Goal: Information Seeking & Learning: Find specific fact

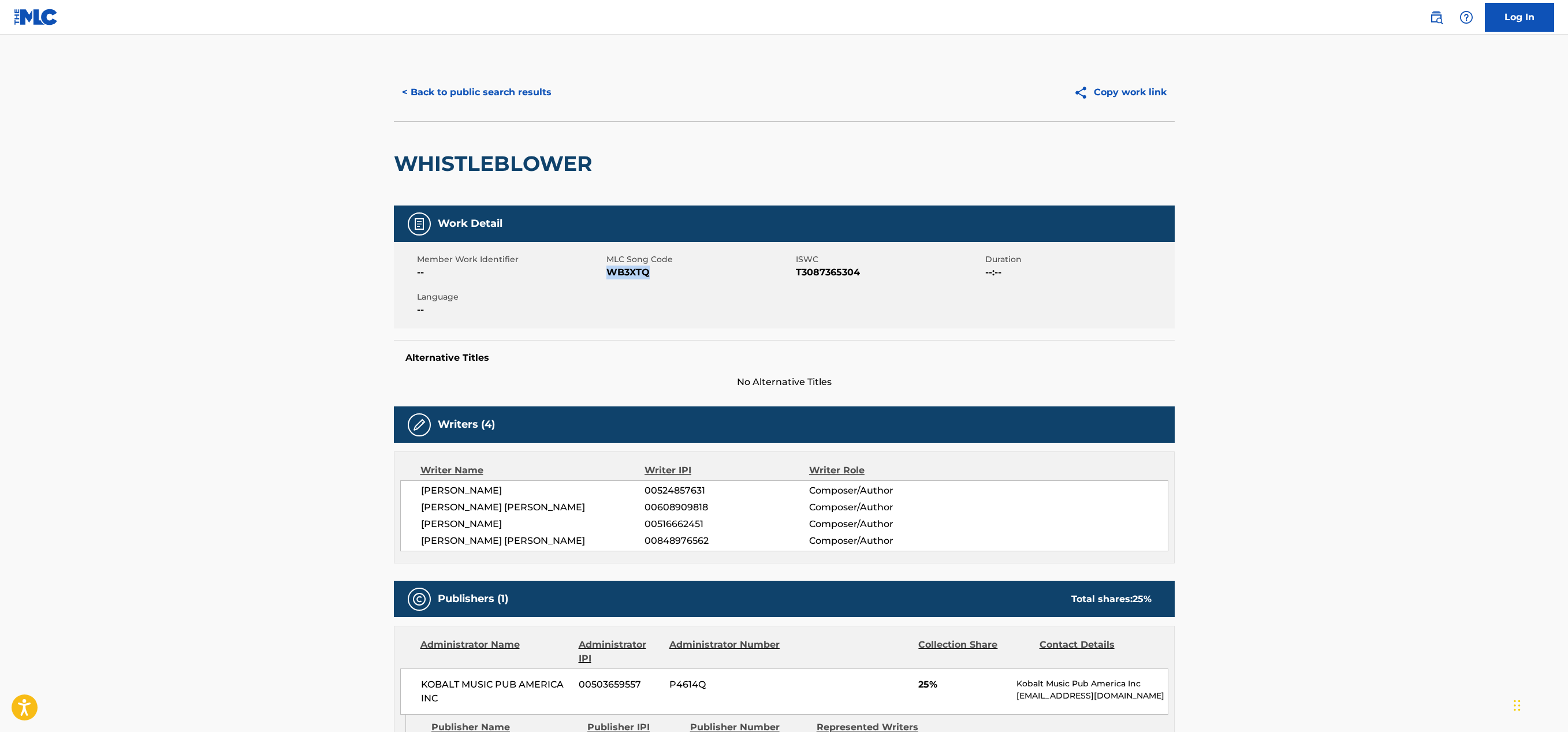
click at [419, 93] on button "< Back to public search results" at bounding box center [477, 92] width 166 height 29
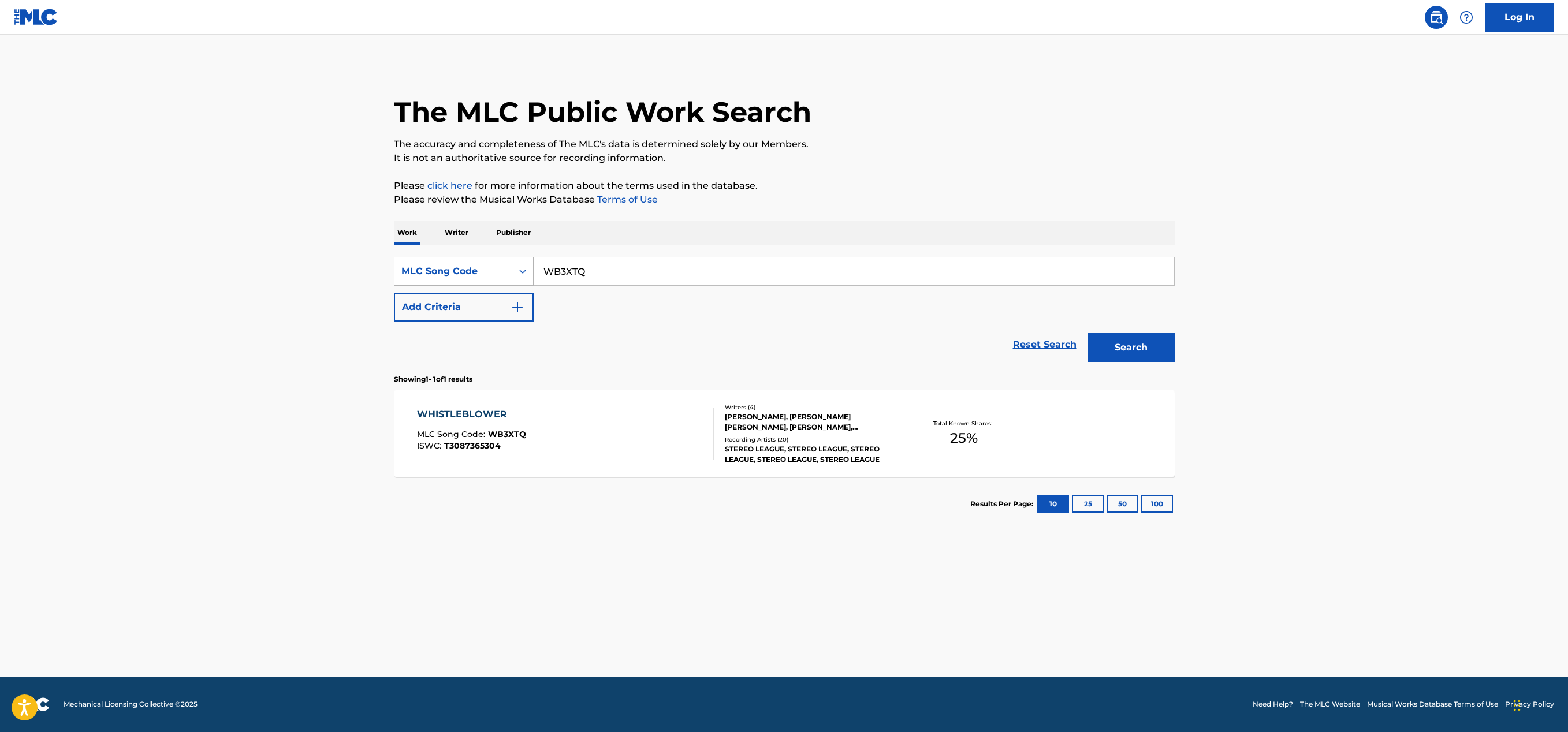
click at [464, 273] on div "MLC Song Code" at bounding box center [453, 271] width 104 height 14
click at [467, 337] on div "Writer Name" at bounding box center [464, 329] width 139 height 29
drag, startPoint x: 616, startPoint y: 281, endPoint x: 553, endPoint y: 271, distance: 63.8
click at [553, 271] on input "Search Form" at bounding box center [854, 271] width 640 height 28
paste input "[PERSON_NAME]"
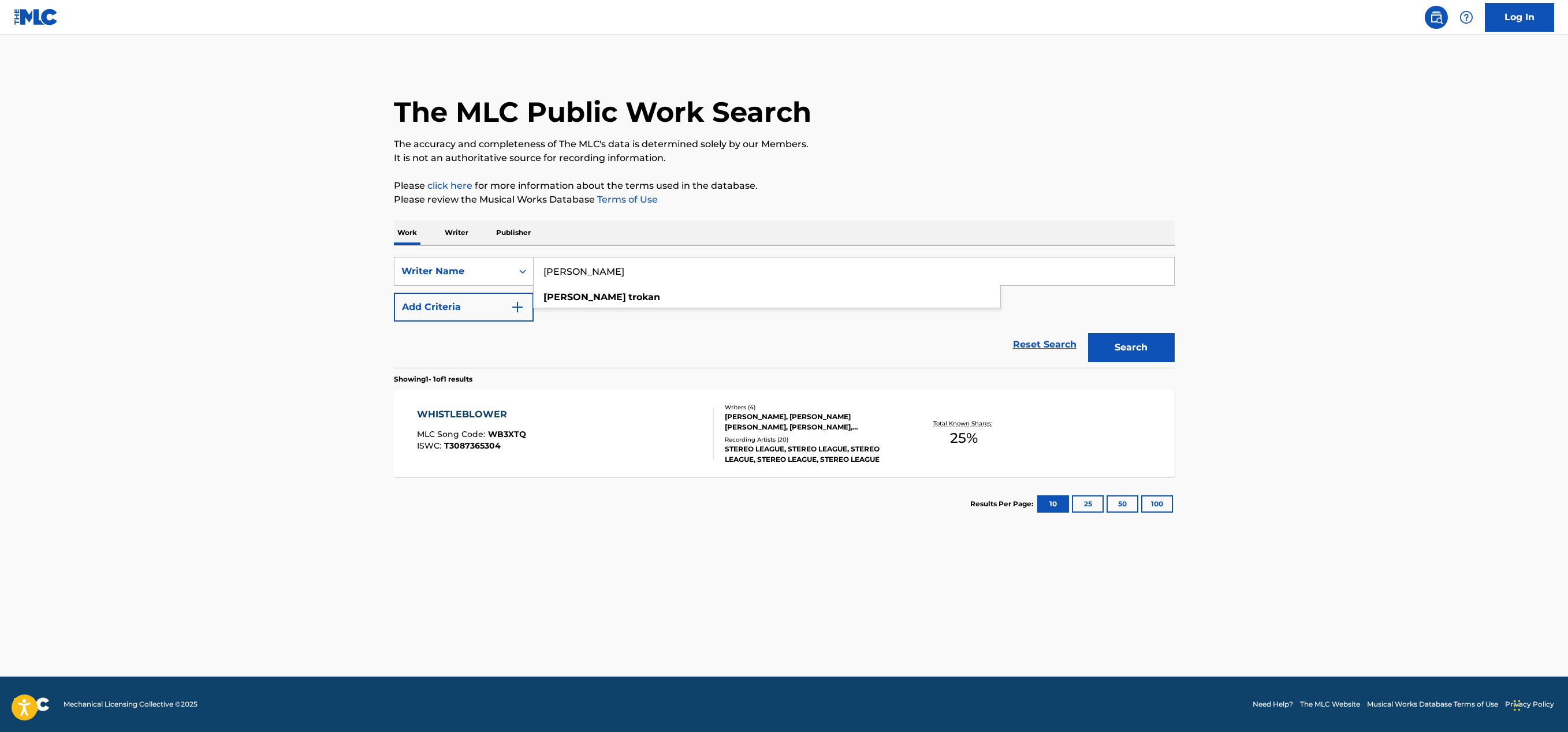
type input "[PERSON_NAME]"
click at [1136, 346] on button "Search" at bounding box center [1132, 347] width 86 height 29
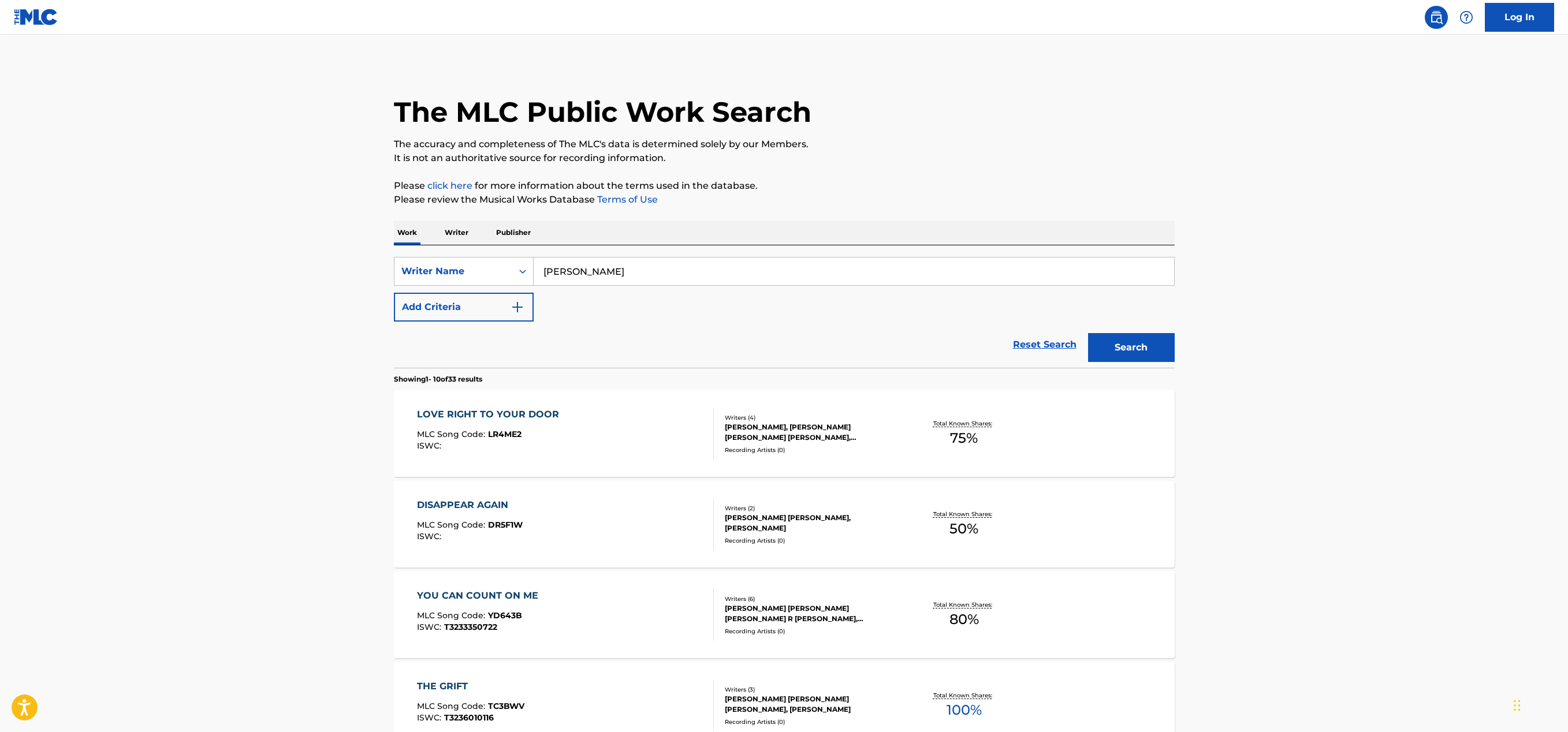
click at [629, 431] on div "LOVE RIGHT TO YOUR DOOR MLC Song Code : LR4ME2 ISWC :" at bounding box center [565, 433] width 297 height 52
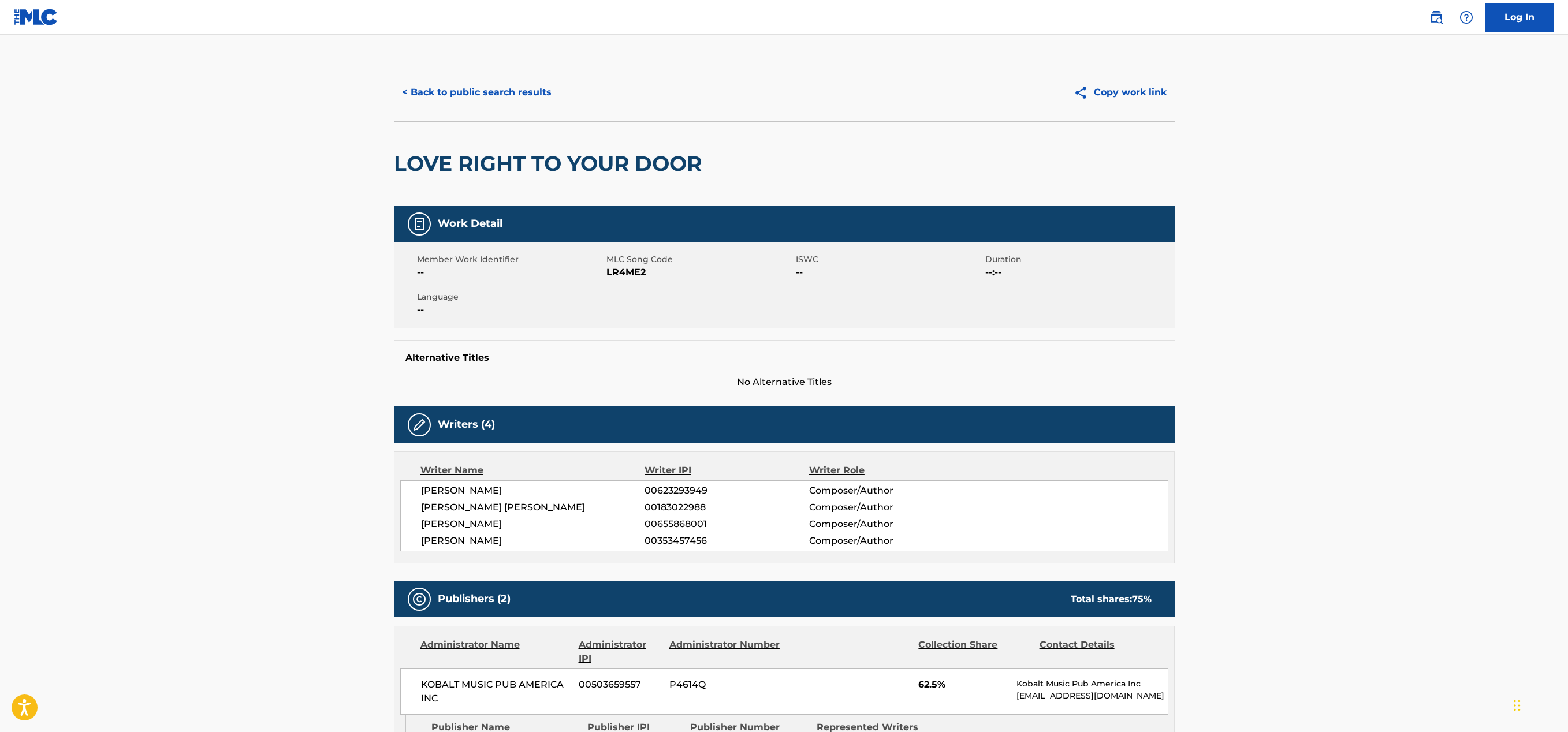
click at [411, 92] on button "< Back to public search results" at bounding box center [477, 92] width 166 height 29
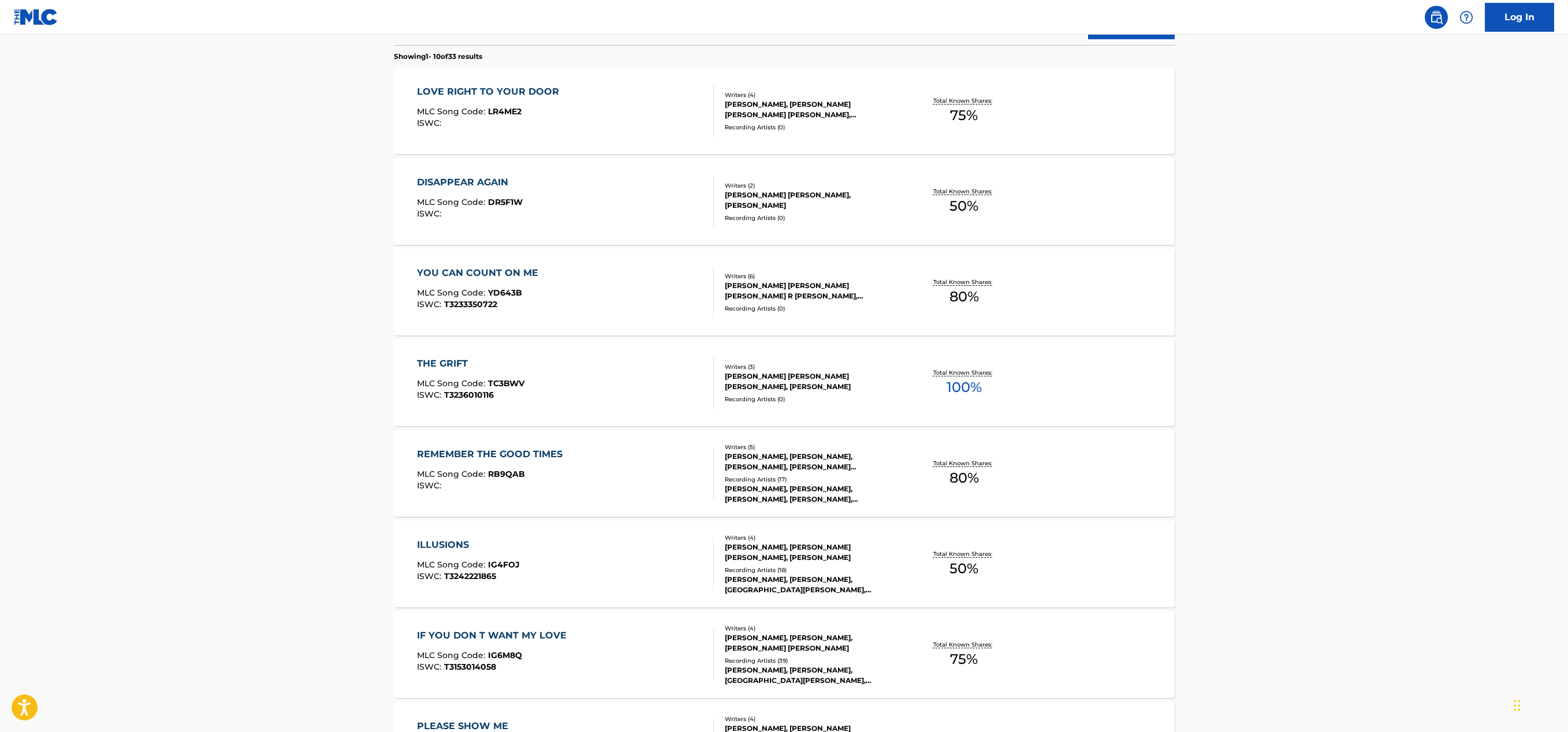
scroll to position [434, 0]
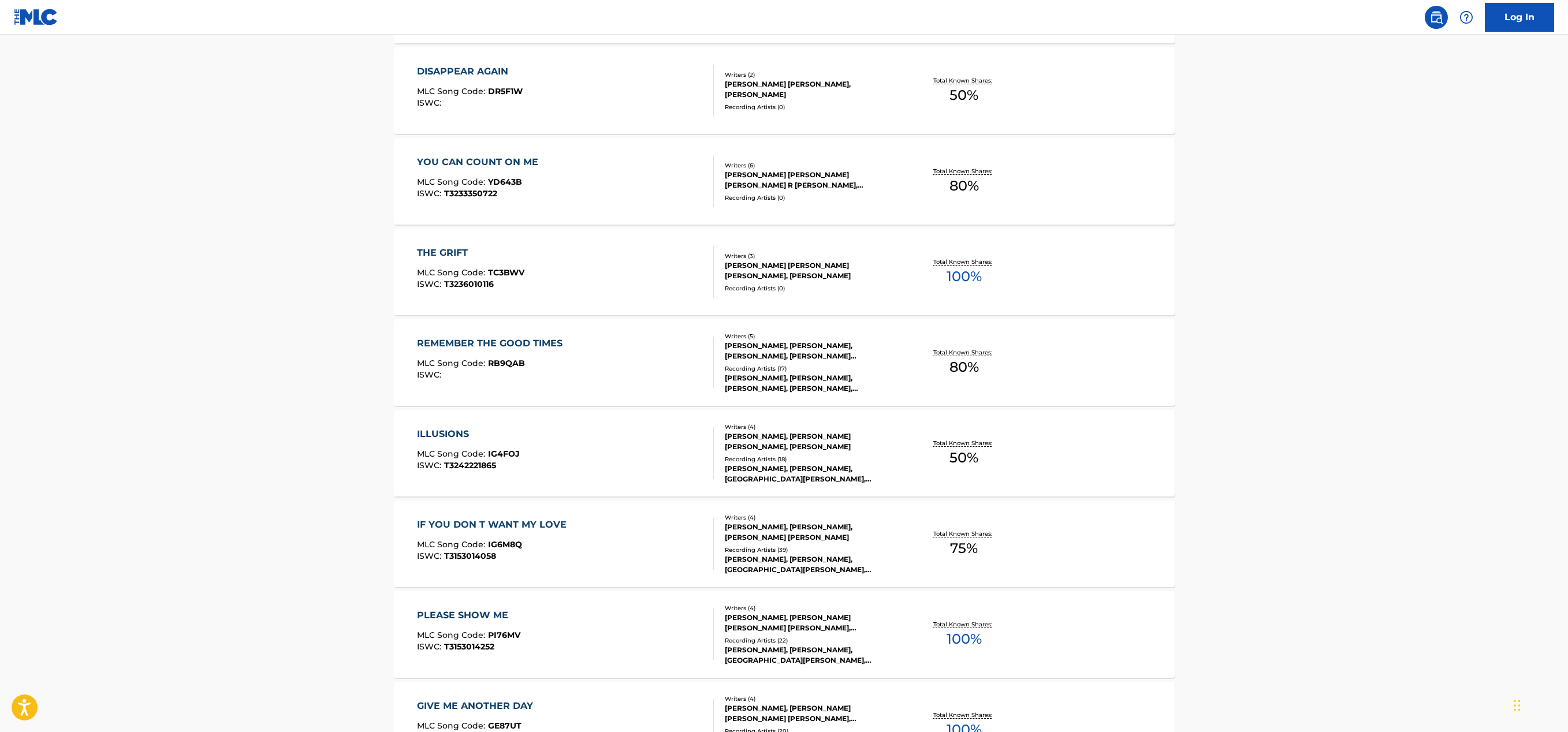
click at [671, 180] on div "YOU CAN COUNT ON ME MLC Song Code : YD643B ISWC : T3233350722" at bounding box center [565, 181] width 297 height 52
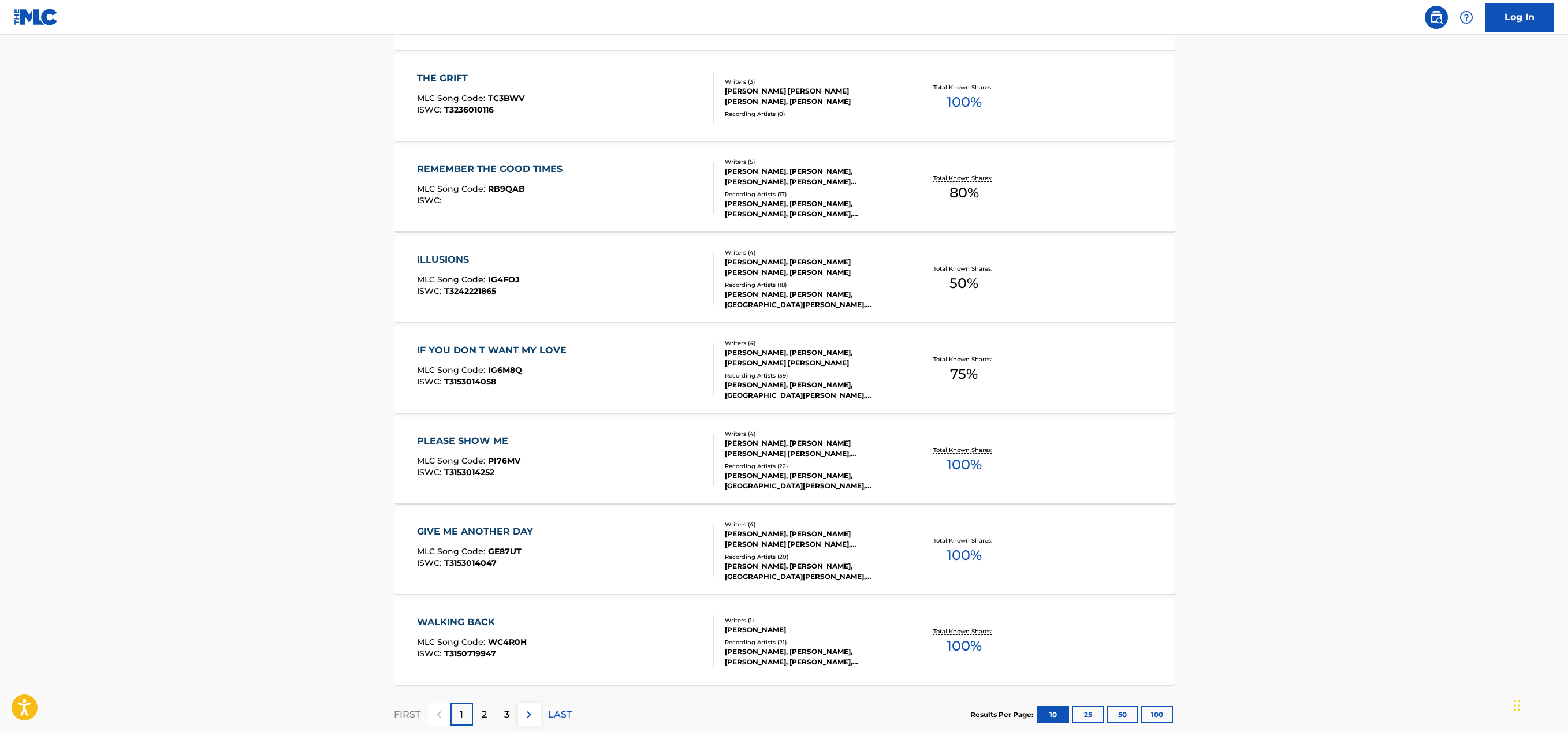
scroll to position [681, 0]
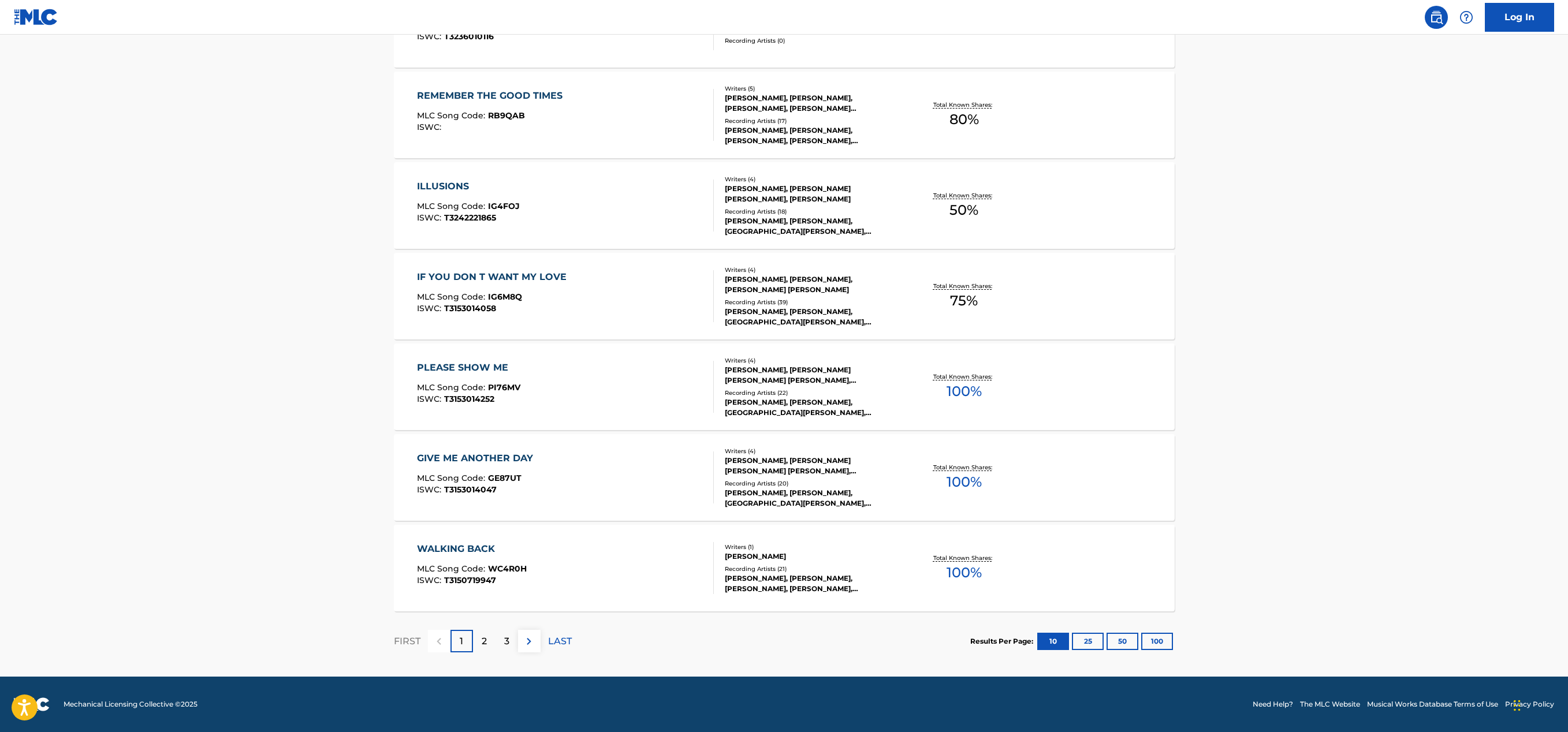
click at [594, 386] on div "PLEASE SHOW ME MLC Song Code : PI76MV ISWC : T3153014252" at bounding box center [565, 386] width 297 height 52
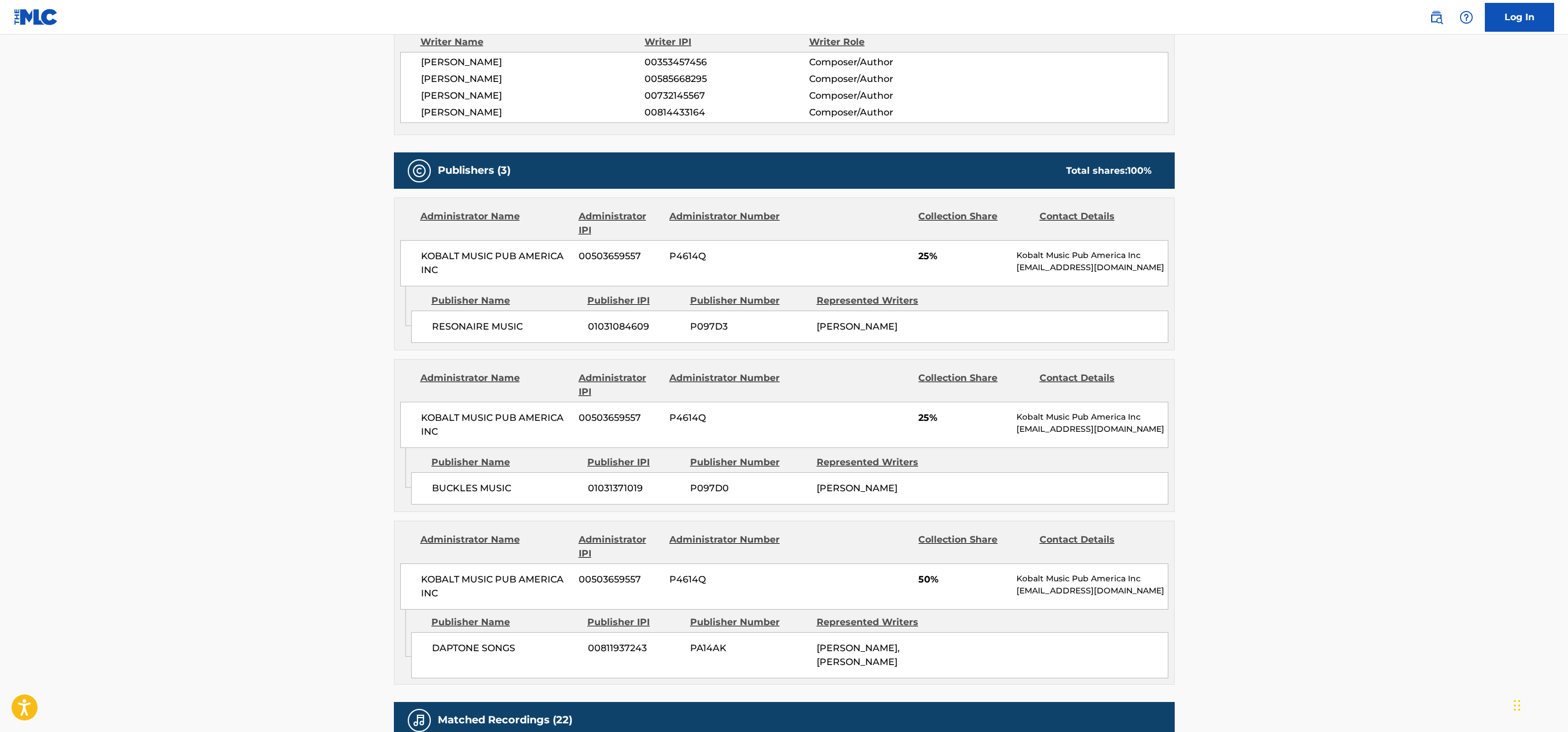
scroll to position [588, 0]
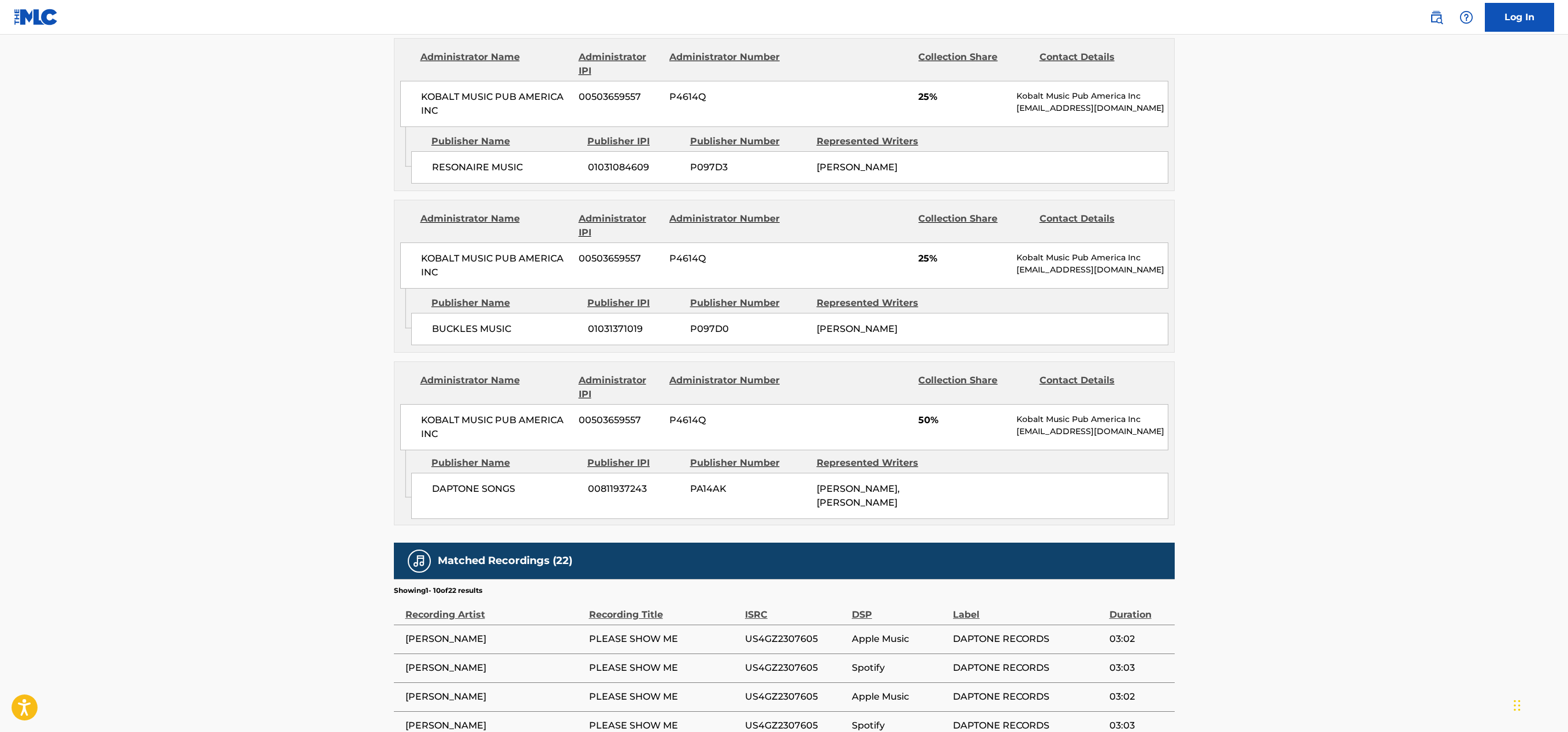
scroll to position [681, 0]
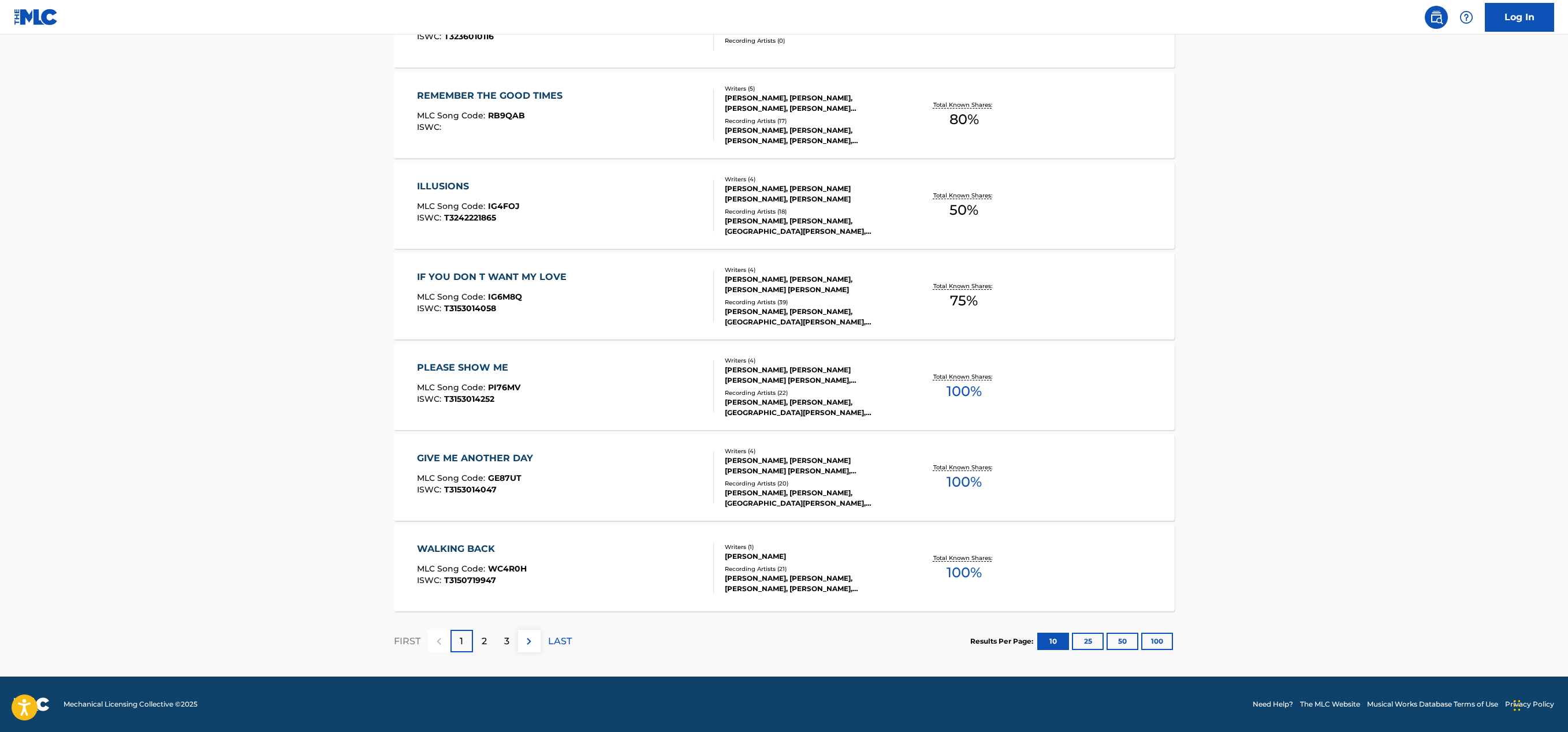
click at [1119, 639] on button "50" at bounding box center [1122, 641] width 32 height 17
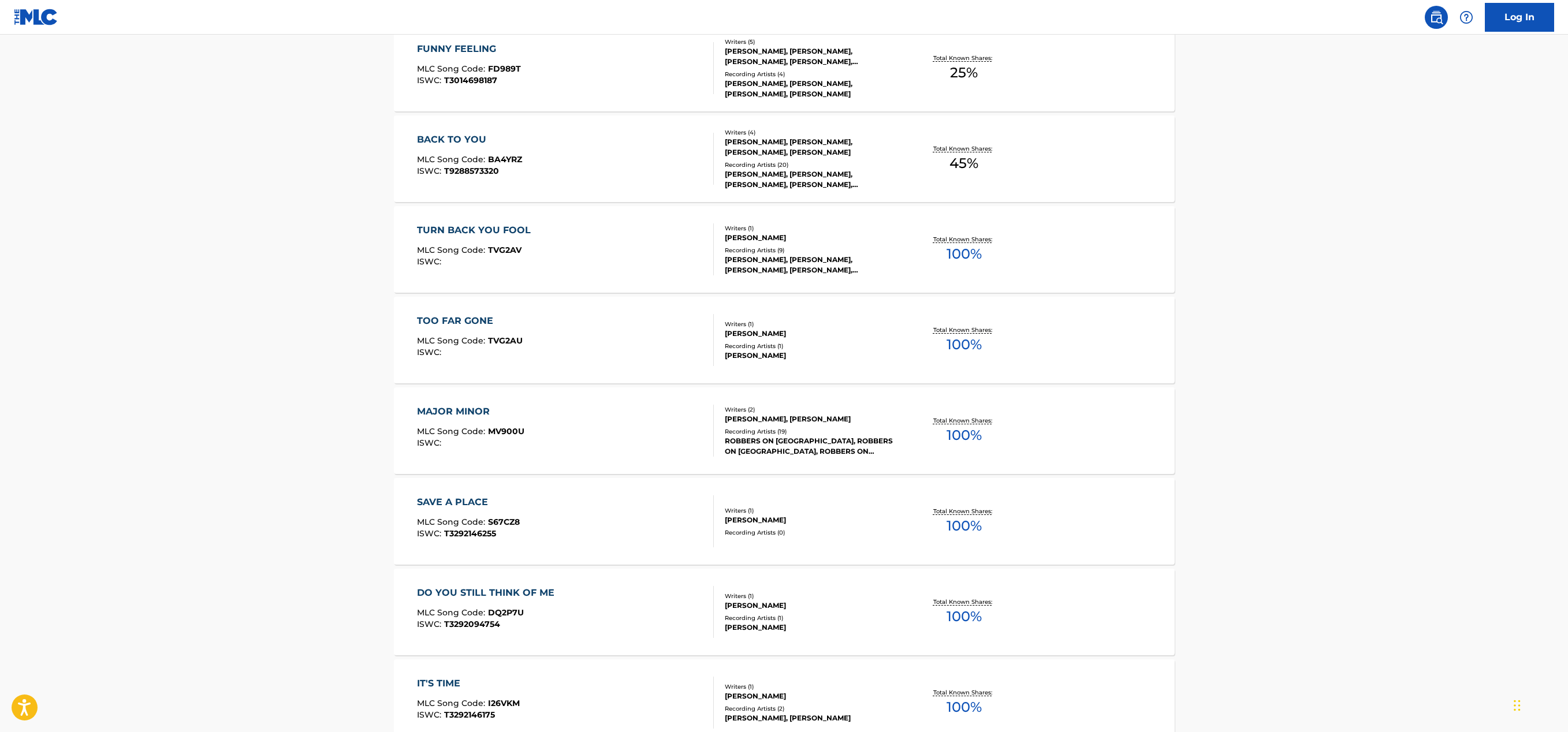
scroll to position [2093, 0]
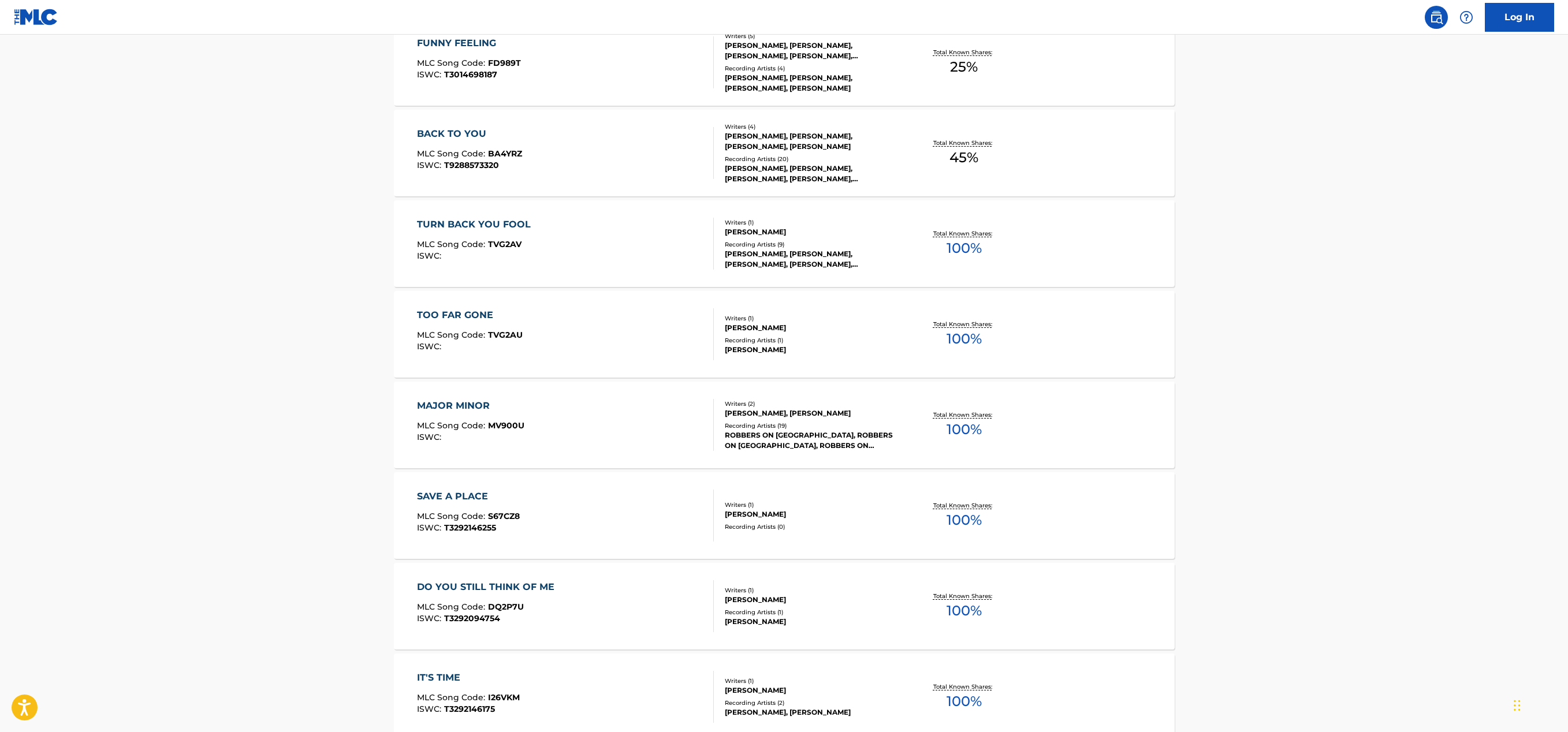
click at [642, 497] on div "SAVE A PLACE MLC Song Code : S67CZ8 ISWC : T3292146255" at bounding box center [565, 515] width 297 height 52
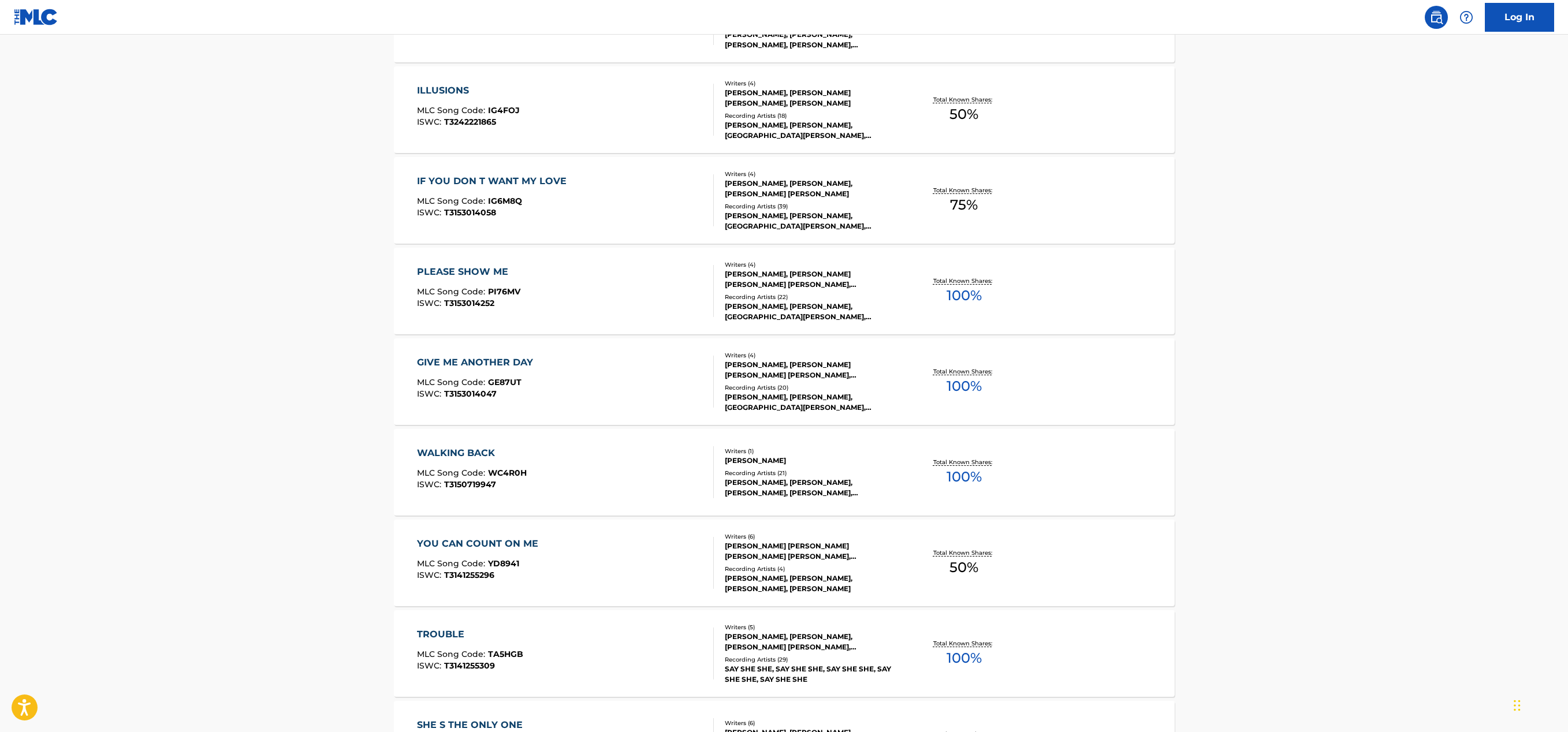
scroll to position [775, 0]
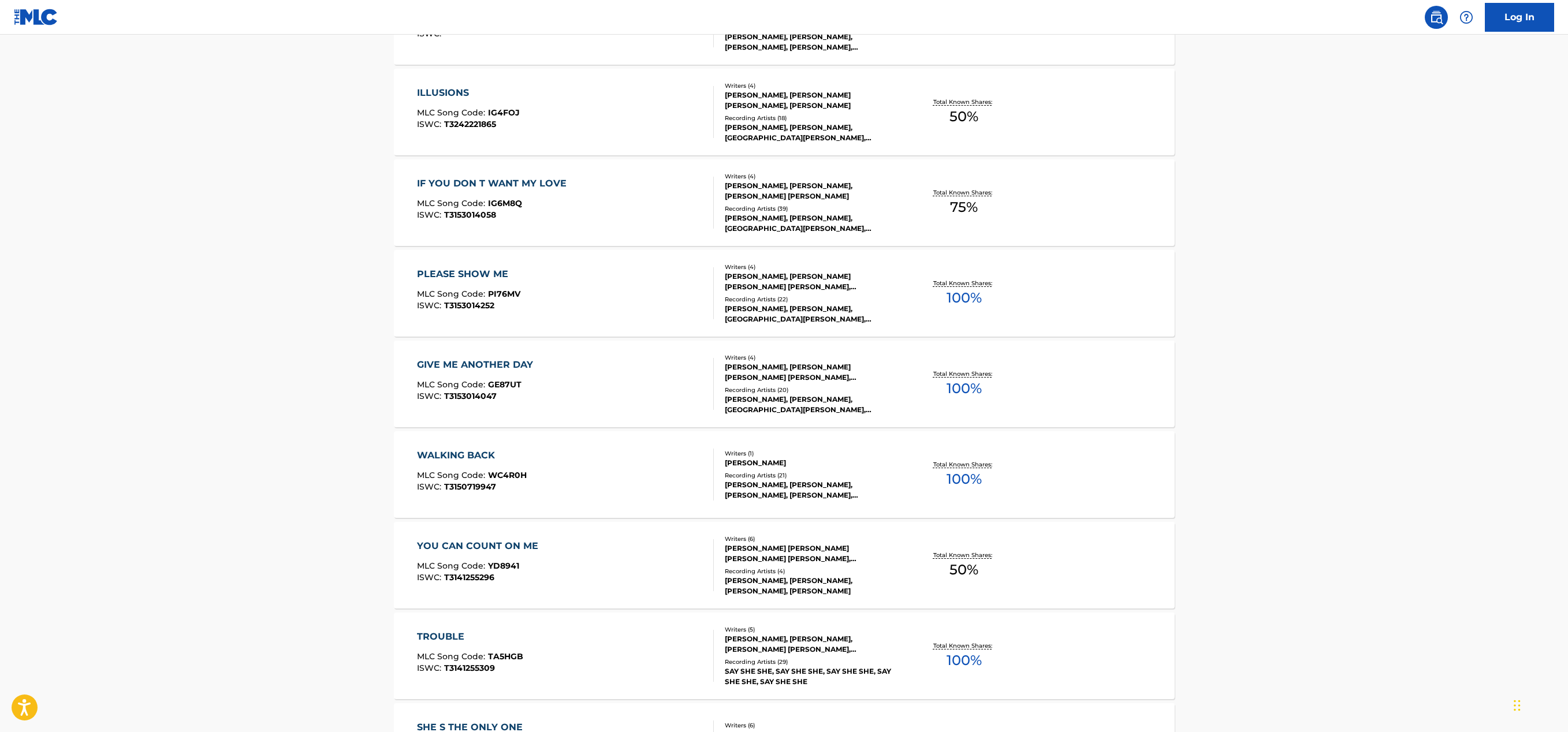
click at [637, 220] on div "IF YOU DON T WANT MY LOVE MLC Song Code : IG6M8Q ISWC : T3153014058" at bounding box center [565, 202] width 297 height 52
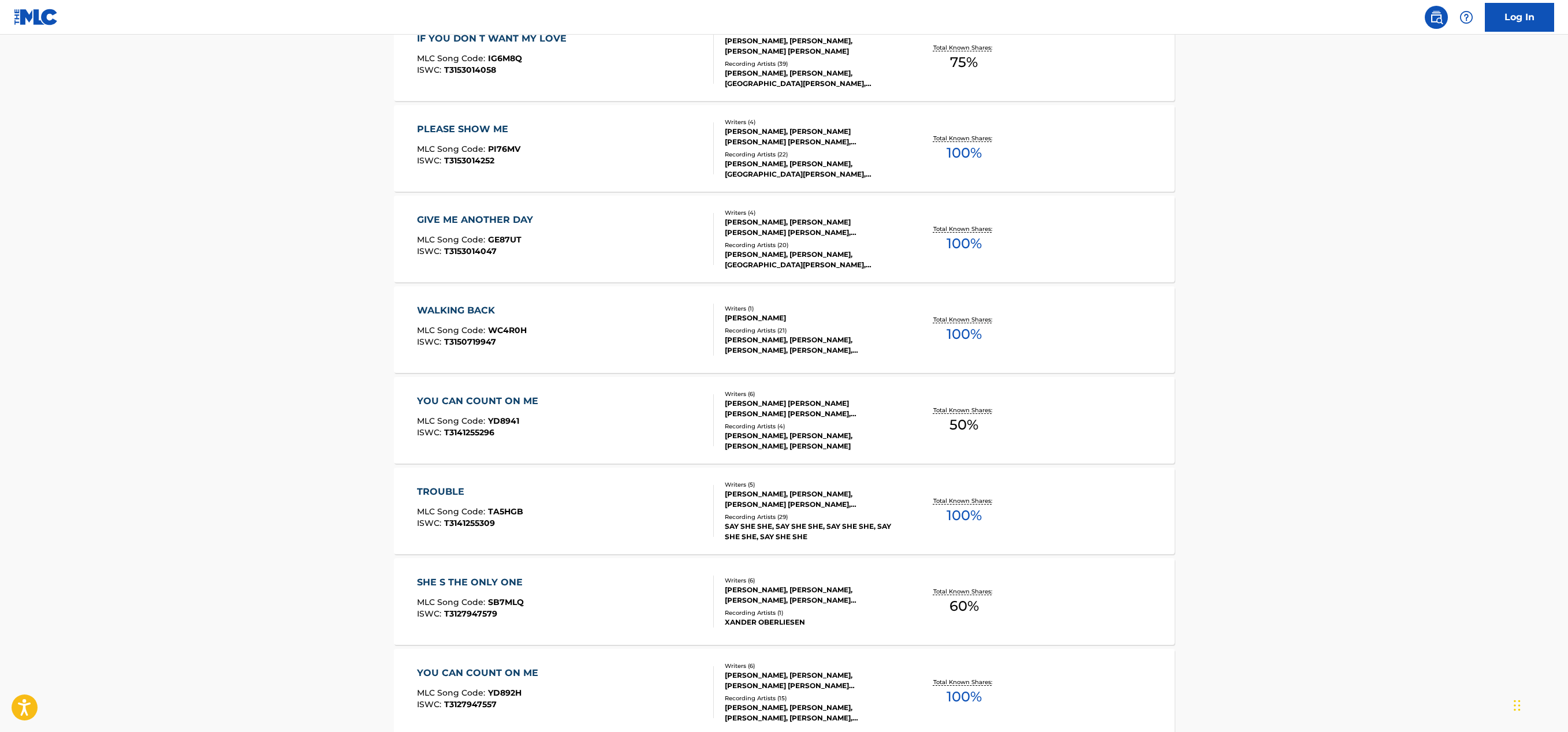
scroll to position [945, 0]
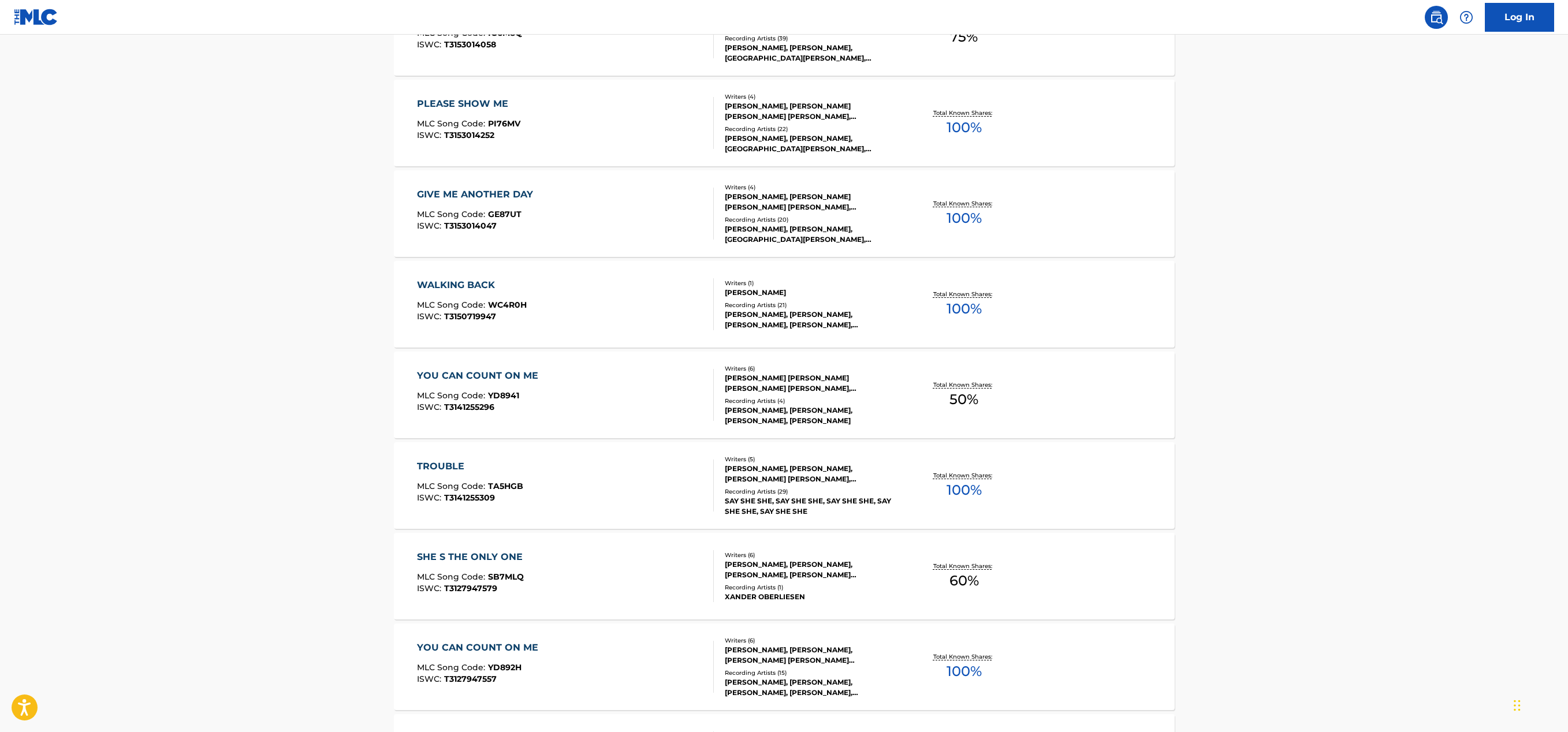
click at [588, 382] on div "YOU CAN COUNT ON ME MLC Song Code : YD8941 ISWC : T3141255296" at bounding box center [565, 394] width 297 height 52
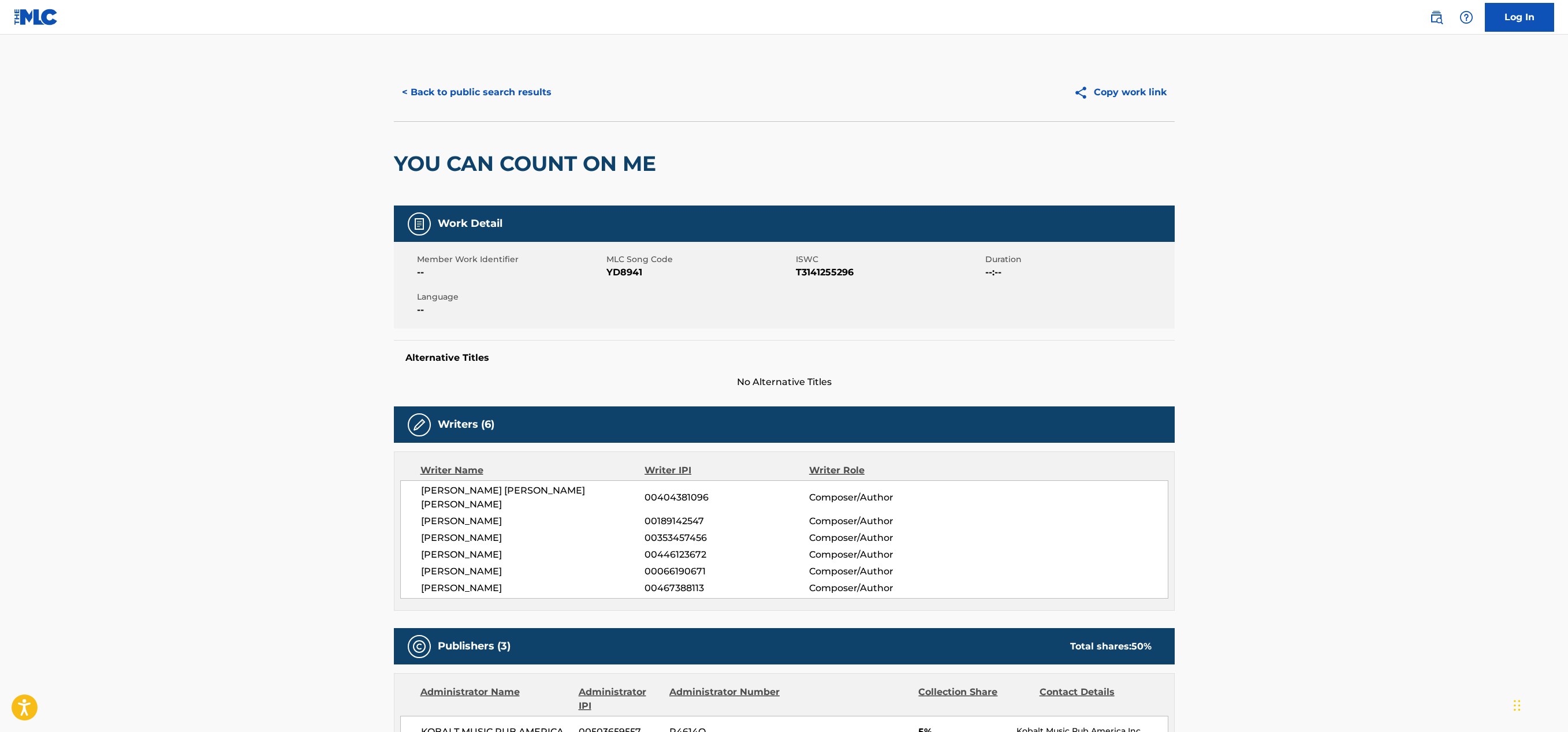
click at [474, 85] on button "< Back to public search results" at bounding box center [477, 92] width 166 height 29
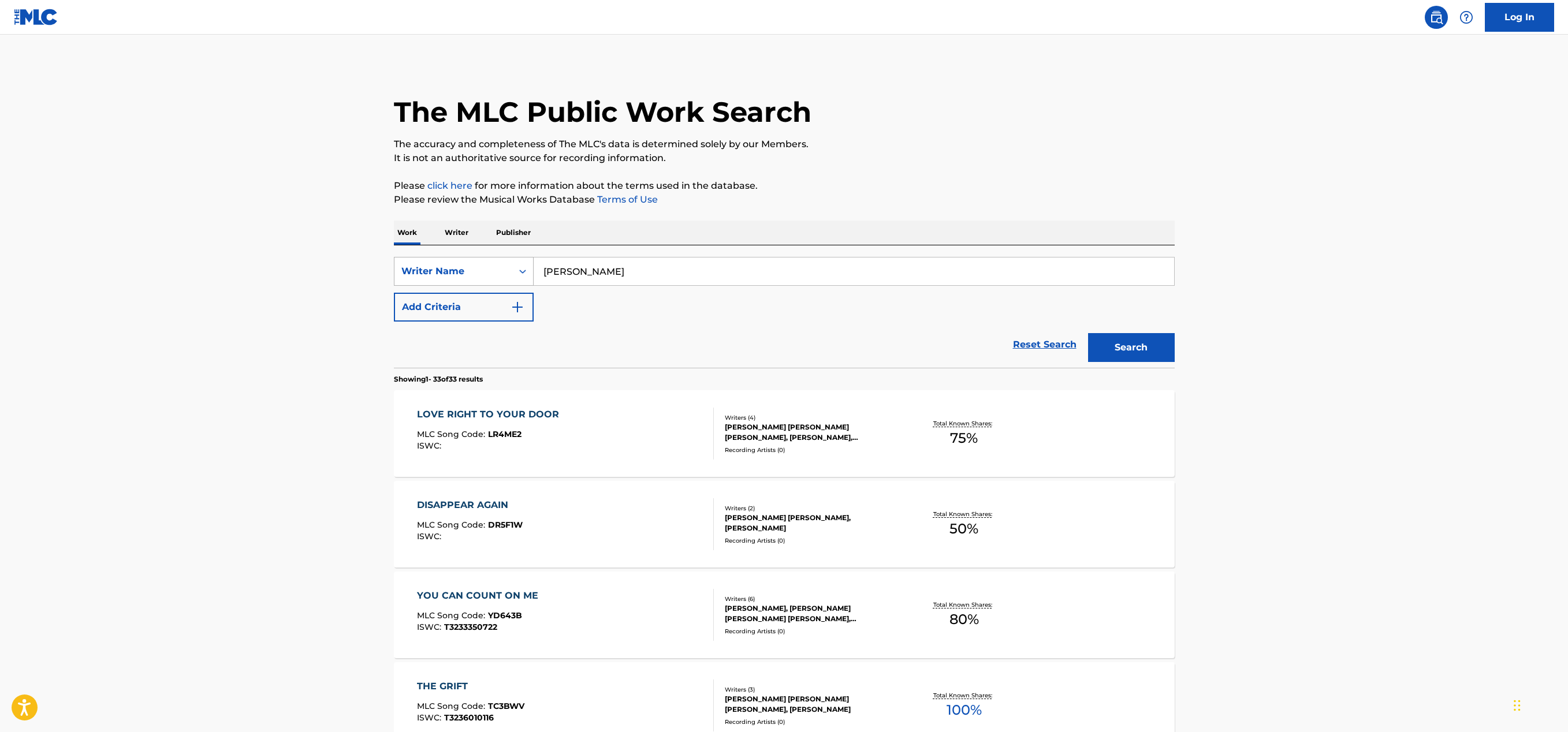
drag, startPoint x: 613, startPoint y: 272, endPoint x: 507, endPoint y: 267, distance: 106.1
click at [507, 267] on div "SearchWithCriteria811d32d0-7146-489e-9adc-30dfef0ffcd9 Writer Name [PERSON_NAME]" at bounding box center [784, 271] width 781 height 29
paste input "[PERSON_NAME]"
click at [670, 272] on input "[PERSON_NAME]" at bounding box center [854, 271] width 640 height 28
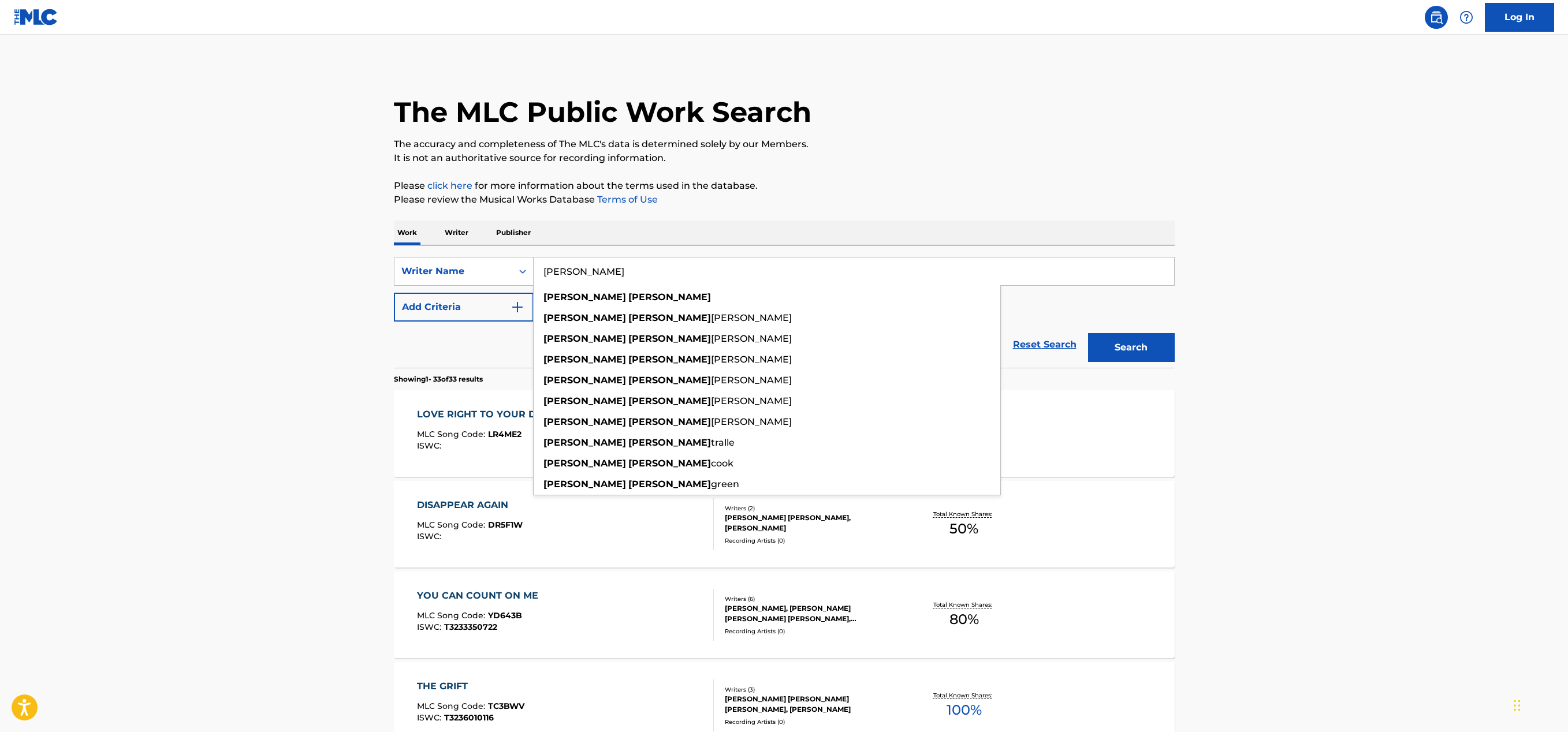
type input "[PERSON_NAME]"
click at [1102, 349] on button "Search" at bounding box center [1132, 347] width 86 height 29
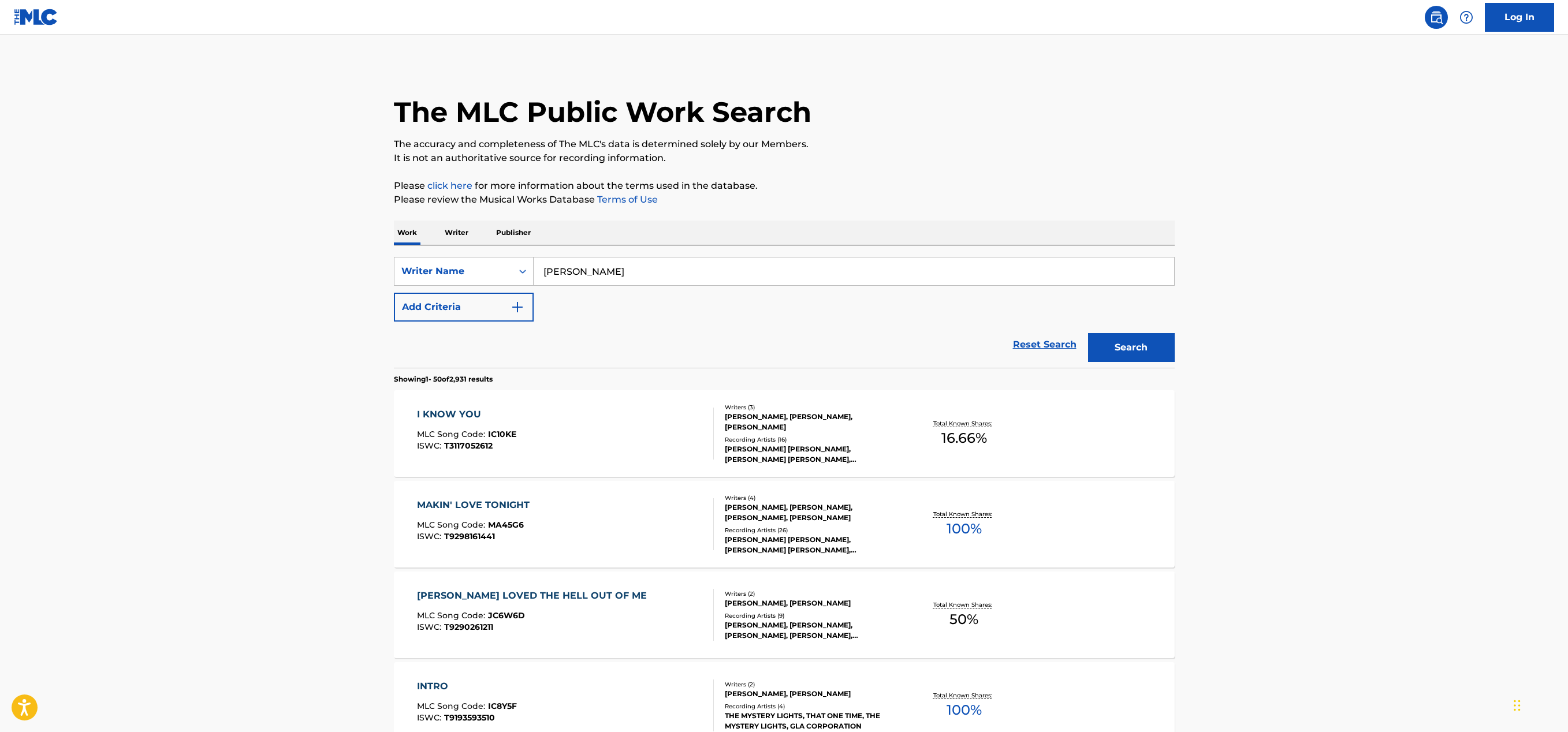
click at [478, 302] on button "Add Criteria" at bounding box center [464, 307] width 140 height 29
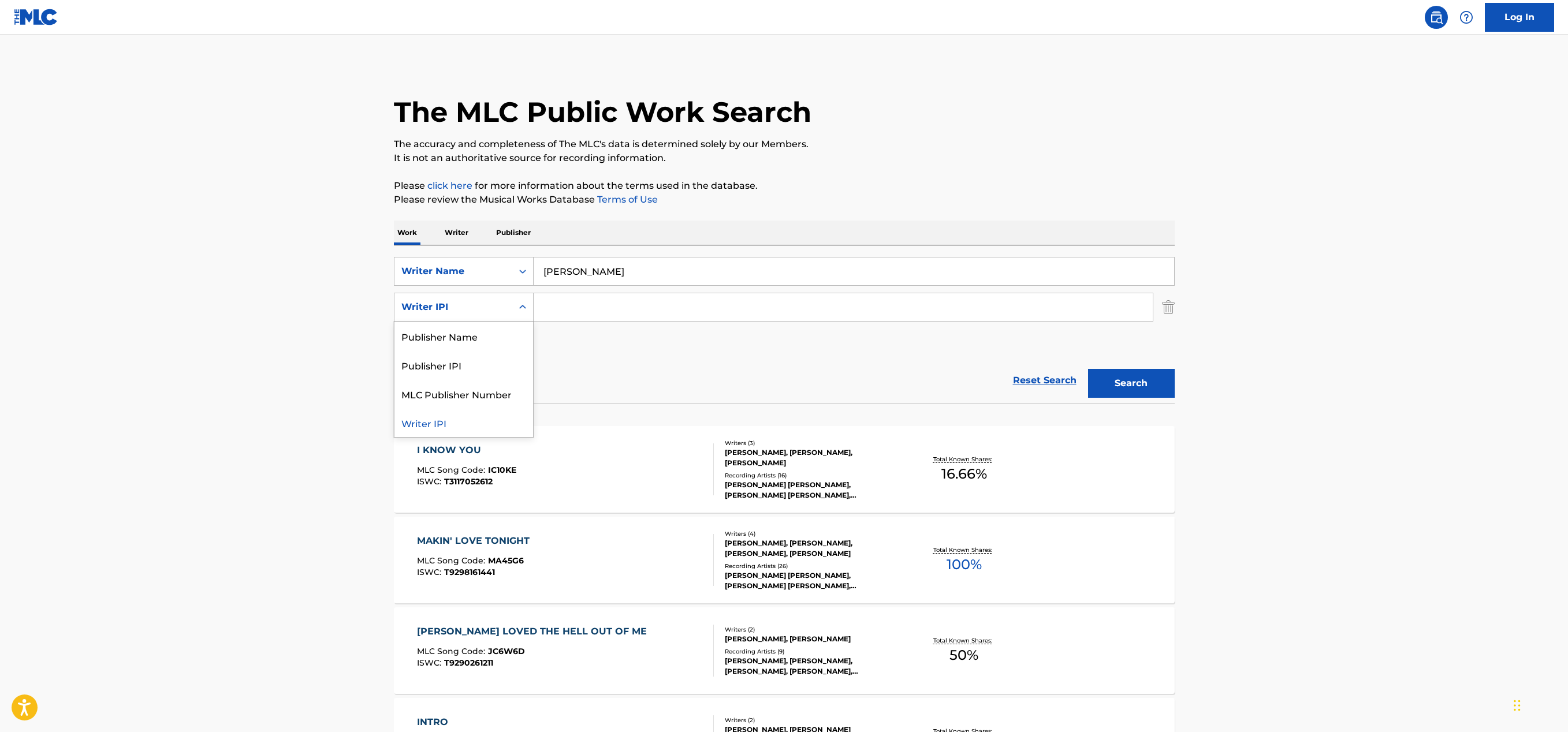
click at [477, 312] on div "Writer IPI" at bounding box center [453, 307] width 104 height 14
click at [482, 272] on div "Writer Name" at bounding box center [453, 271] width 104 height 14
click at [468, 301] on div "Work Title" at bounding box center [464, 300] width 139 height 29
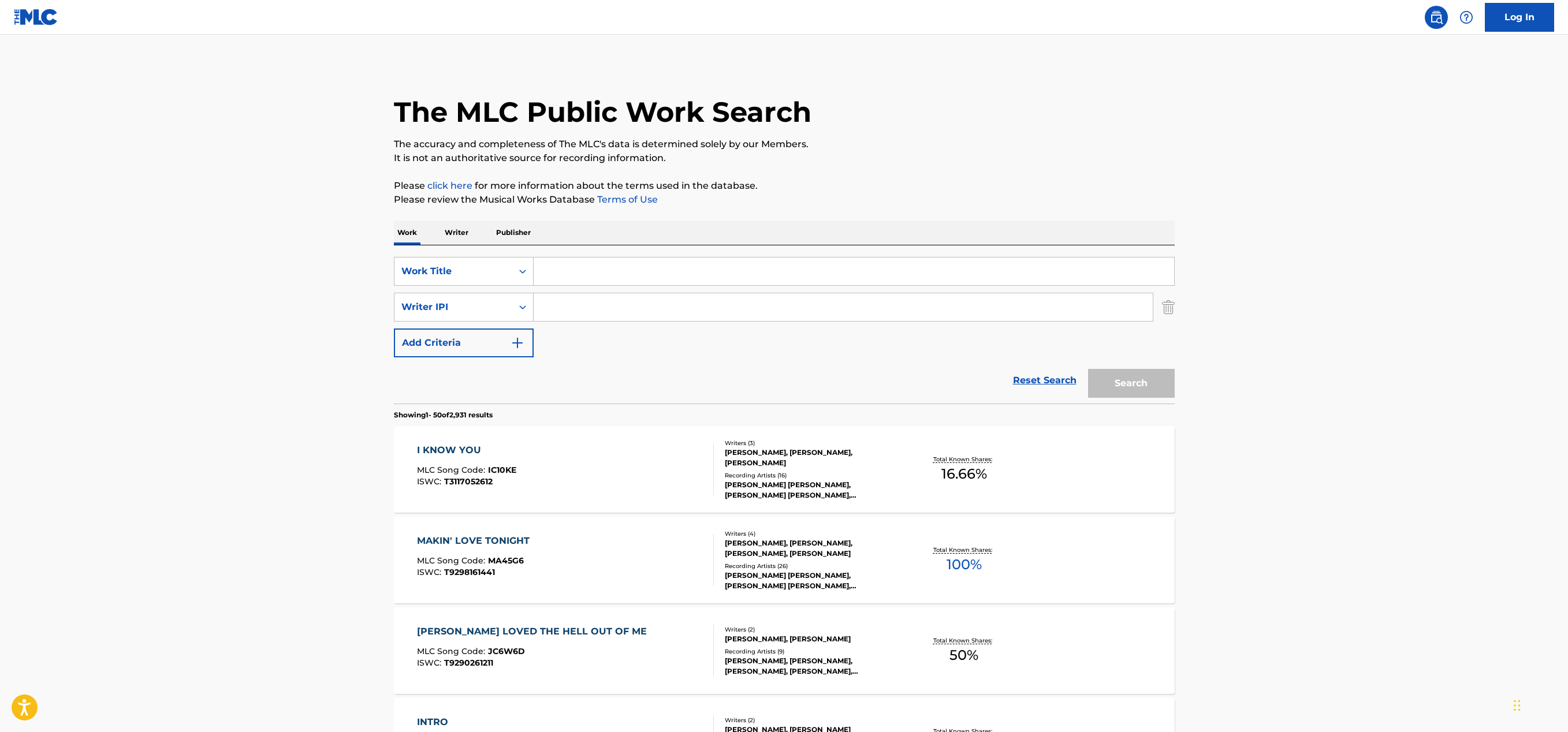
click at [580, 308] on input "Search Form" at bounding box center [843, 307] width 619 height 28
click at [491, 309] on div "Writer IPI" at bounding box center [453, 307] width 104 height 14
drag, startPoint x: 486, startPoint y: 336, endPoint x: 503, endPoint y: 326, distance: 19.7
click at [486, 336] on div "Writer Name" at bounding box center [464, 335] width 139 height 29
click at [570, 299] on input "Search Form" at bounding box center [843, 307] width 619 height 28
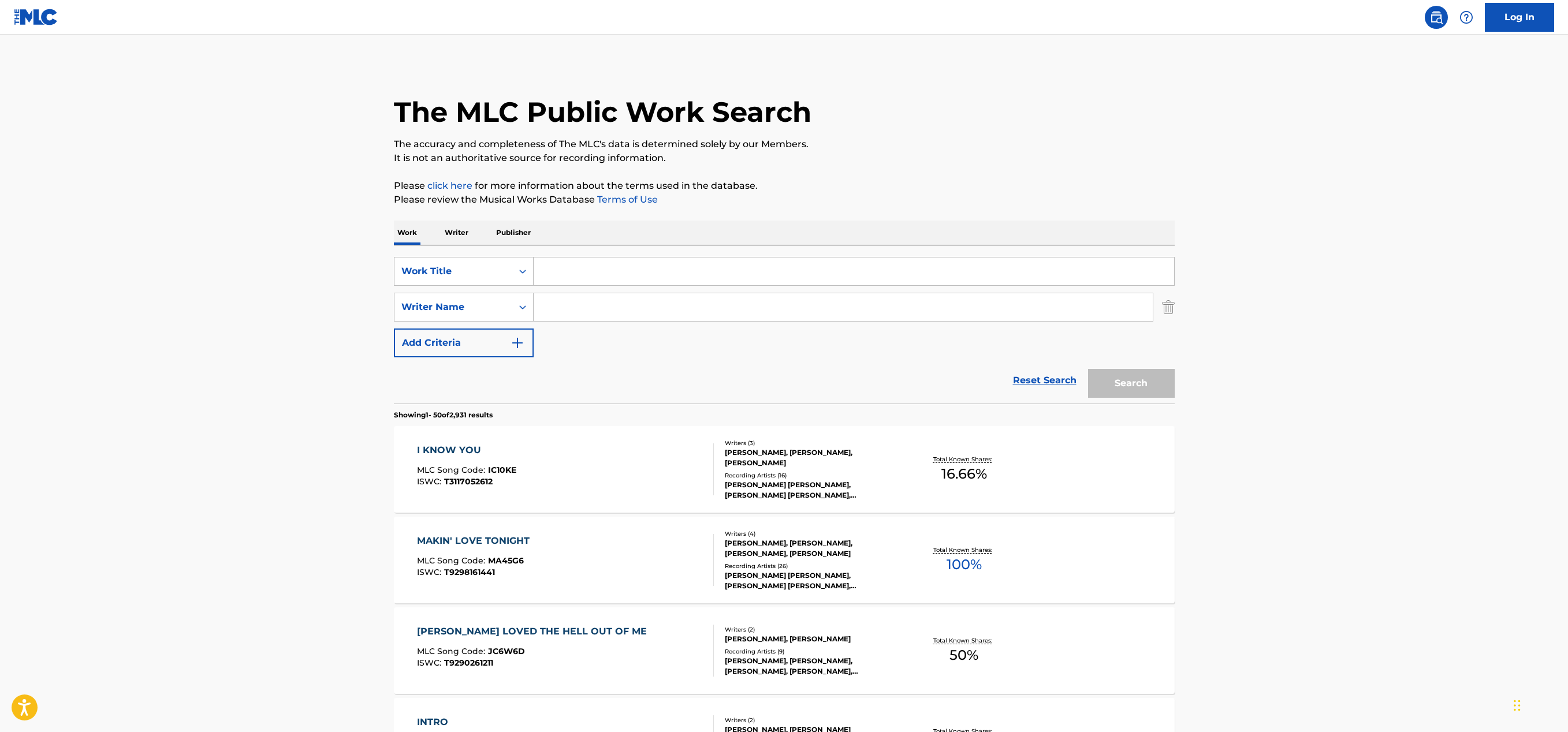
paste input "[PERSON_NAME]"
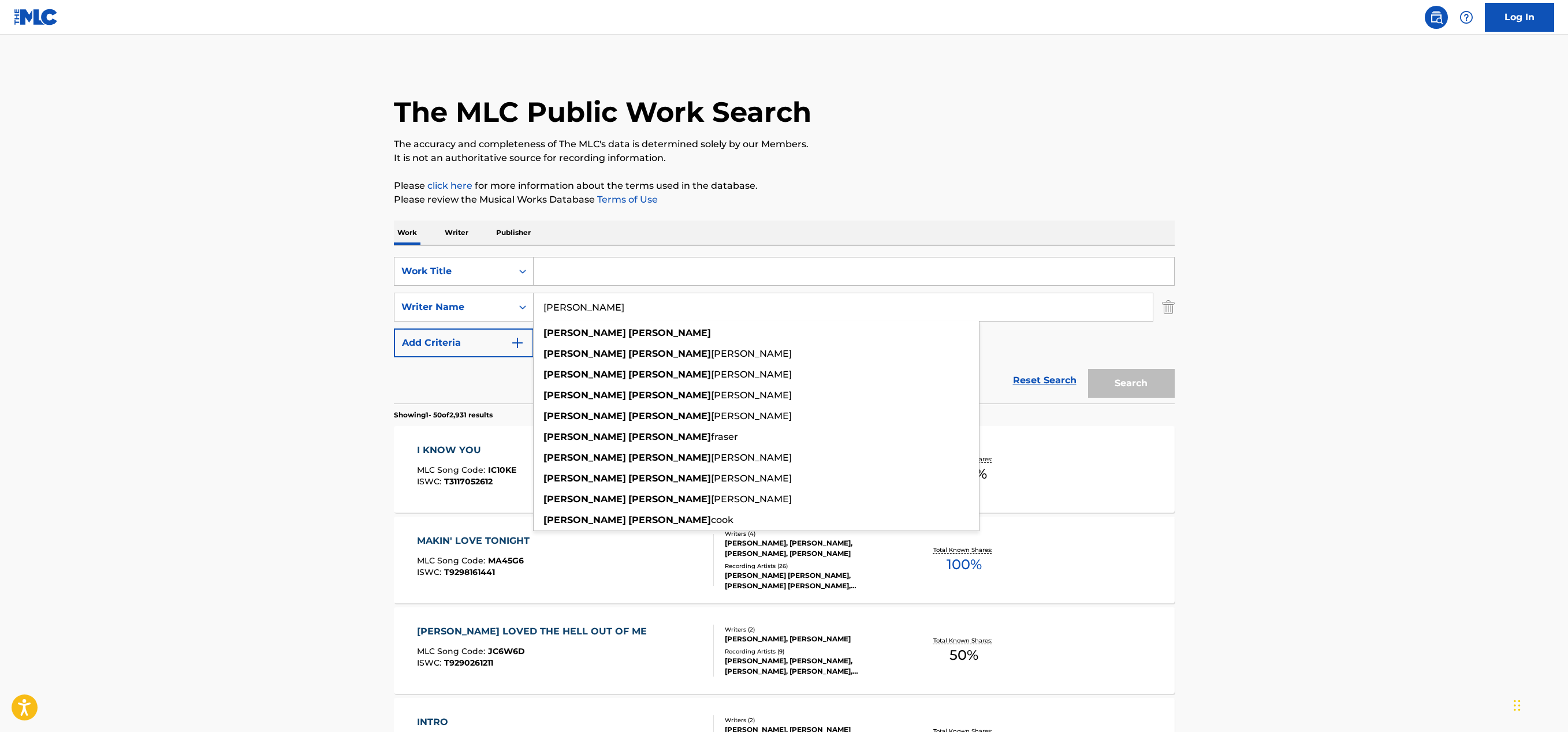
type input "[PERSON_NAME]"
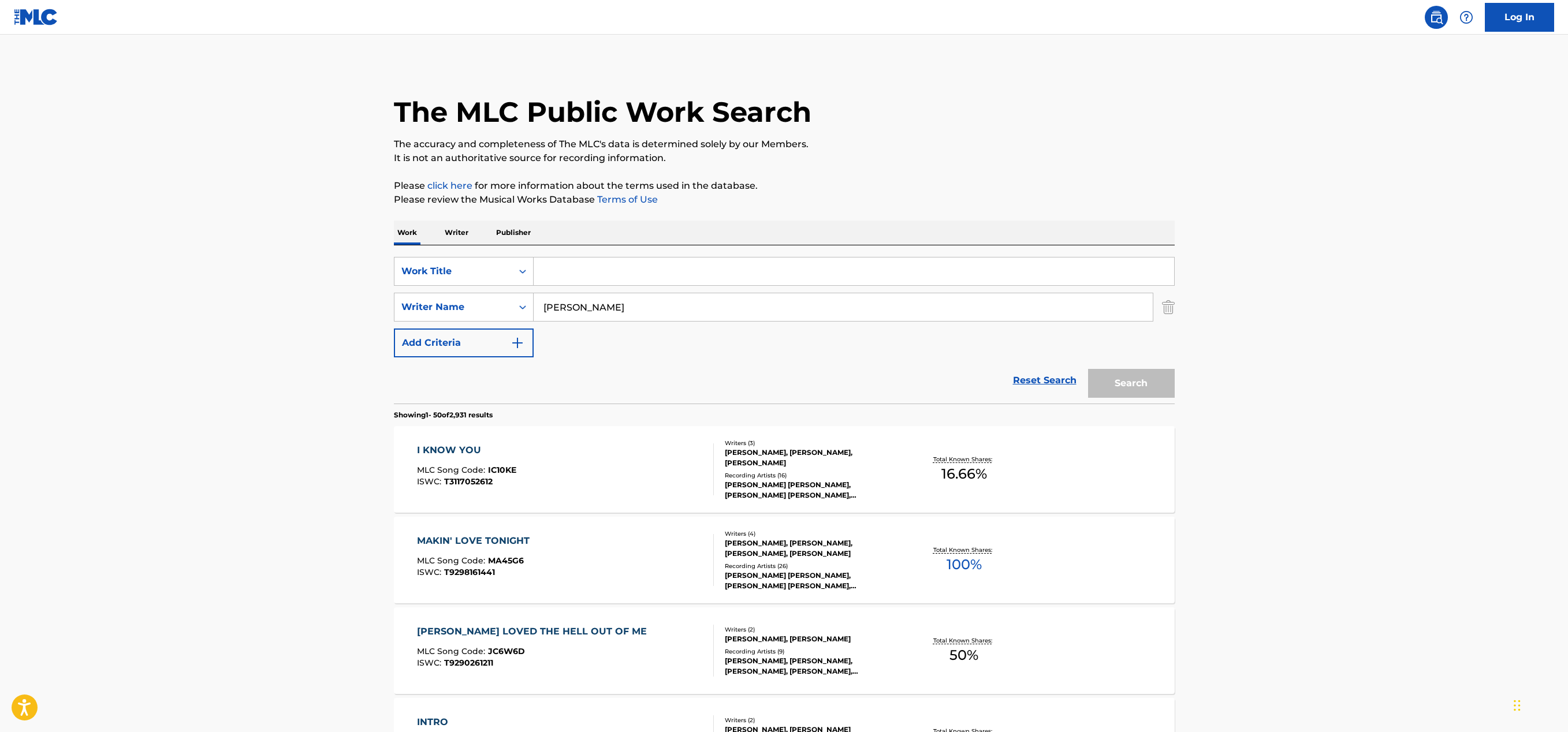
click at [592, 271] on input "Search Form" at bounding box center [854, 271] width 640 height 28
click at [471, 276] on div "Work Title" at bounding box center [453, 271] width 104 height 14
click at [459, 235] on p "Writer" at bounding box center [457, 232] width 30 height 24
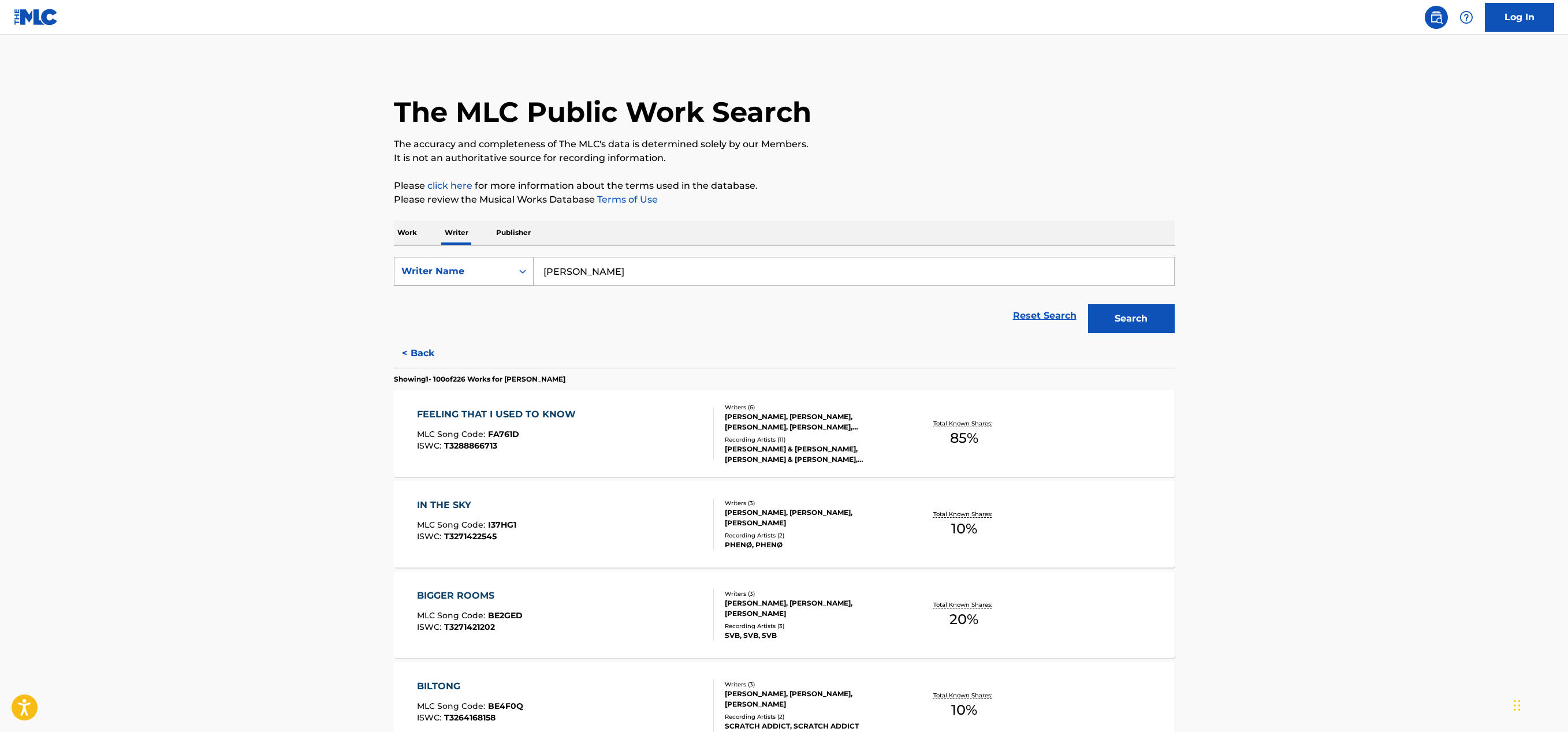
click at [488, 275] on div "Writer Name" at bounding box center [453, 271] width 104 height 14
click at [477, 296] on div "Writer IPI" at bounding box center [464, 300] width 139 height 29
click at [581, 277] on input "Search Form" at bounding box center [854, 271] width 640 height 28
paste input "766852985"
type input "766852985"
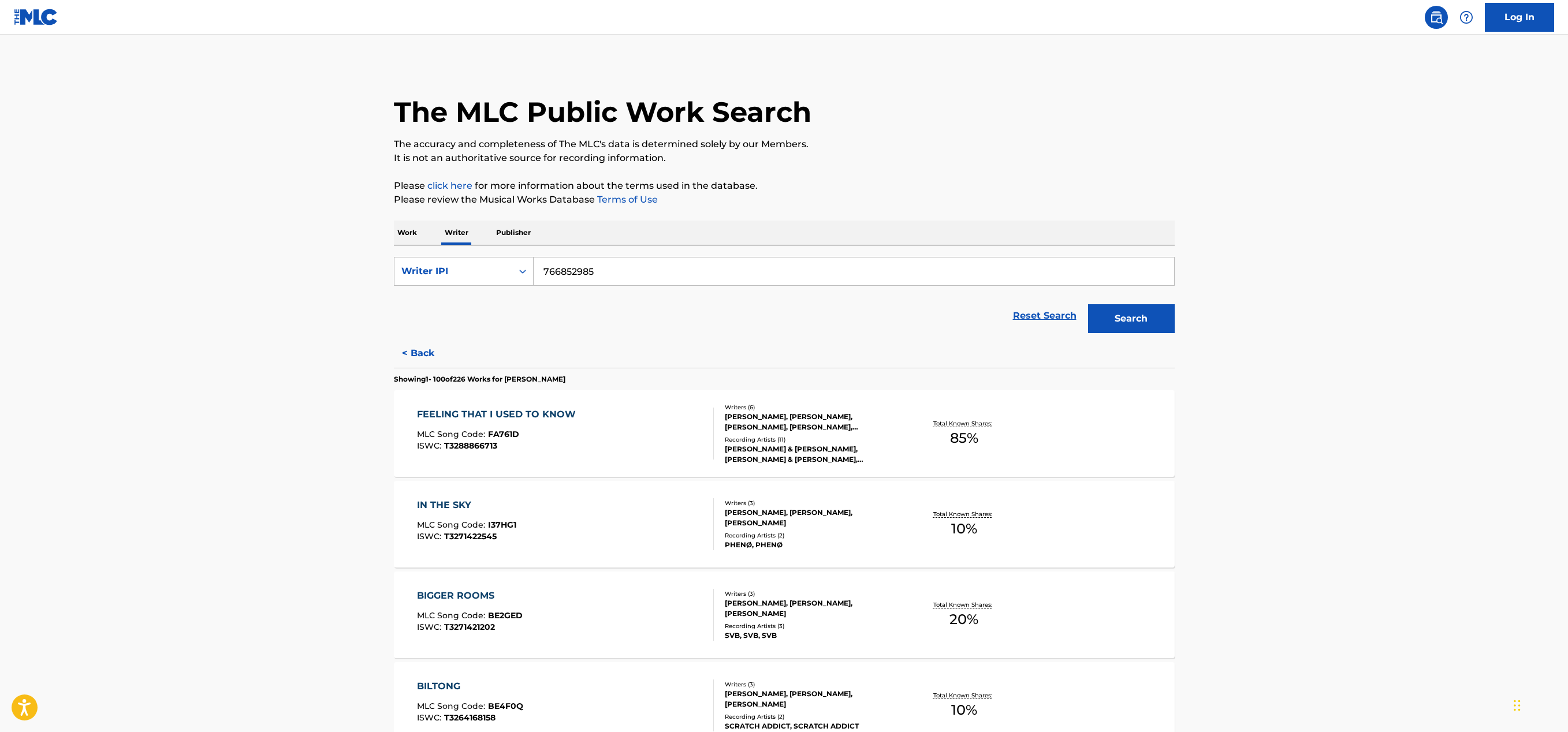
click at [1106, 321] on button "Search" at bounding box center [1132, 318] width 86 height 29
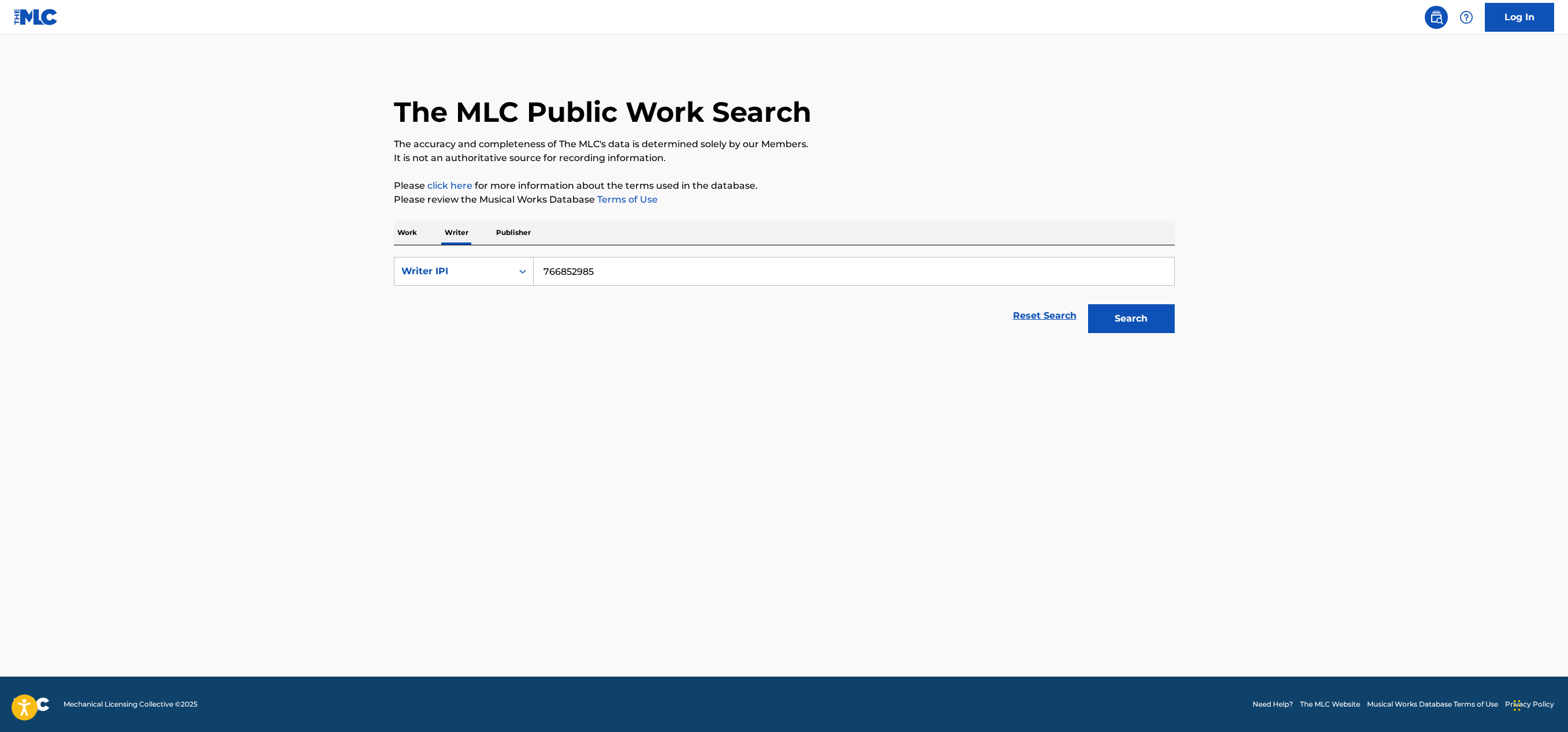
click at [636, 276] on input "766852985" at bounding box center [854, 271] width 640 height 28
click at [1118, 324] on button "Search" at bounding box center [1132, 318] width 86 height 29
click at [466, 274] on div "Writer IPI" at bounding box center [453, 271] width 104 height 14
click at [470, 294] on div "Writer Name" at bounding box center [464, 300] width 139 height 29
click at [596, 271] on input "Search Form" at bounding box center [854, 271] width 640 height 28
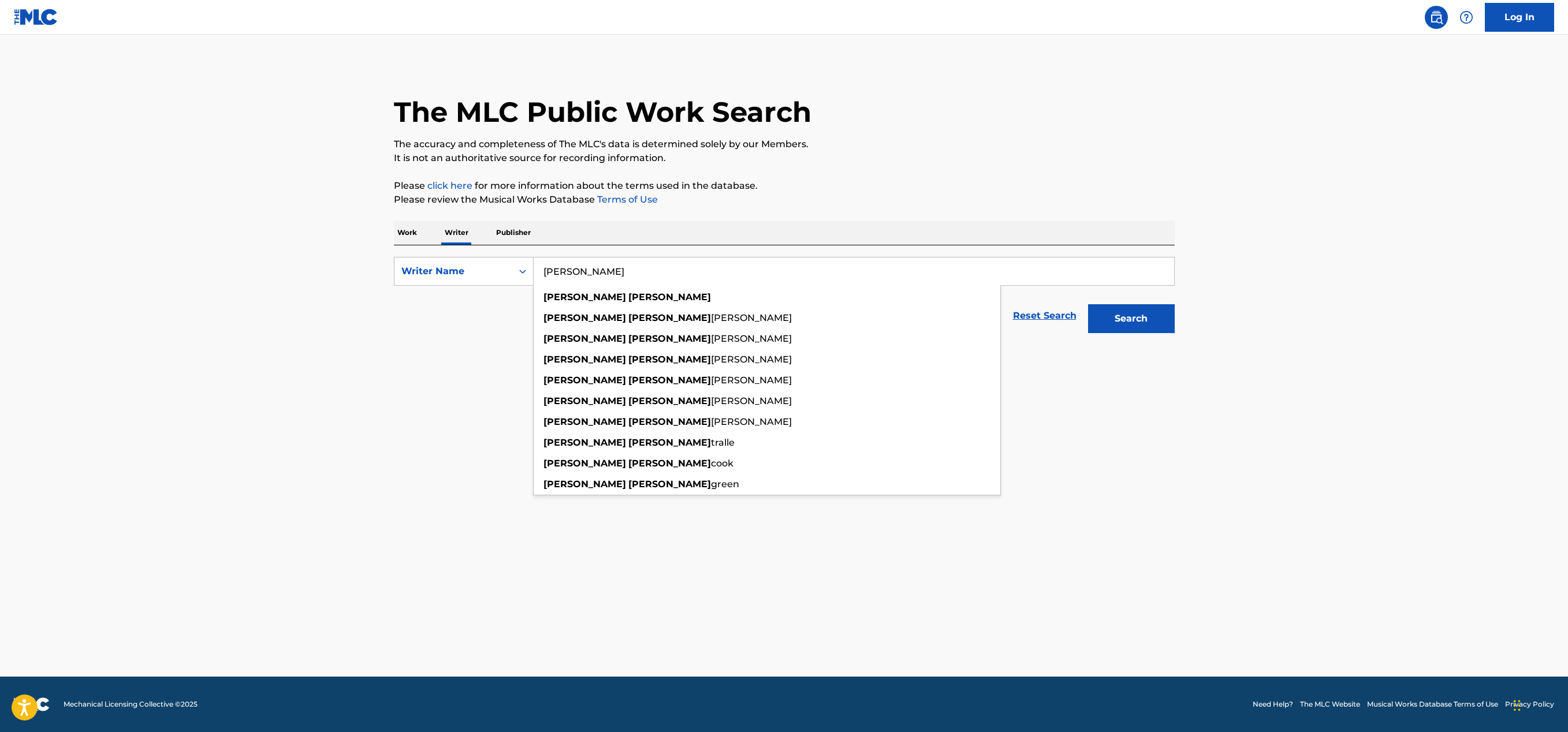
type input "[PERSON_NAME]"
drag, startPoint x: 1146, startPoint y: 422, endPoint x: 1130, endPoint y: 420, distance: 16.1
click at [1146, 422] on main "The MLC Public Work Search The accuracy and completeness of The MLC's data is d…" at bounding box center [784, 355] width 1568 height 642
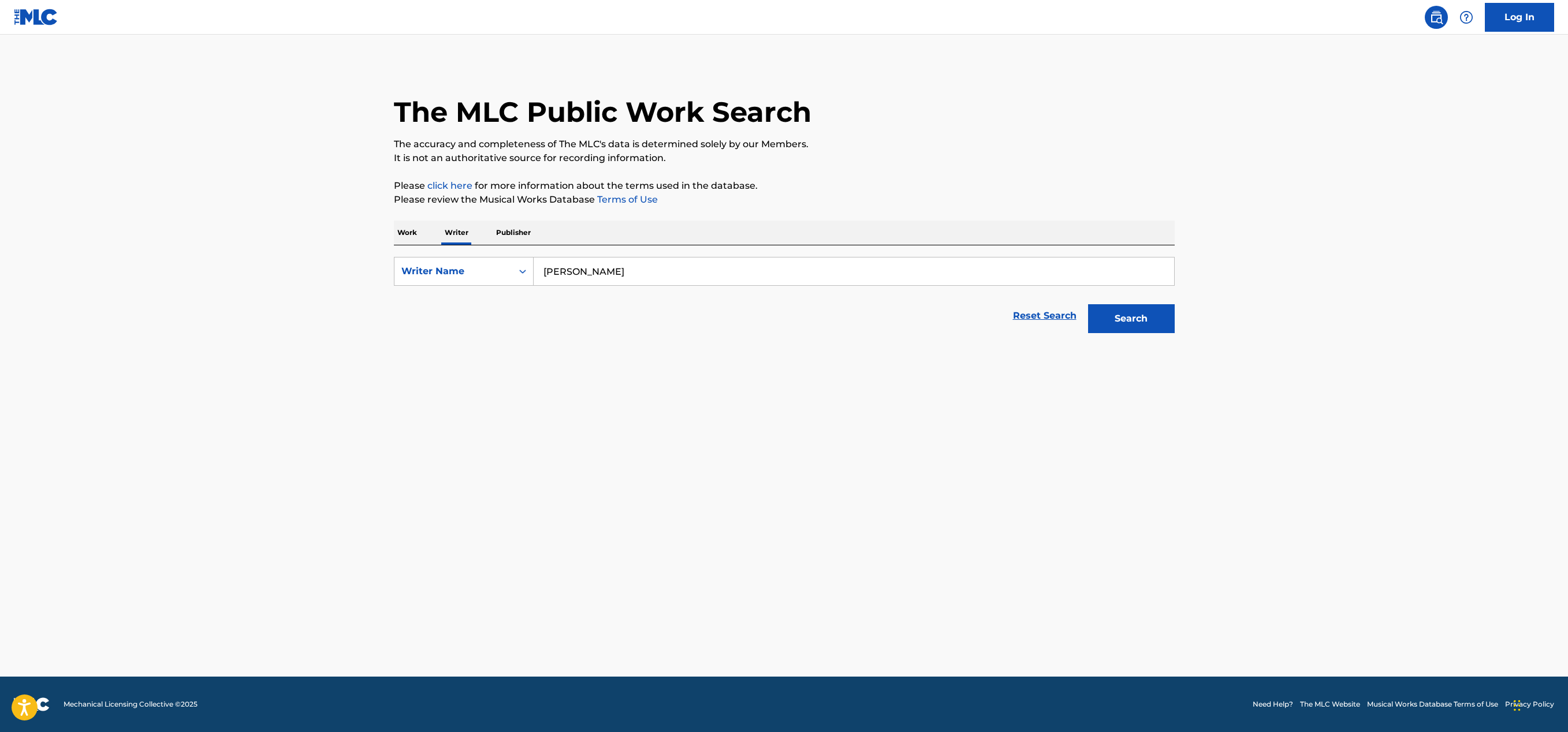
click at [411, 234] on p "Work" at bounding box center [407, 232] width 27 height 24
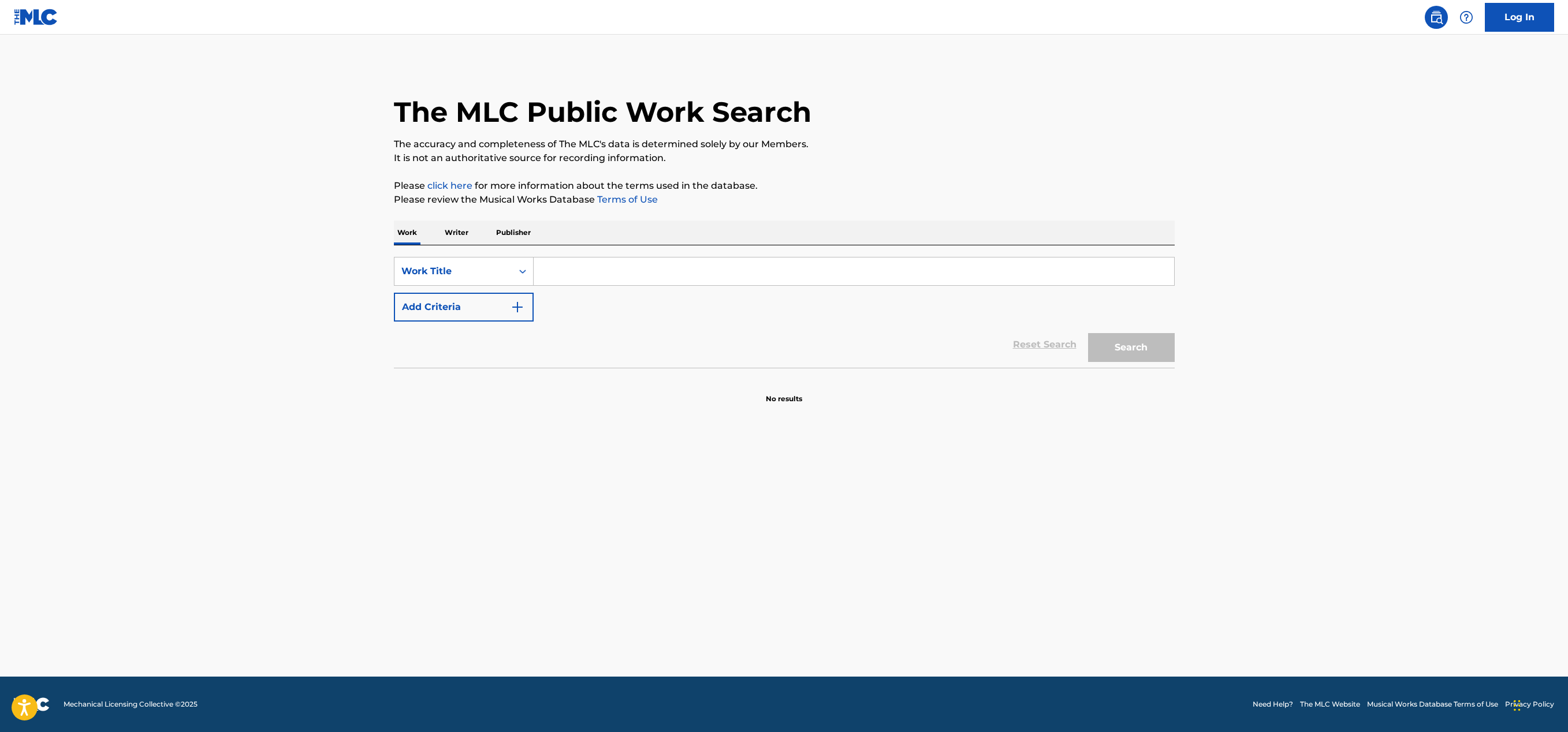
click at [560, 270] on input "Search Form" at bounding box center [854, 271] width 640 height 28
paste input "Thick Skin"
type input "Thick Skin"
click at [489, 310] on button "Add Criteria" at bounding box center [464, 307] width 140 height 29
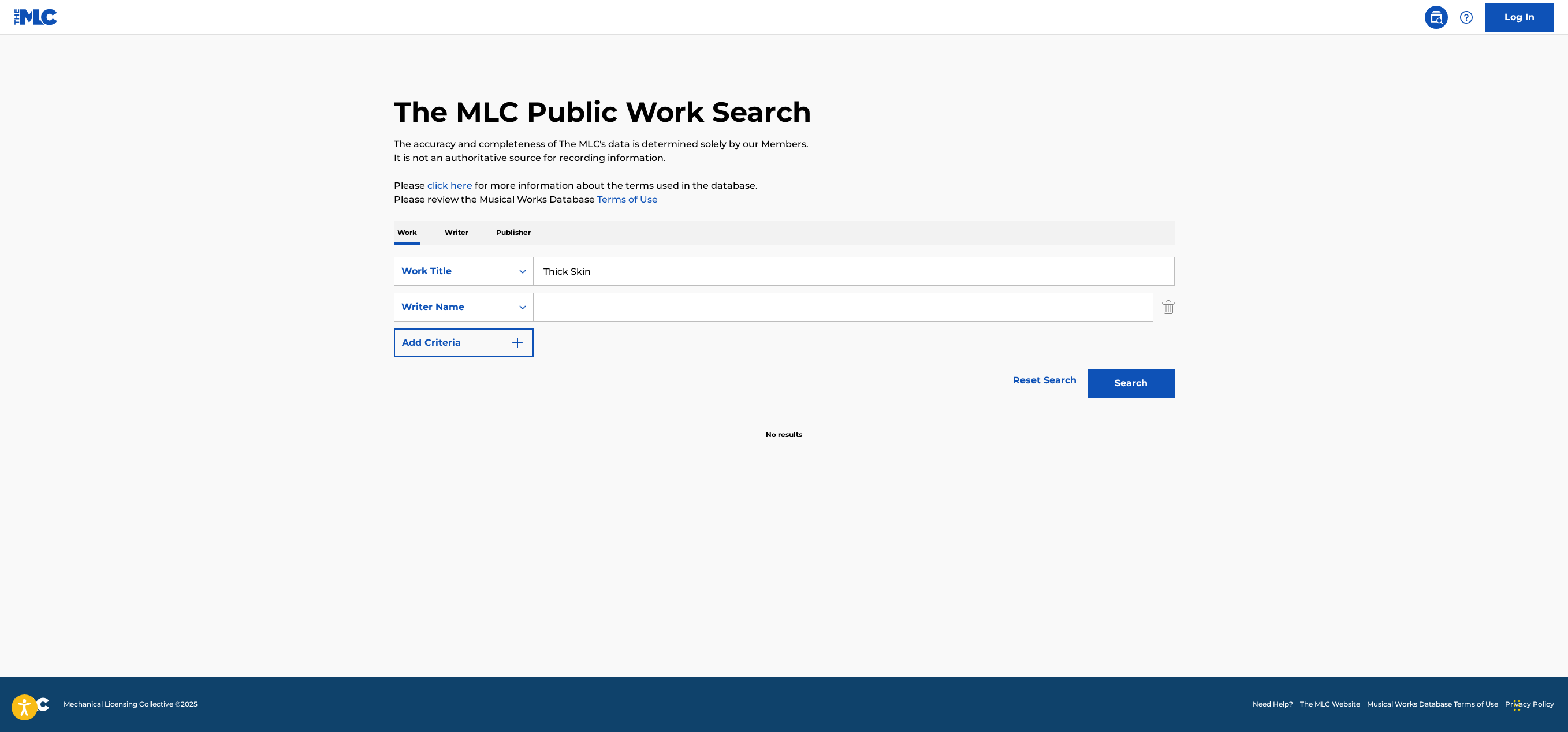
click at [558, 308] on input "Search Form" at bounding box center [843, 307] width 619 height 28
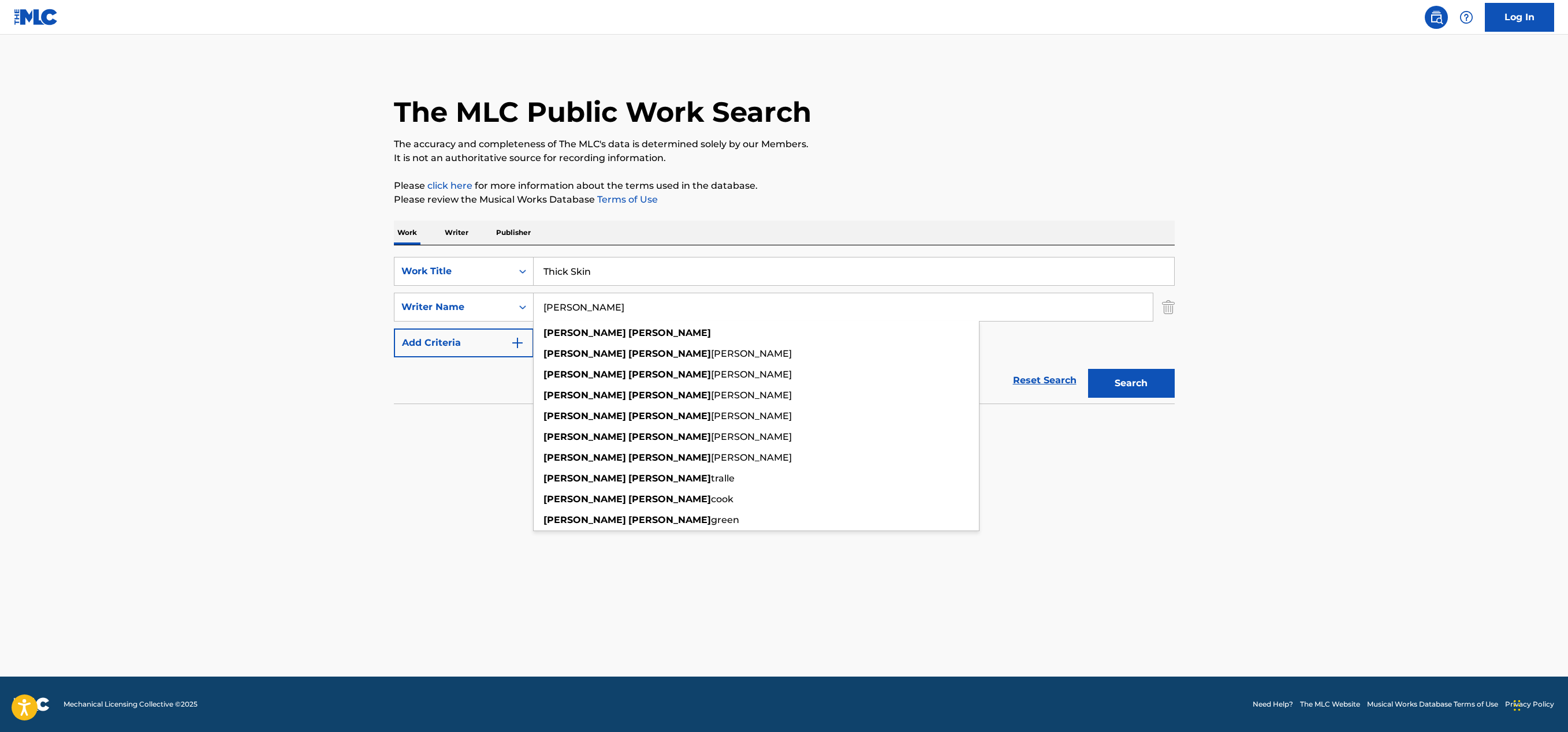
type input "[PERSON_NAME]"
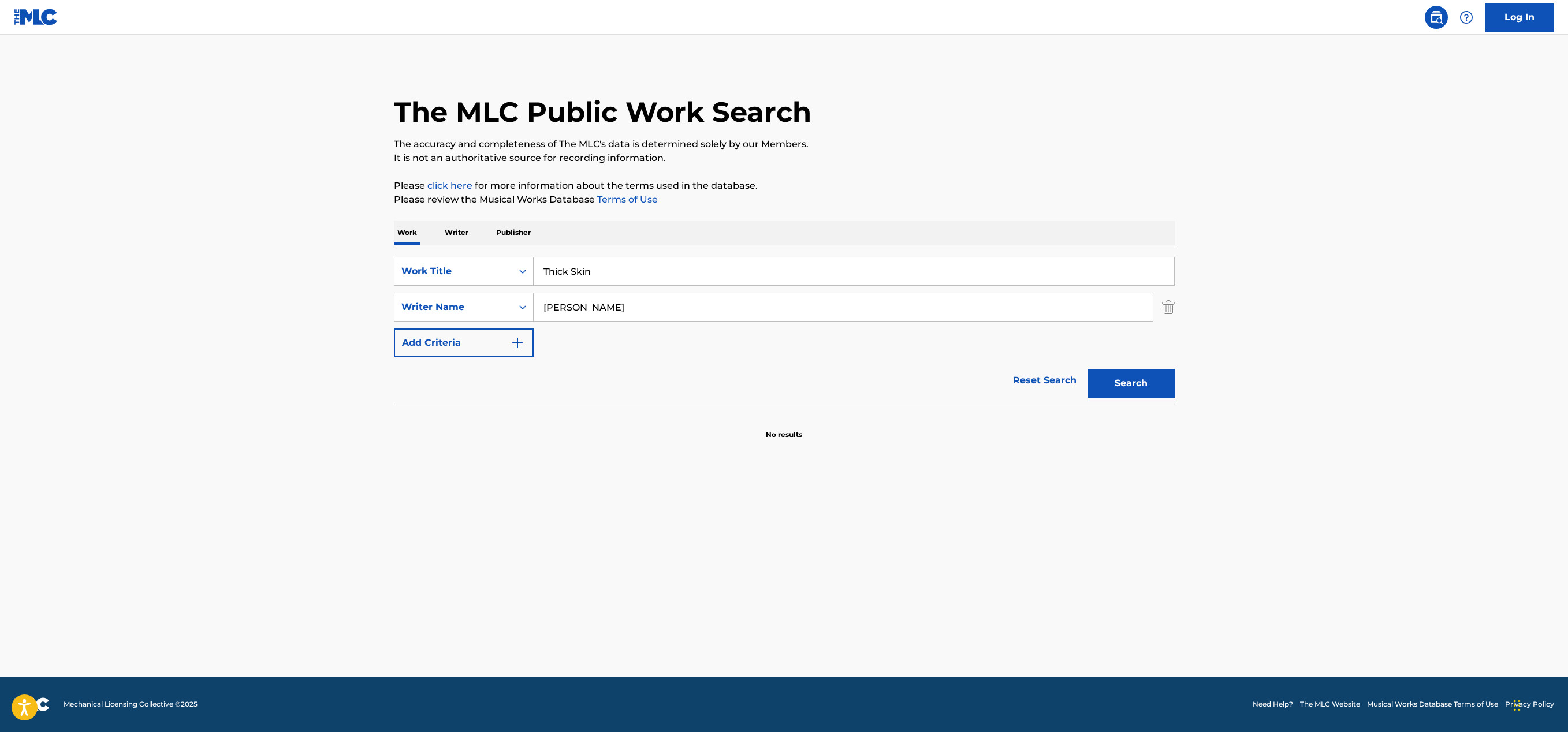
click at [1351, 441] on main "The MLC Public Work Search The accuracy and completeness of The MLC's data is d…" at bounding box center [784, 355] width 1568 height 642
click at [1131, 382] on button "Search" at bounding box center [1132, 383] width 86 height 29
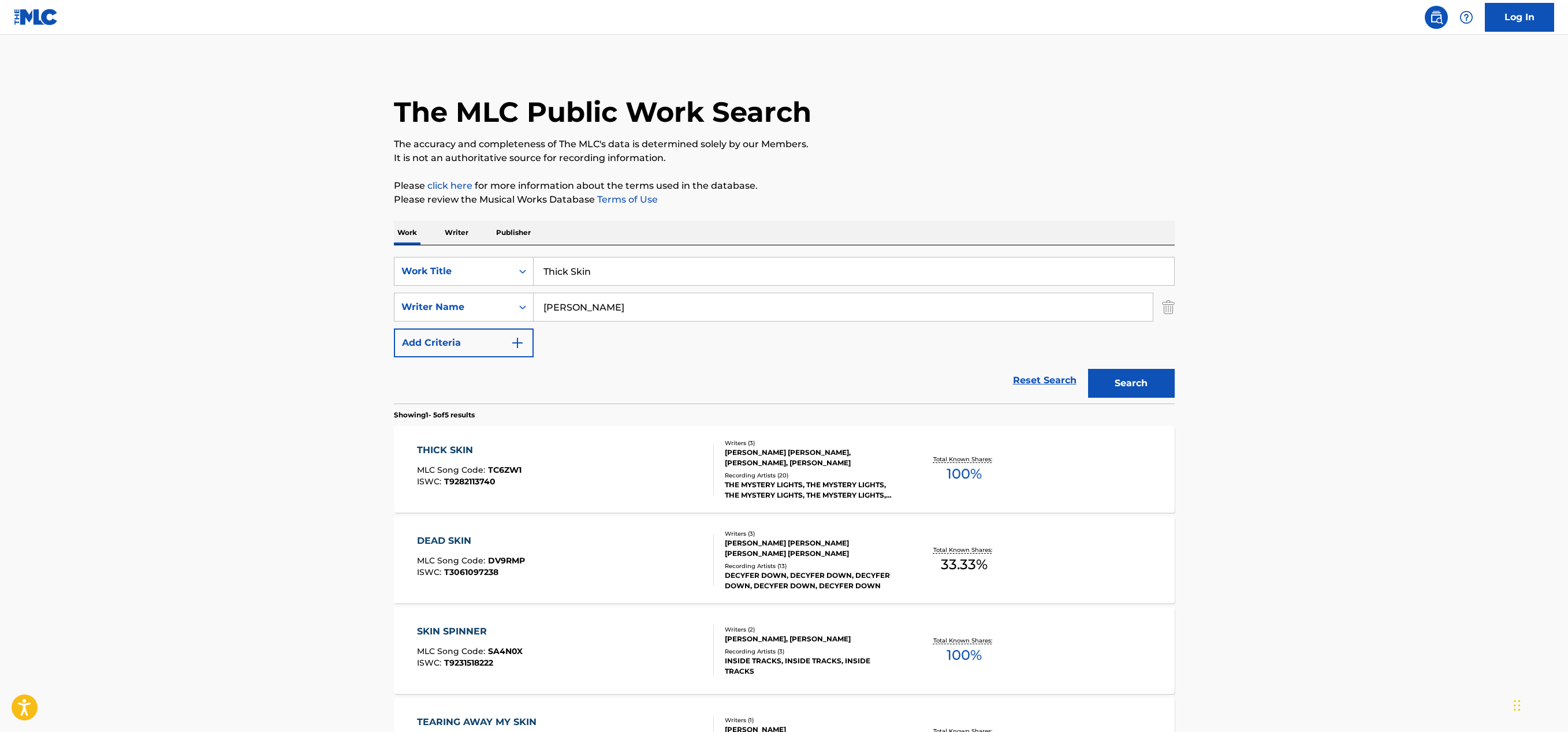
click at [634, 462] on div "THICK SKIN MLC Song Code : TC6ZW1 ISWC : T9282113740" at bounding box center [565, 469] width 297 height 52
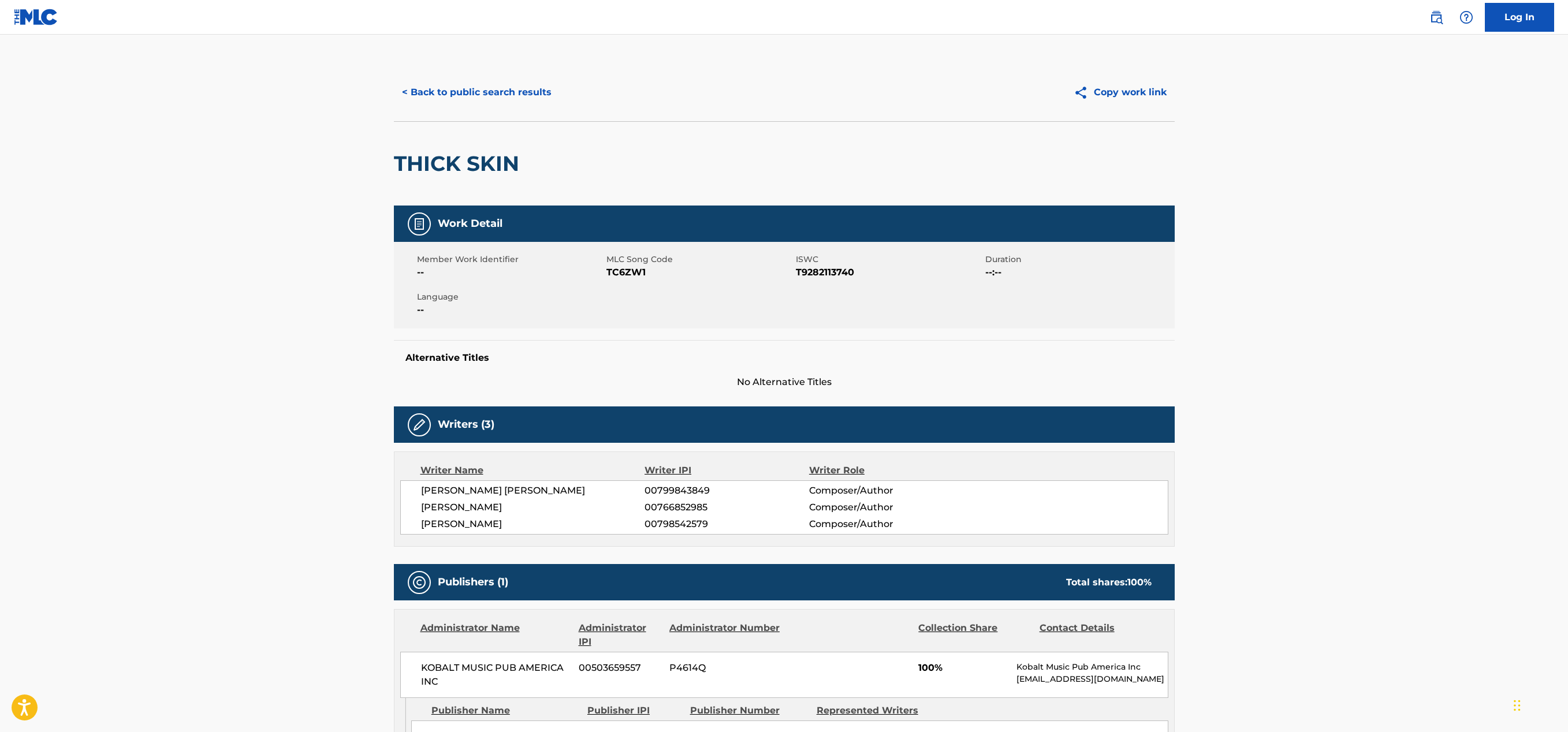
click at [421, 95] on button "< Back to public search results" at bounding box center [477, 92] width 166 height 29
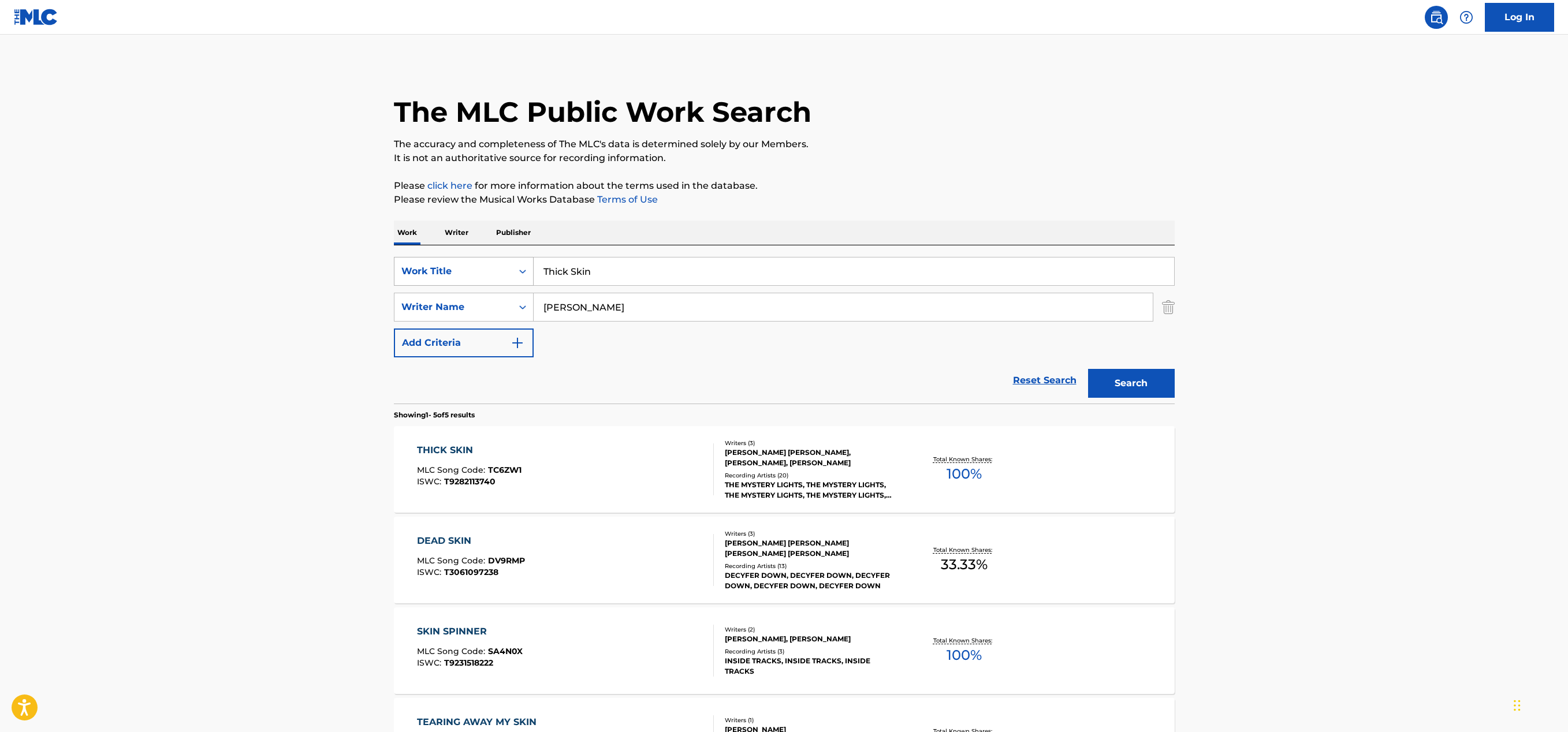
drag, startPoint x: 612, startPoint y: 274, endPoint x: 521, endPoint y: 270, distance: 91.1
click at [521, 270] on div "SearchWithCriteria5adccb34-1349-447d-aee8-e731b60d4ea0 Work Title Thick Skin" at bounding box center [784, 271] width 781 height 29
paste input "Learned My Lesso"
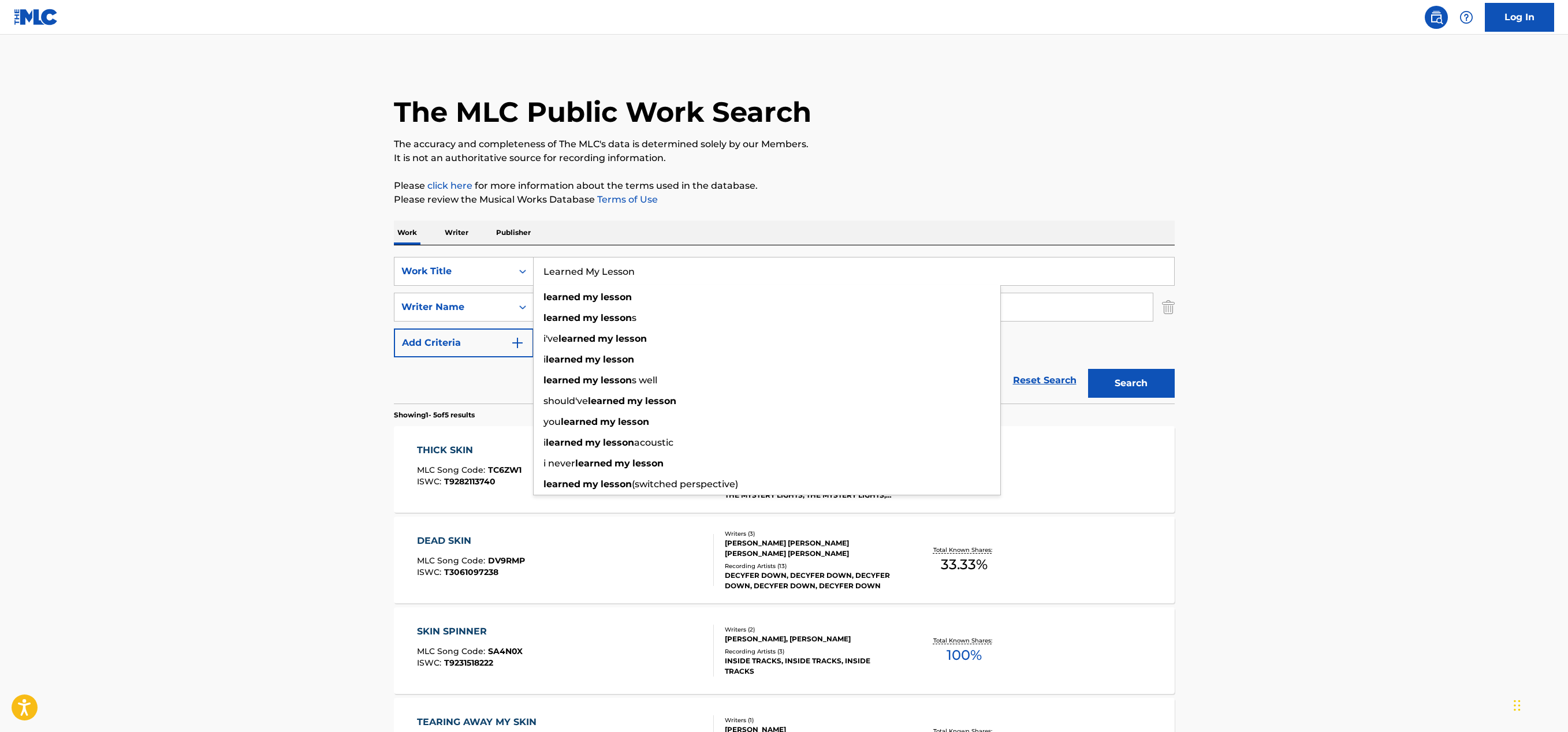
type input "Learned My Lesson"
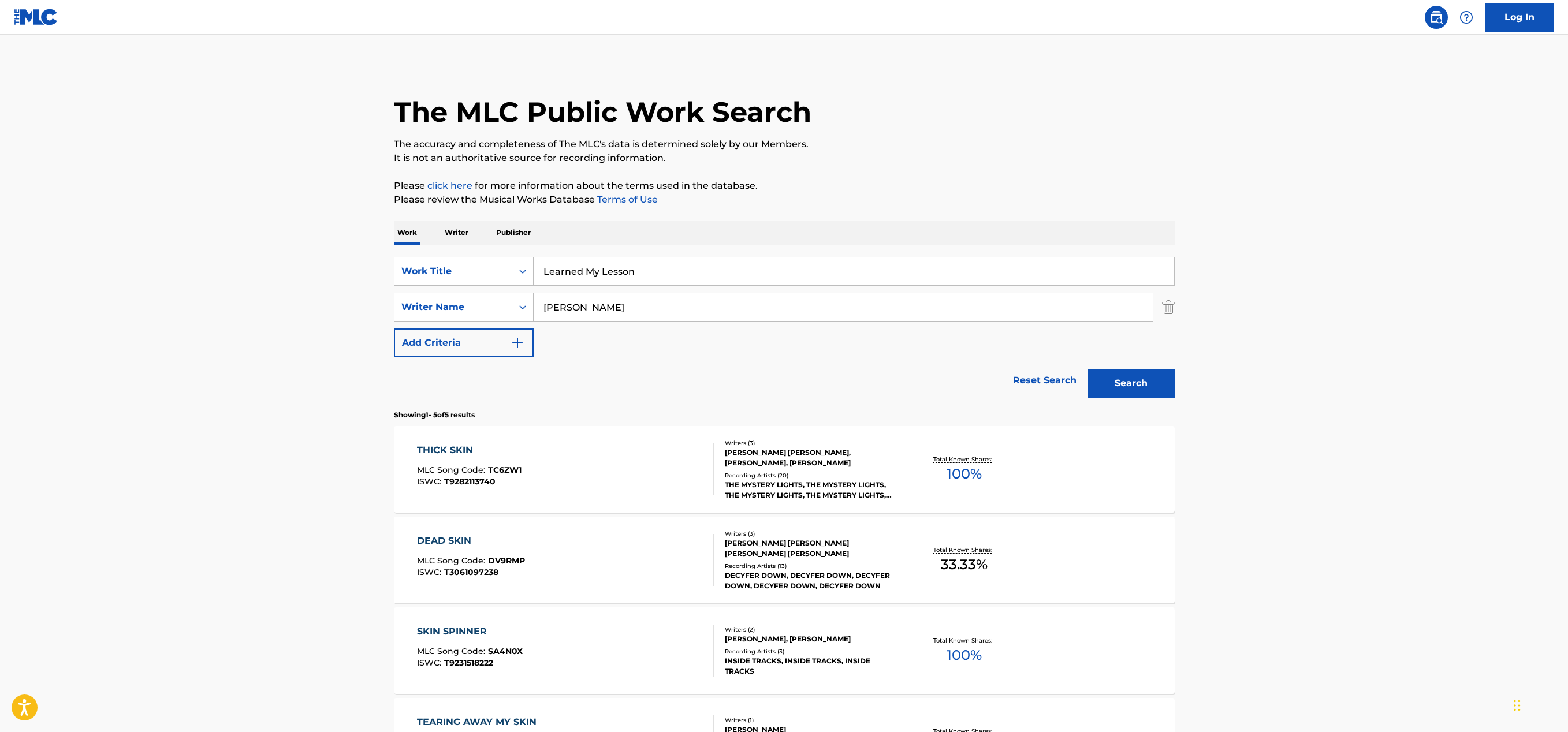
click at [684, 225] on div "Work Writer Publisher" at bounding box center [784, 232] width 781 height 24
drag, startPoint x: 556, startPoint y: 299, endPoint x: 547, endPoint y: 299, distance: 9.0
click at [547, 299] on input "[PERSON_NAME]" at bounding box center [843, 307] width 619 height 28
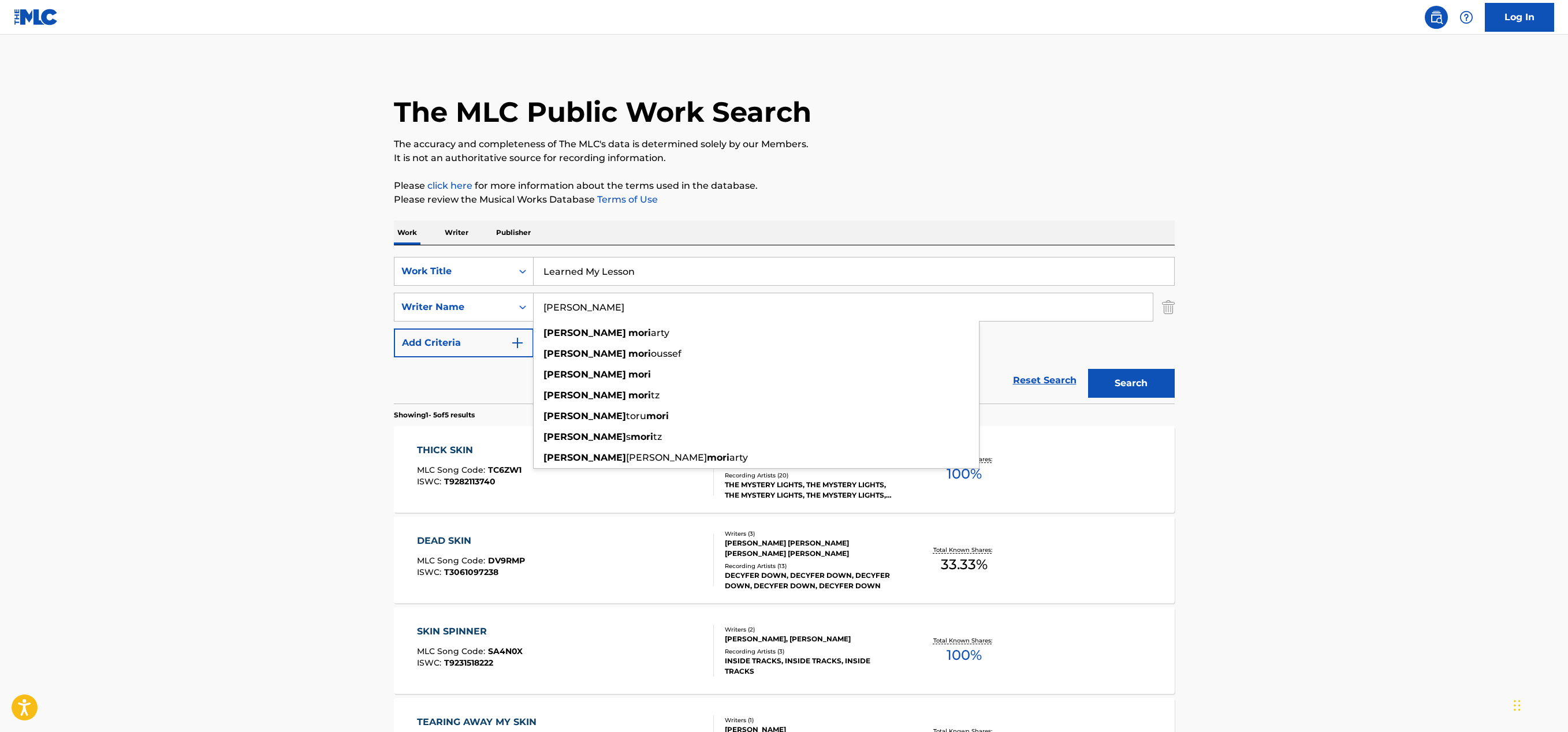
type input "[PERSON_NAME]"
click at [1300, 265] on main "The MLC Public Work Search The accuracy and completeness of The MLC's data is d…" at bounding box center [784, 485] width 1568 height 901
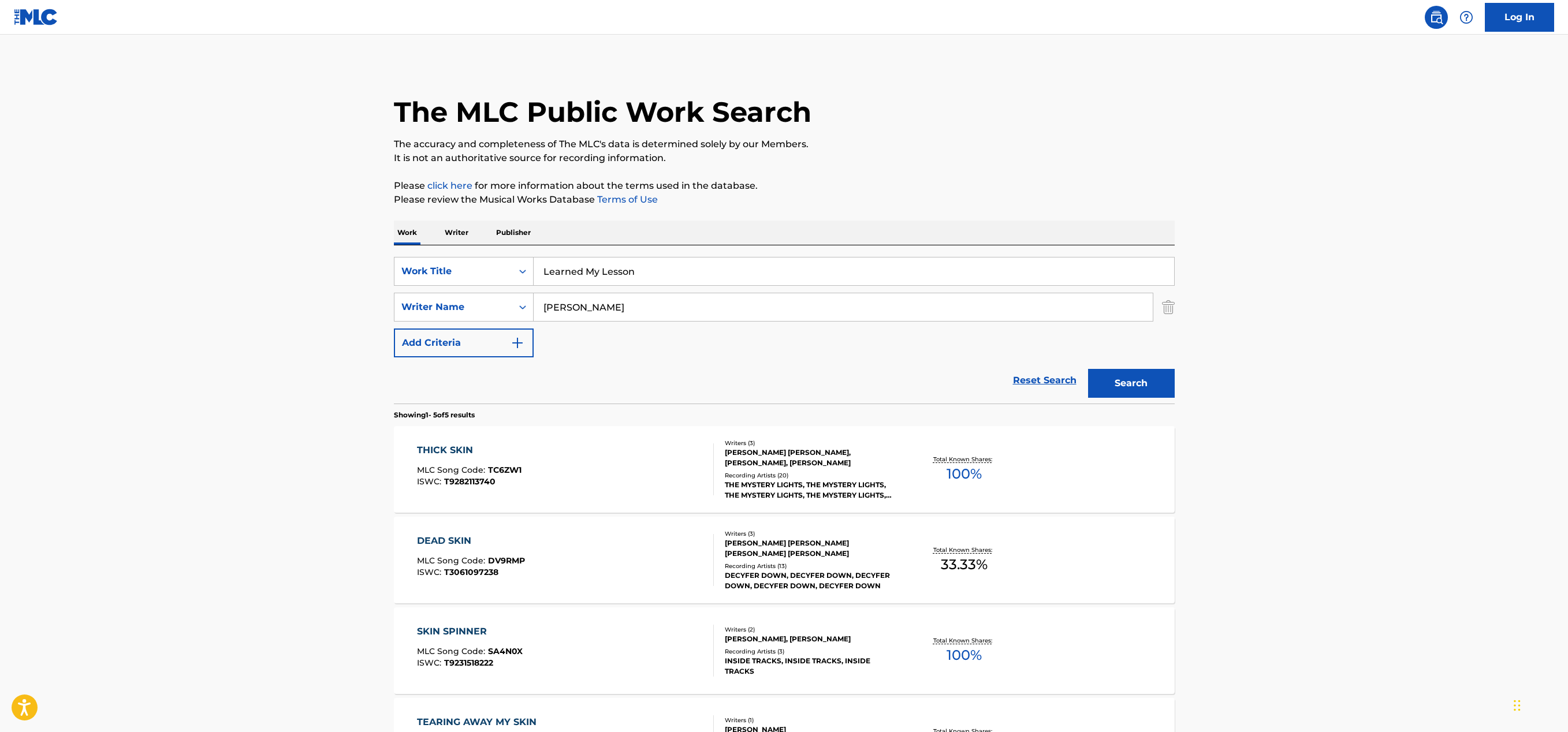
click at [1136, 378] on button "Search" at bounding box center [1132, 383] width 86 height 29
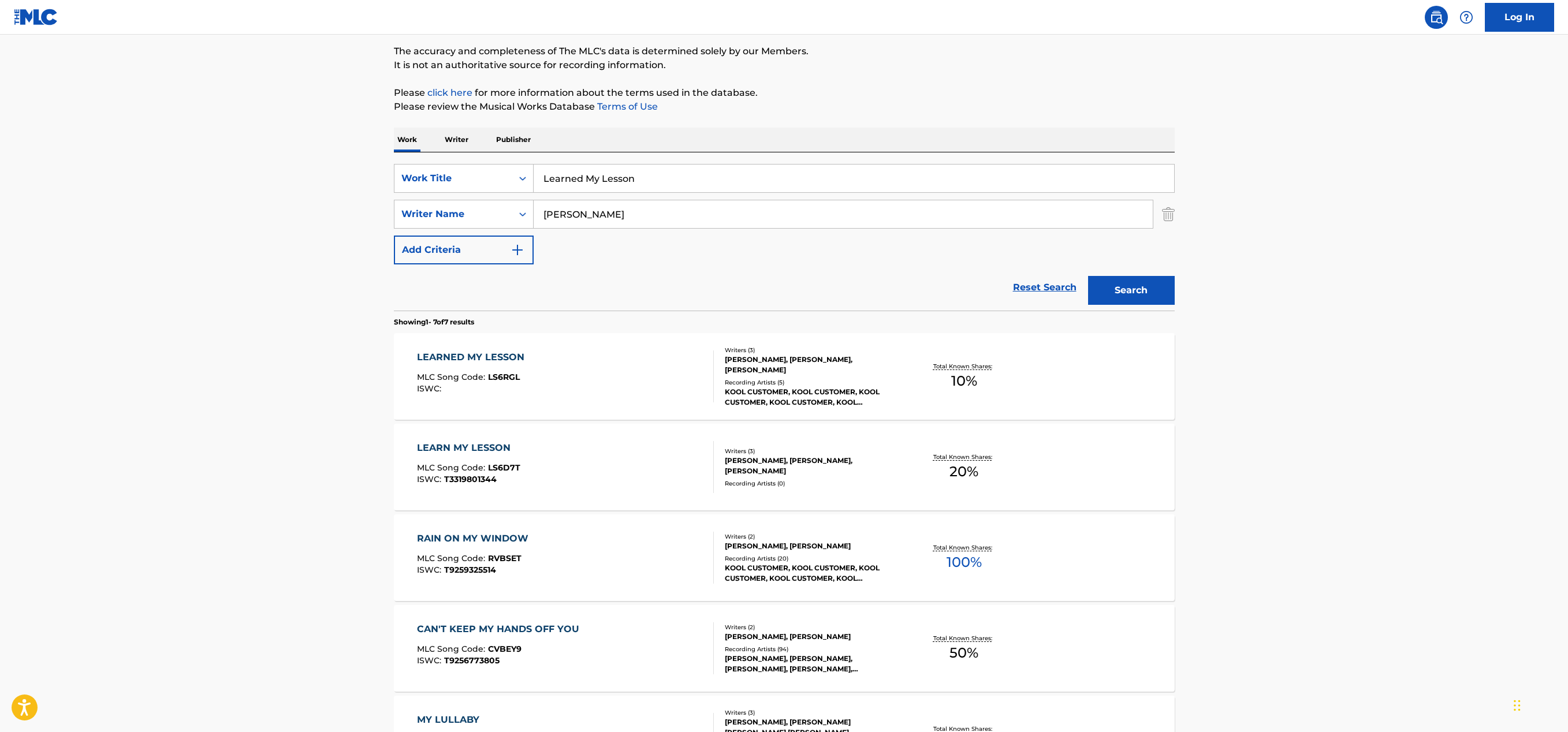
scroll to position [106, 0]
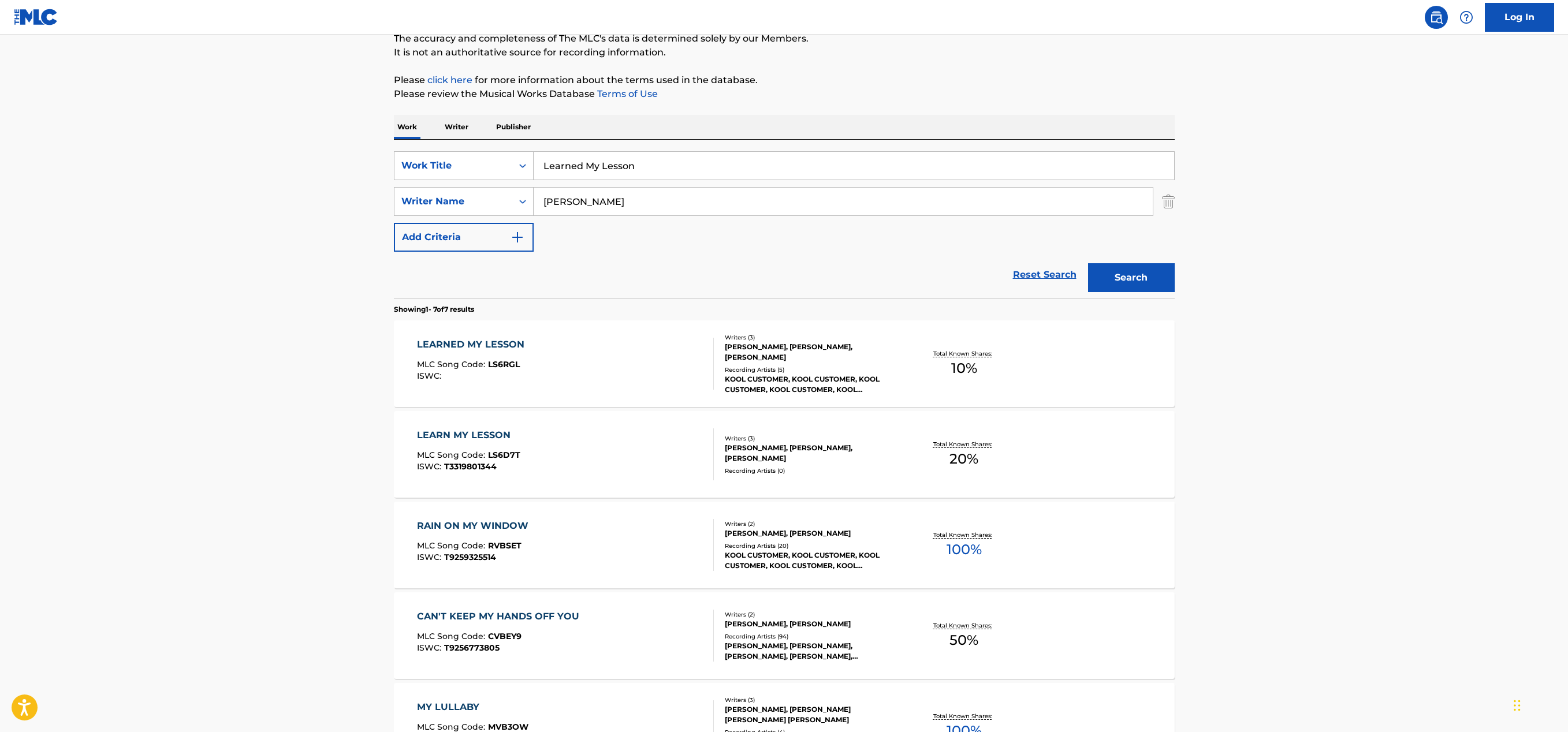
click at [626, 366] on div "LEARNED MY LESSON MLC Song Code : LS6RGL ISWC :" at bounding box center [565, 363] width 297 height 52
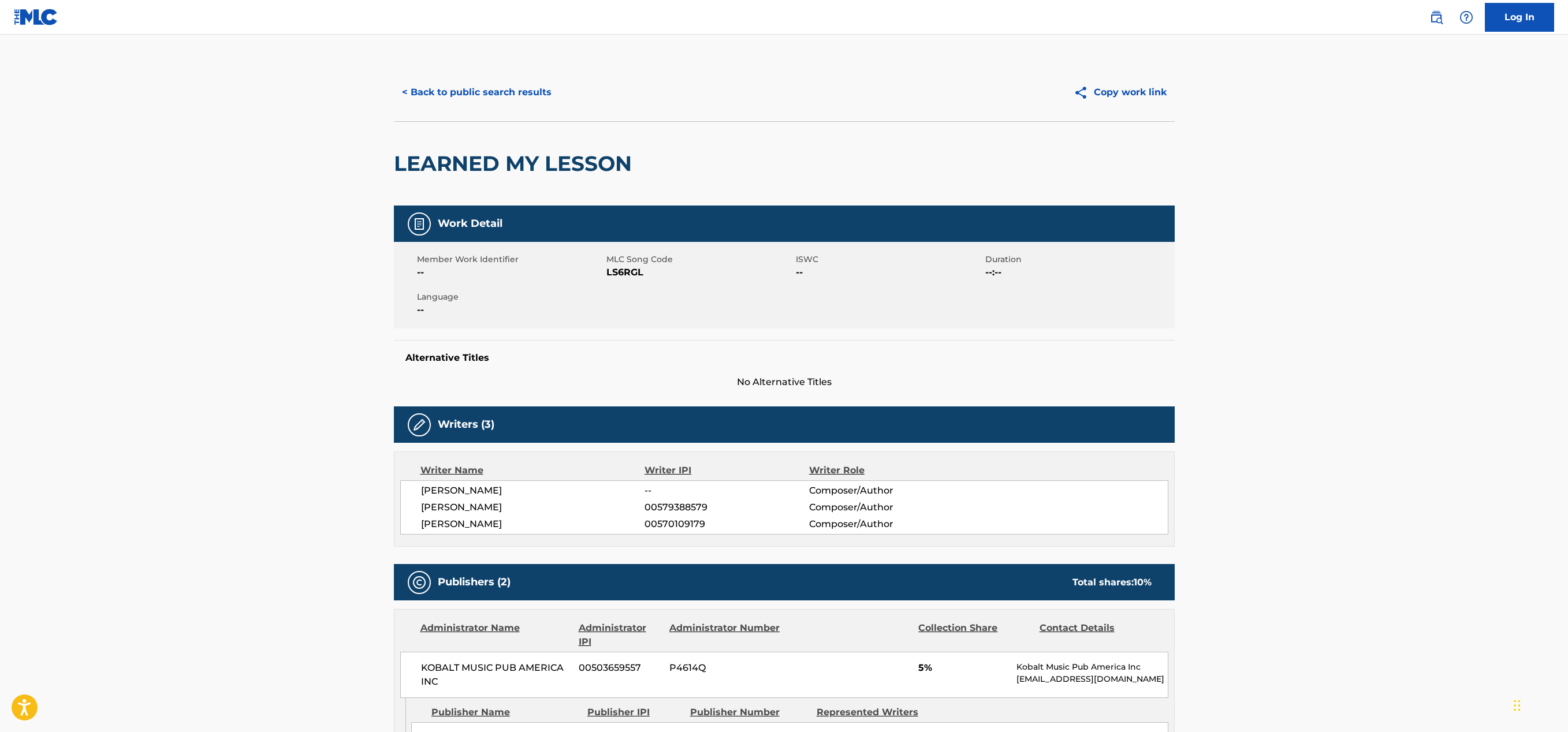
scroll to position [106, 0]
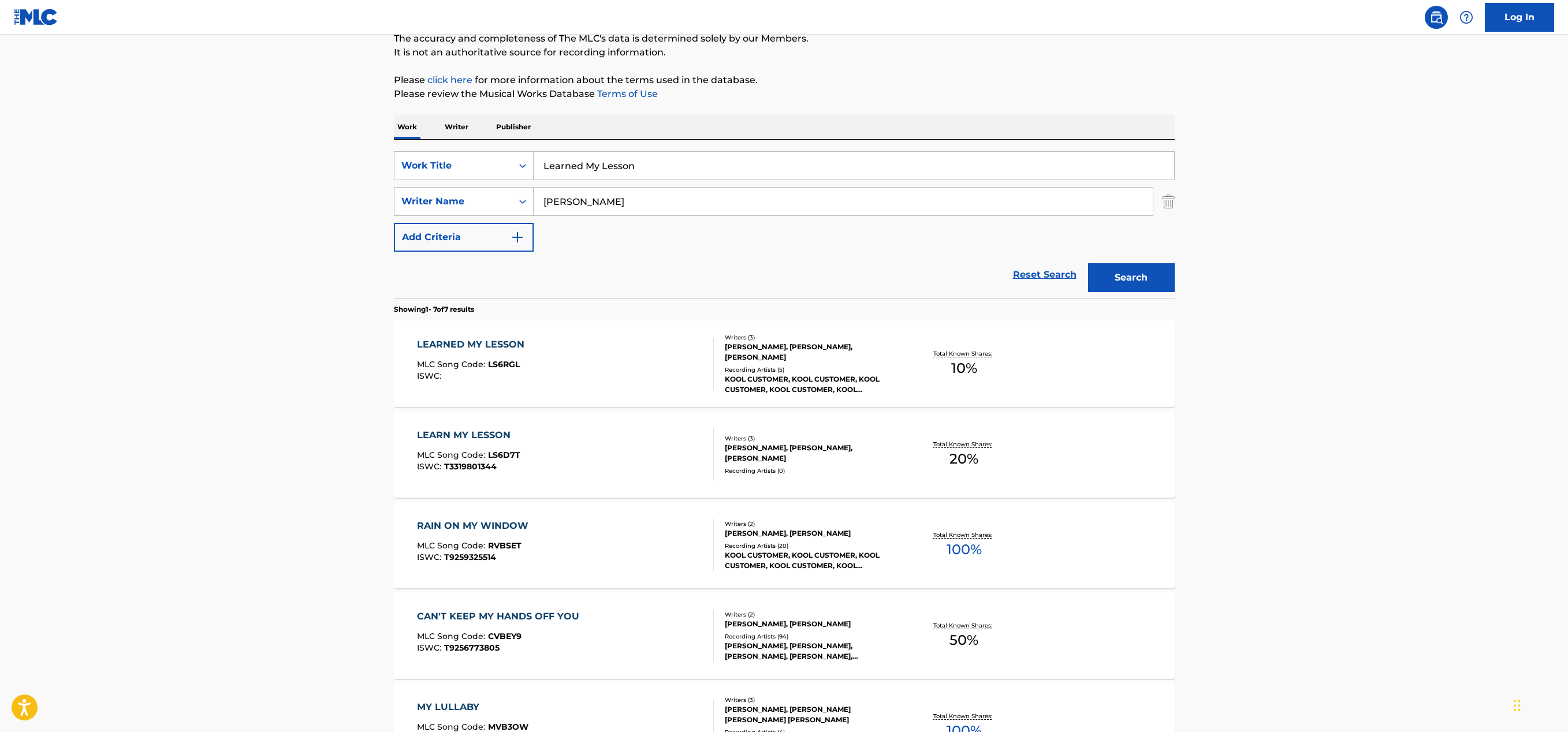
click at [593, 451] on div "LEARN MY LESSON MLC Song Code : LS6D7T ISWC : T3319801344" at bounding box center [565, 454] width 297 height 52
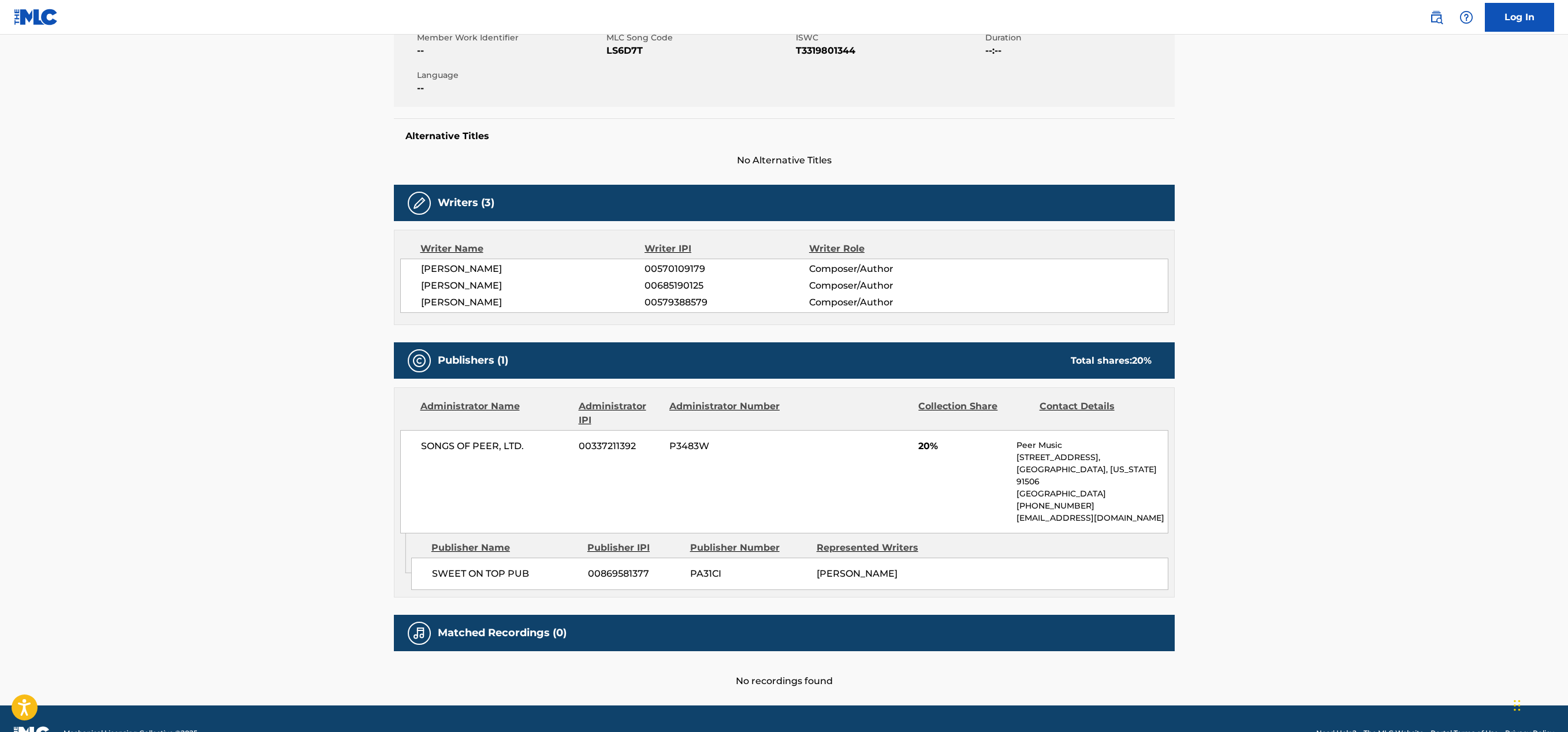
scroll to position [251, 0]
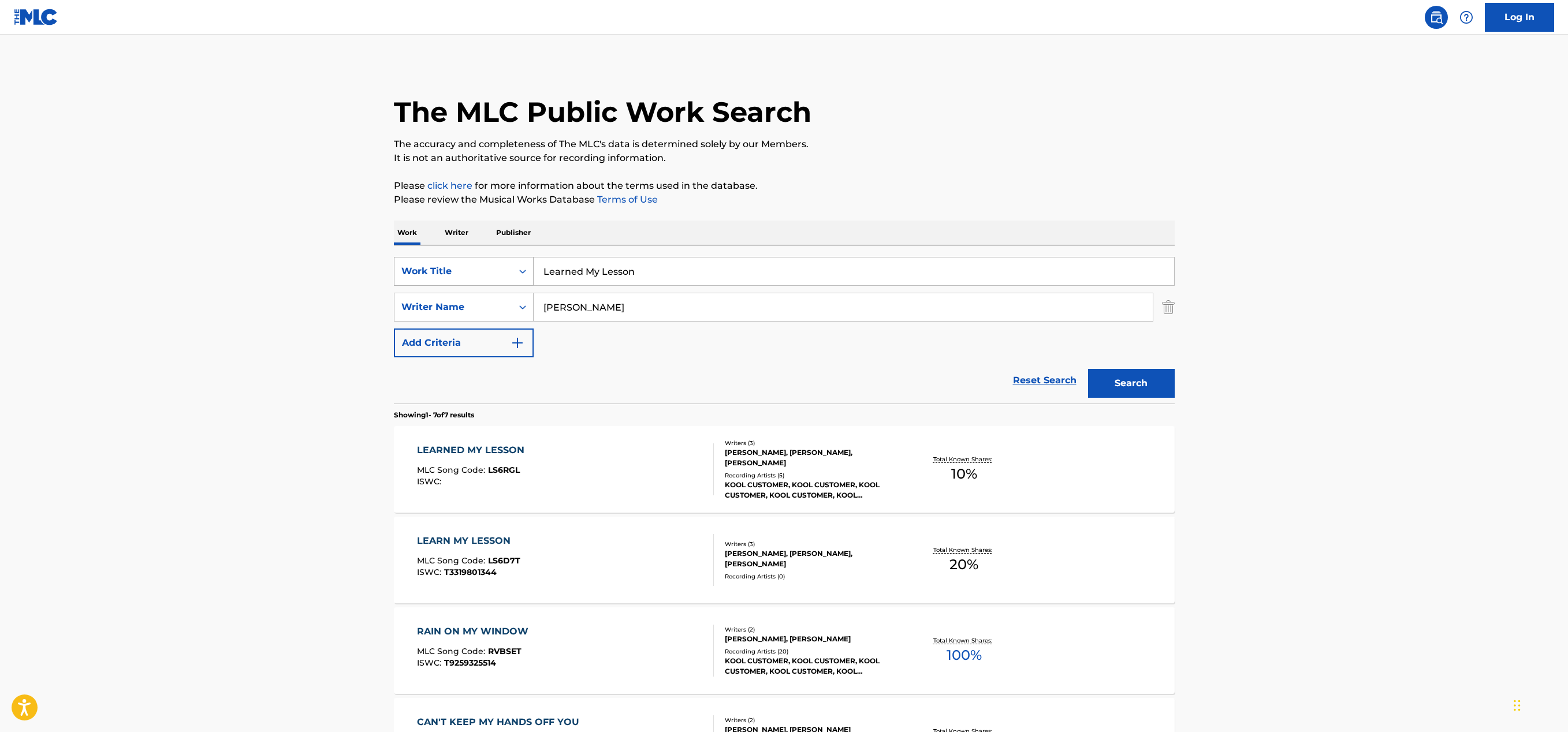
drag, startPoint x: 644, startPoint y: 274, endPoint x: 511, endPoint y: 269, distance: 133.1
click at [511, 269] on div "SearchWithCriteria5adccb34-1349-447d-aee8-e731b60d4ea0 Work Title Learned My Le…" at bounding box center [784, 271] width 781 height 29
paste input "over (Disconnection Dub)"
type input "Lover (Disconnection Dub)"
drag, startPoint x: 589, startPoint y: 305, endPoint x: 524, endPoint y: 299, distance: 65.3
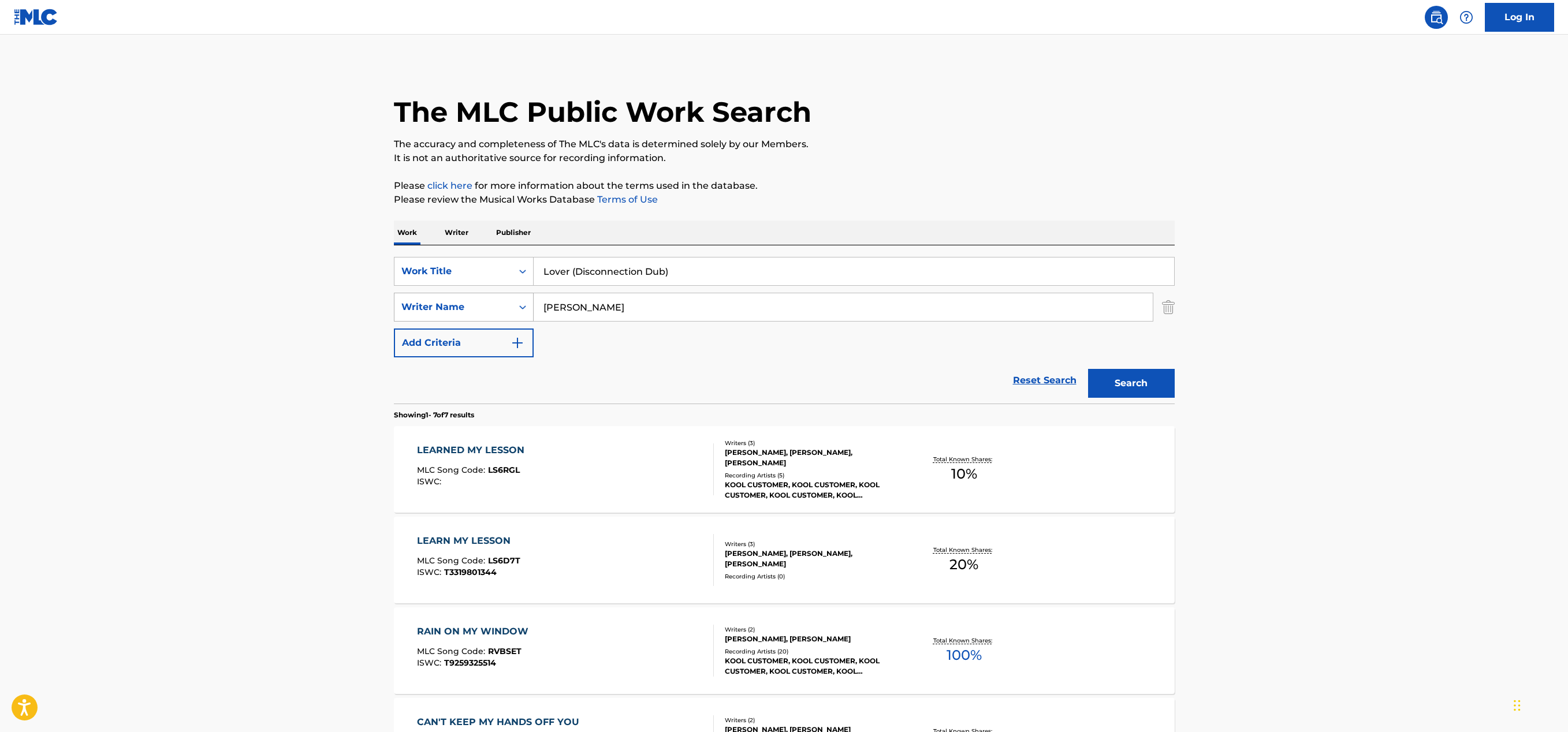
click at [524, 299] on div "SearchWithCriteria91abe5ae-d0e1-4cb7-af70-958c92e79f94 Writer Name [PERSON_NAME]" at bounding box center [784, 307] width 781 height 29
click at [1117, 378] on button "Search" at bounding box center [1132, 383] width 86 height 29
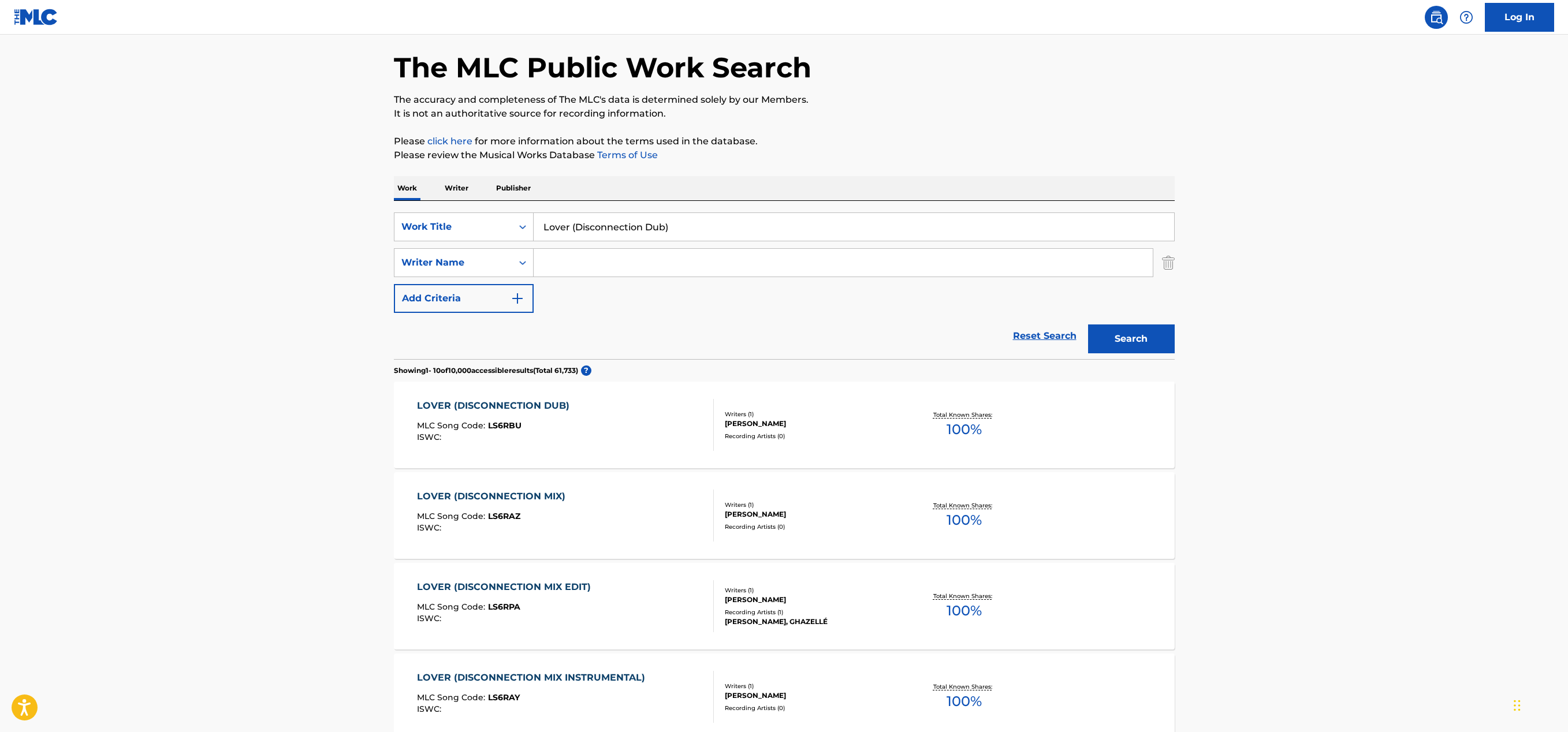
scroll to position [51, 0]
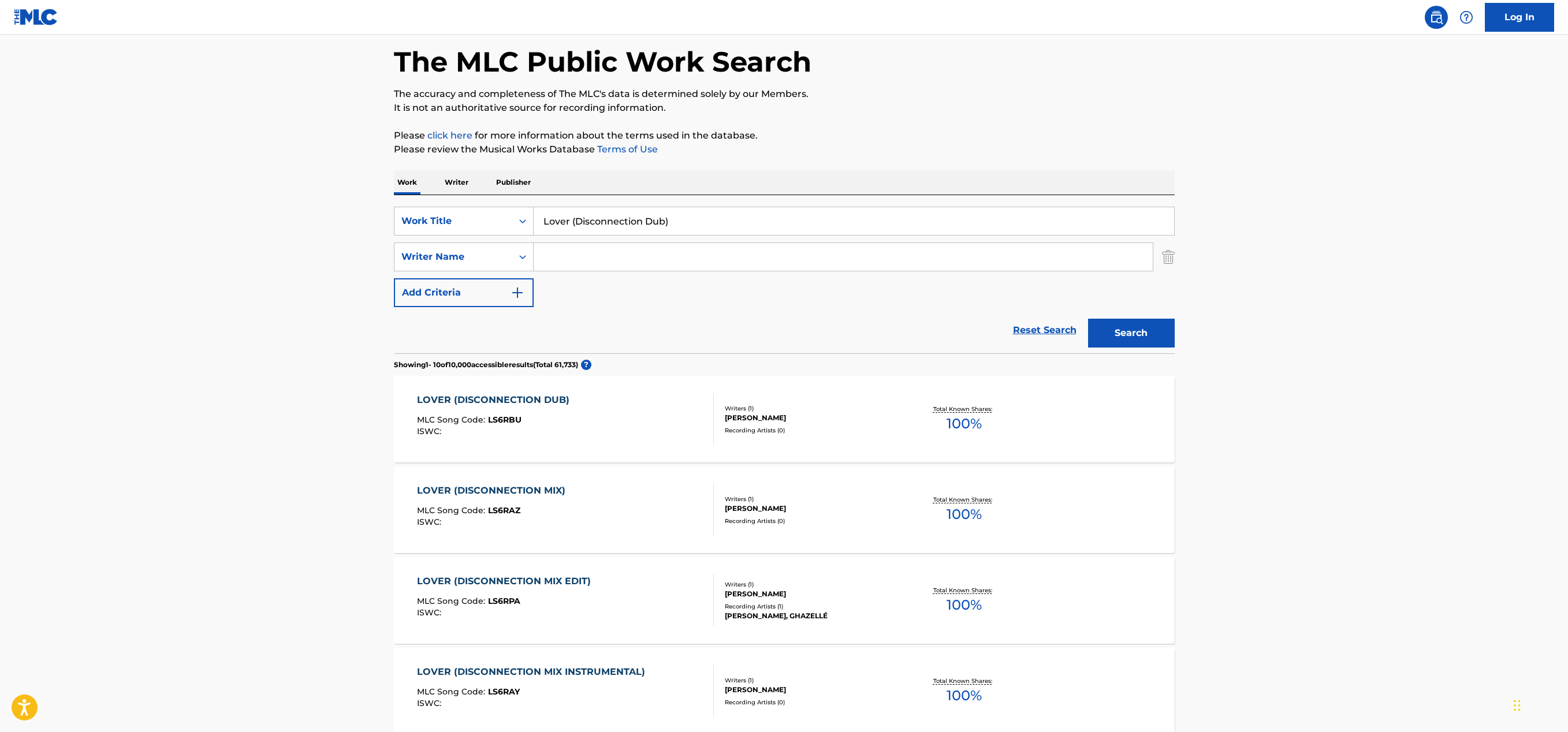
click at [649, 400] on div "LOVER (DISCONNECTION DUB) MLC Song Code : LS6RBU ISWC :" at bounding box center [565, 419] width 297 height 52
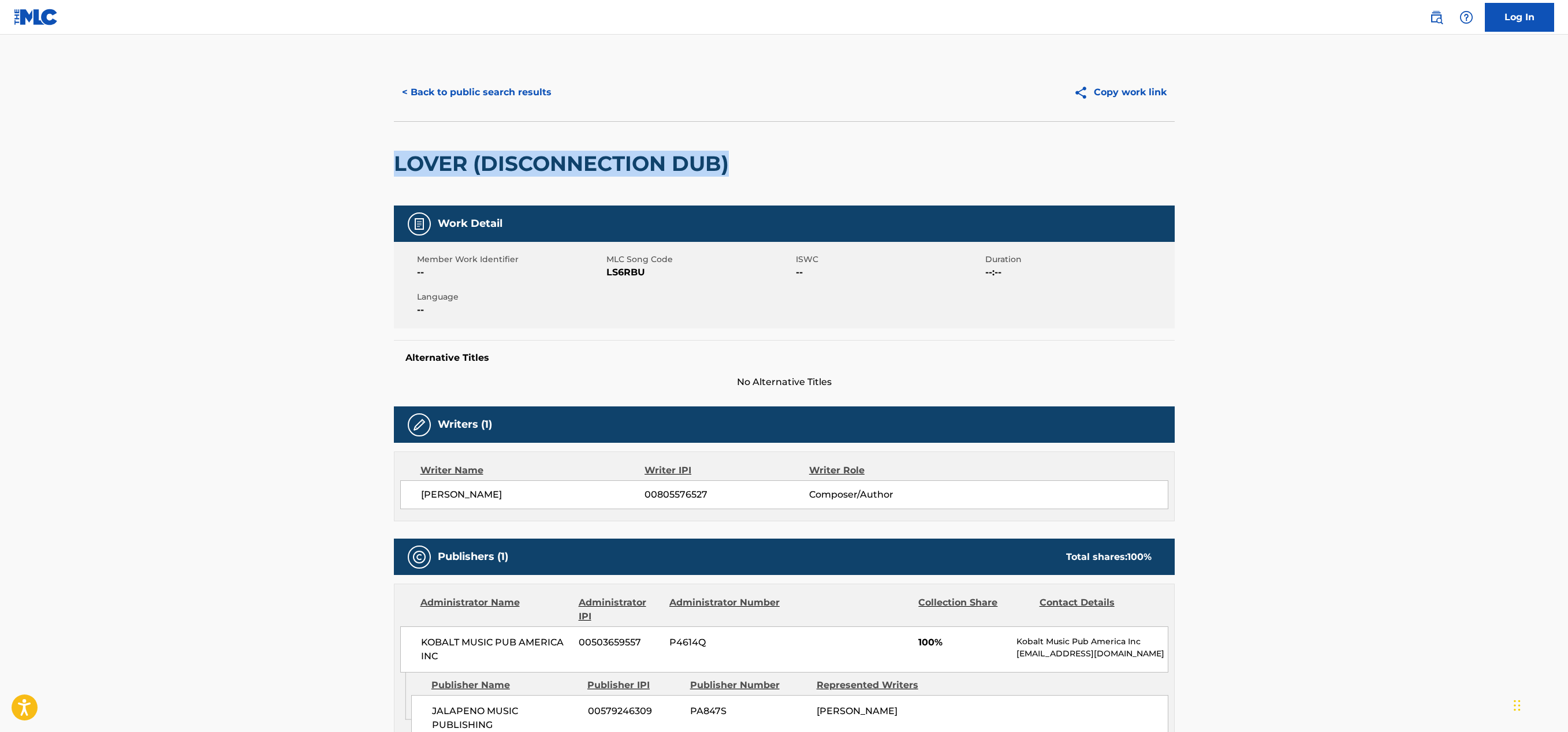
drag, startPoint x: 733, startPoint y: 164, endPoint x: 393, endPoint y: 164, distance: 340.0
click at [394, 164] on h2 "LOVER (DISCONNECTION DUB)" at bounding box center [564, 164] width 341 height 26
copy h2 "LOVER (DISCONNECTION DUB)"
click at [457, 88] on button "< Back to public search results" at bounding box center [477, 92] width 166 height 29
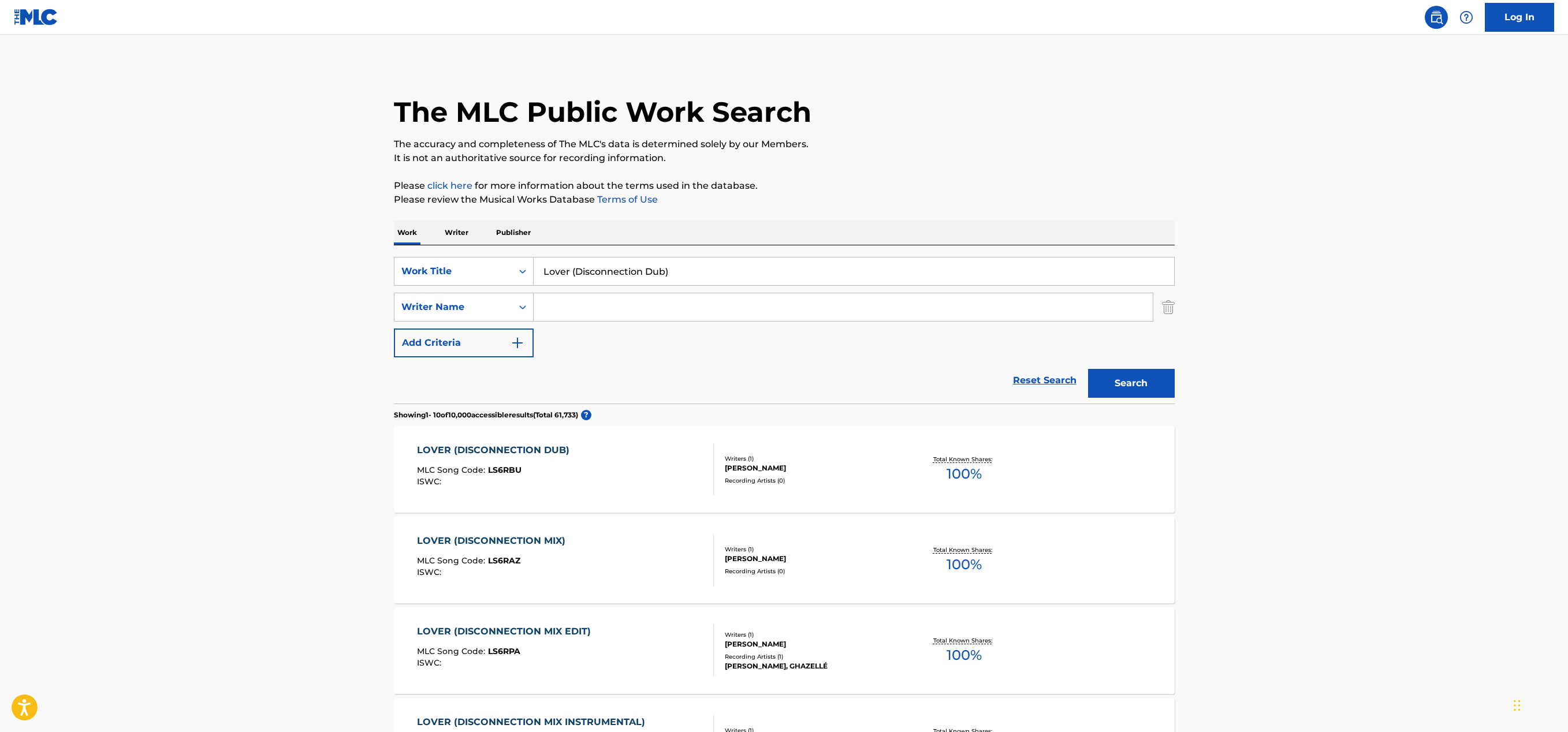
scroll to position [51, 0]
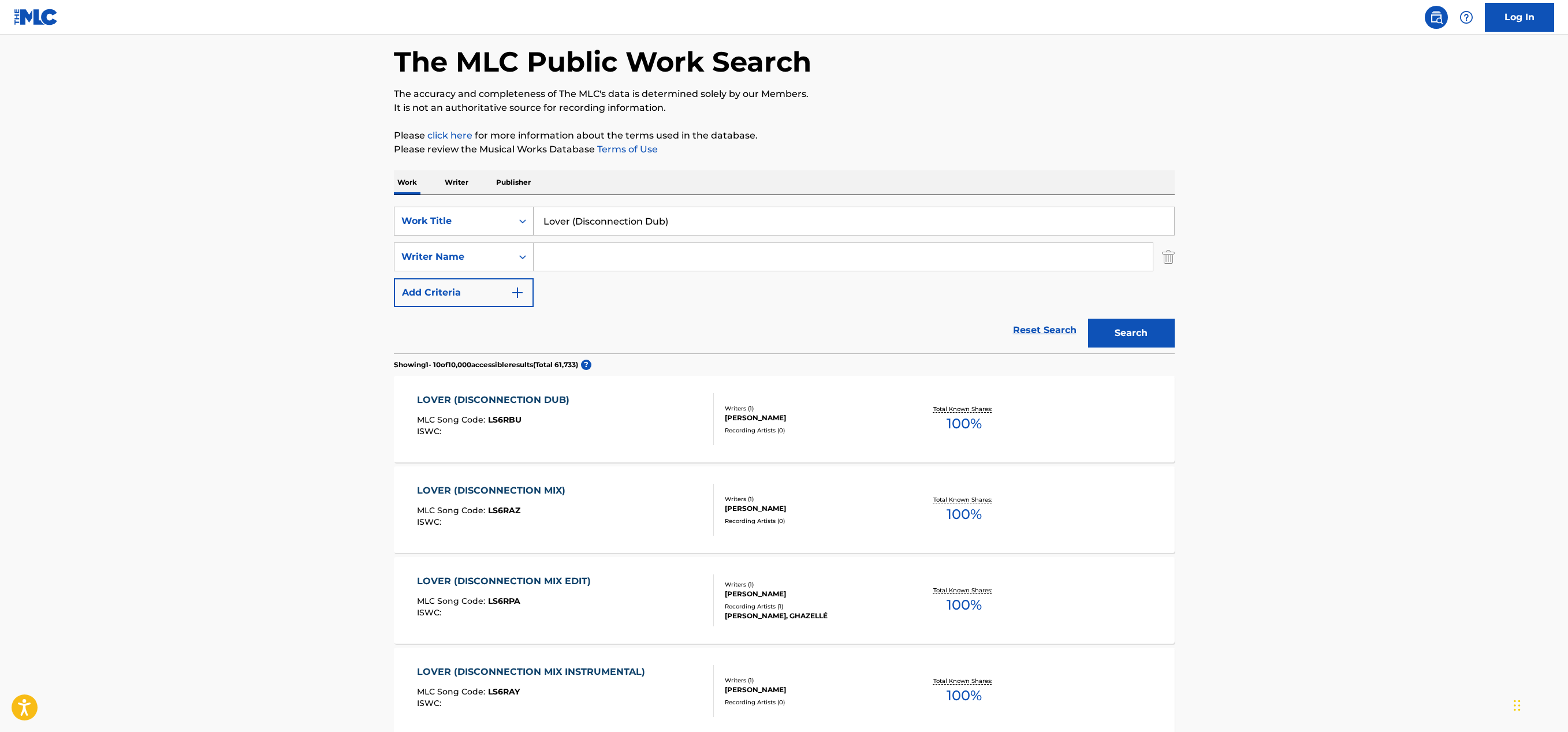
drag, startPoint x: 642, startPoint y: 224, endPoint x: 509, endPoint y: 217, distance: 133.2
click at [509, 217] on div "SearchWithCriteria5adccb34-1349-447d-aee8-e731b60d4ea0 Work Title Lover (Discon…" at bounding box center [784, 221] width 781 height 29
paste input "Fly Away"
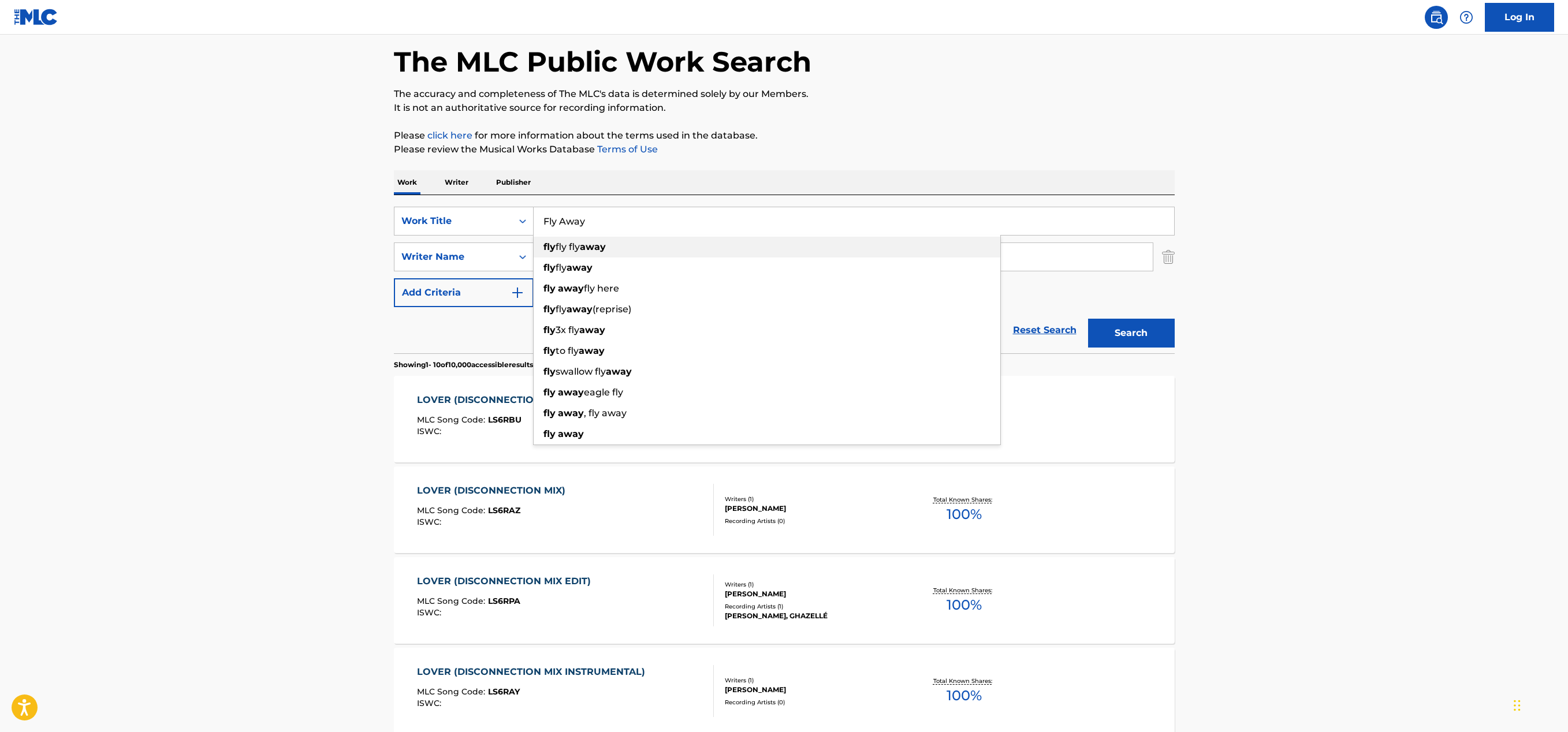
click at [573, 258] on div "fly fly away" at bounding box center [767, 268] width 467 height 21
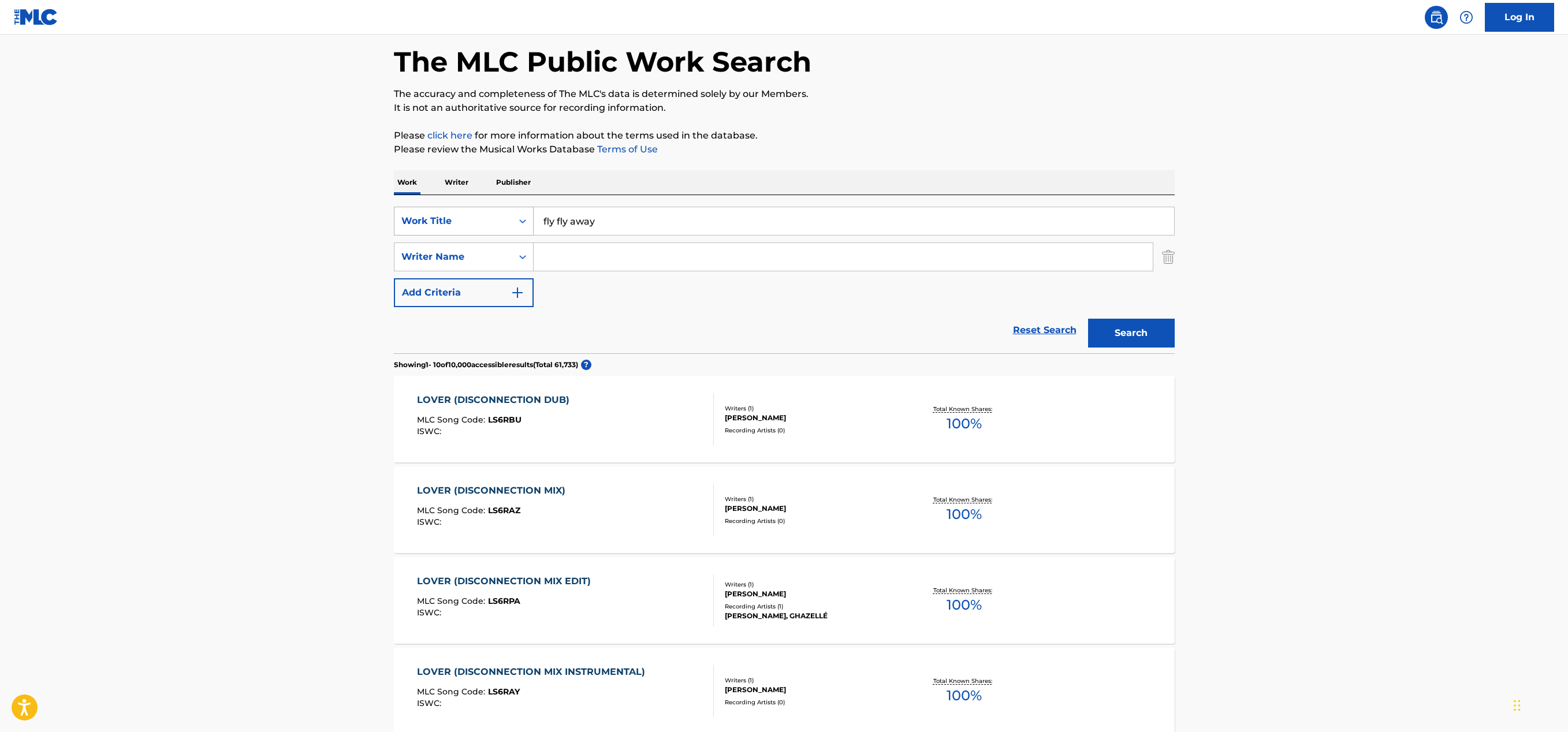
drag, startPoint x: 602, startPoint y: 220, endPoint x: 506, endPoint y: 207, distance: 96.9
click at [506, 207] on div "SearchWithCriteria5adccb34-1349-447d-aee8-e731b60d4ea0 Work Title fly fly away" at bounding box center [784, 221] width 781 height 29
paste input "Fly A"
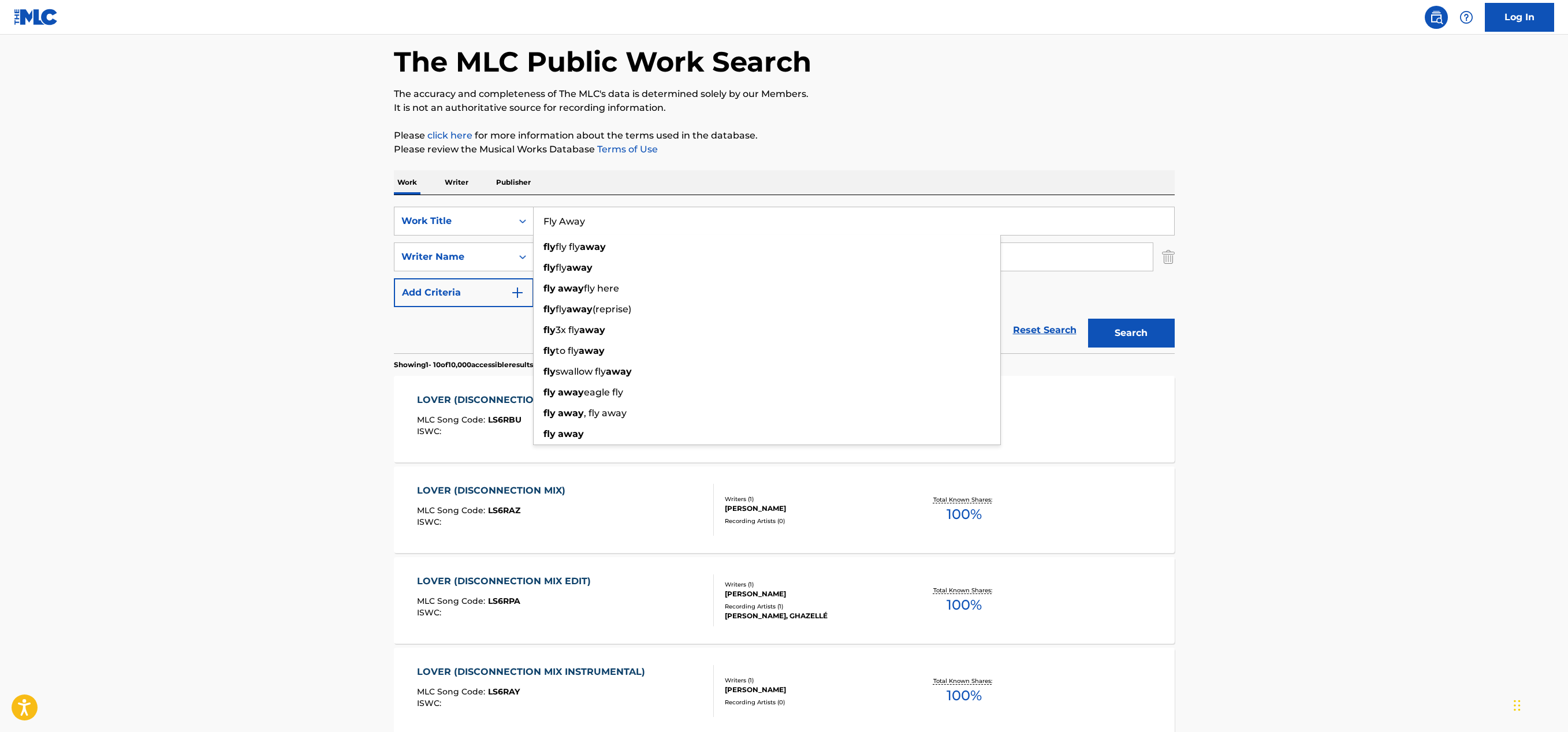
type input "Fly Away"
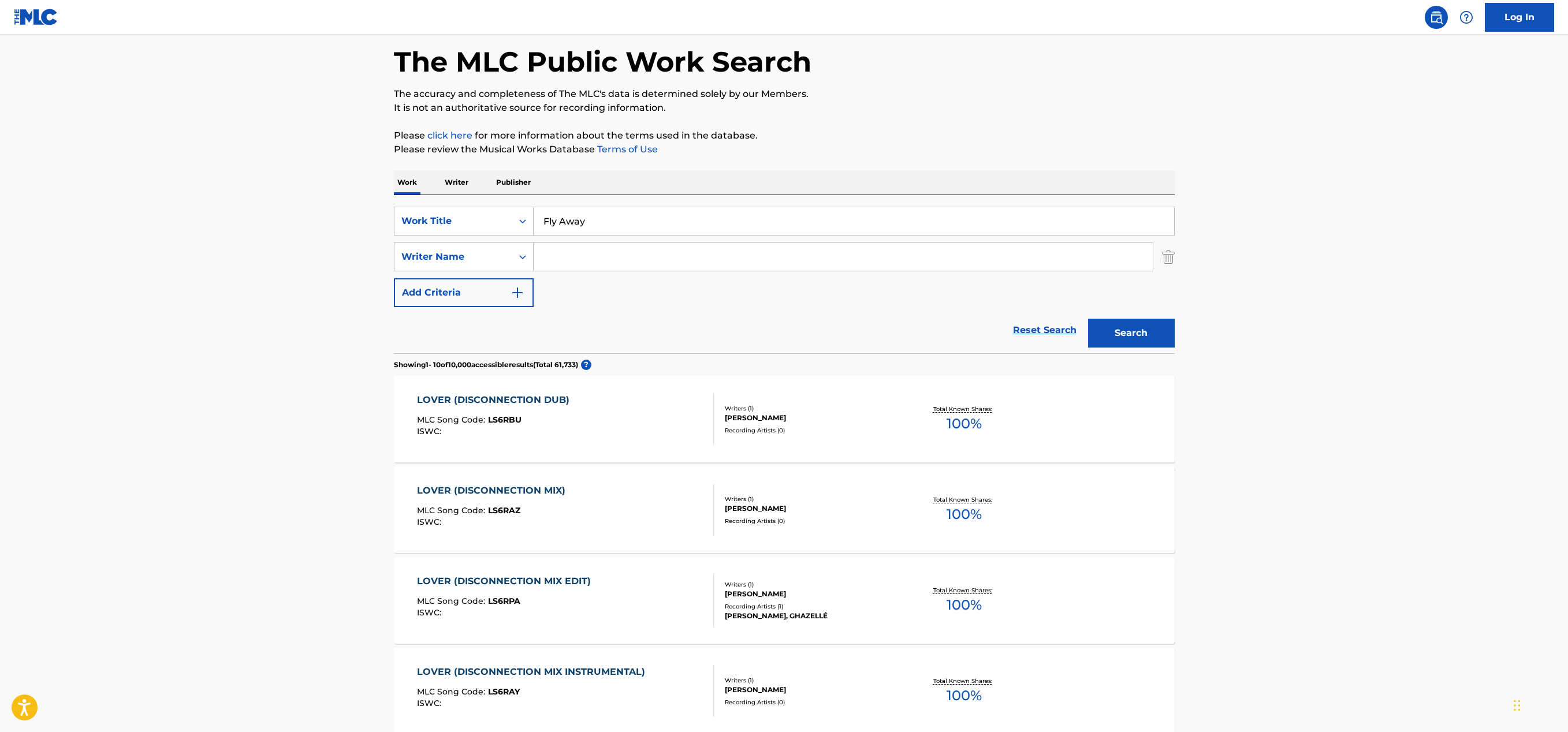
drag, startPoint x: 715, startPoint y: 173, endPoint x: 695, endPoint y: 186, distance: 23.9
click at [716, 173] on div "Work Writer Publisher" at bounding box center [784, 183] width 781 height 24
click at [573, 259] on input "Search Form" at bounding box center [843, 257] width 619 height 28
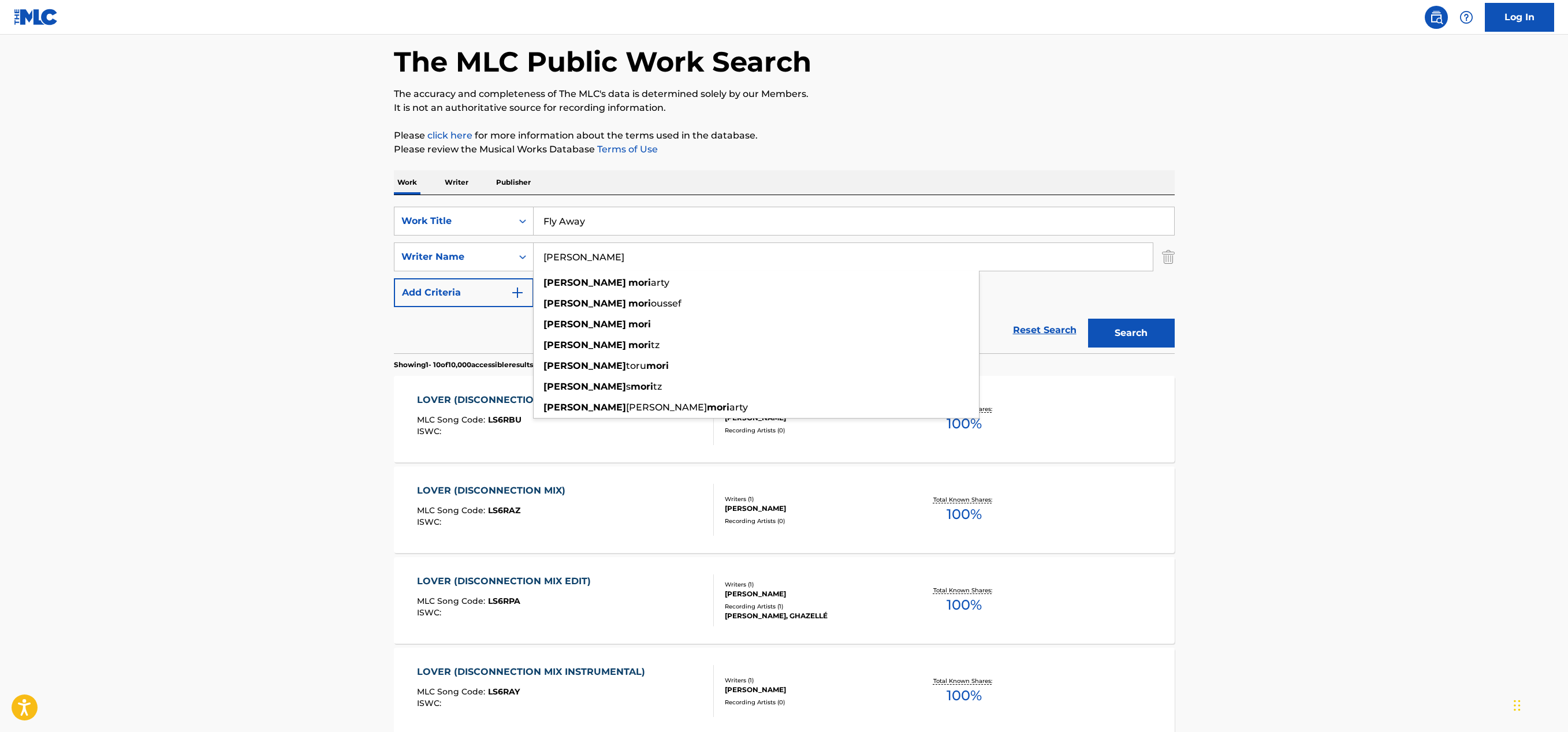
type input "[PERSON_NAME]"
click at [1088, 319] on button "Search" at bounding box center [1132, 333] width 86 height 29
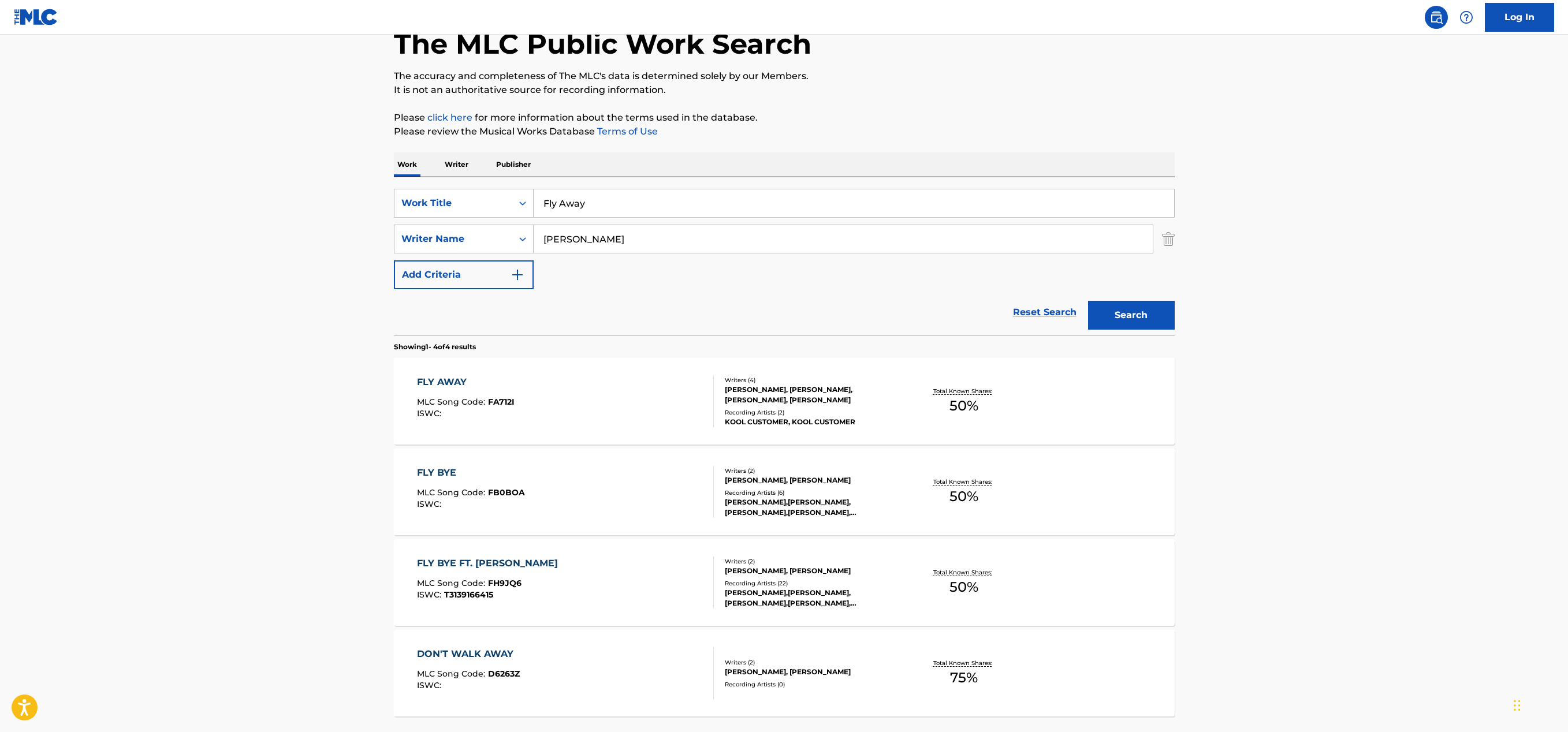
scroll to position [69, 0]
click at [563, 385] on div "FLY AWAY MLC Song Code : FA712I ISWC :" at bounding box center [565, 400] width 297 height 52
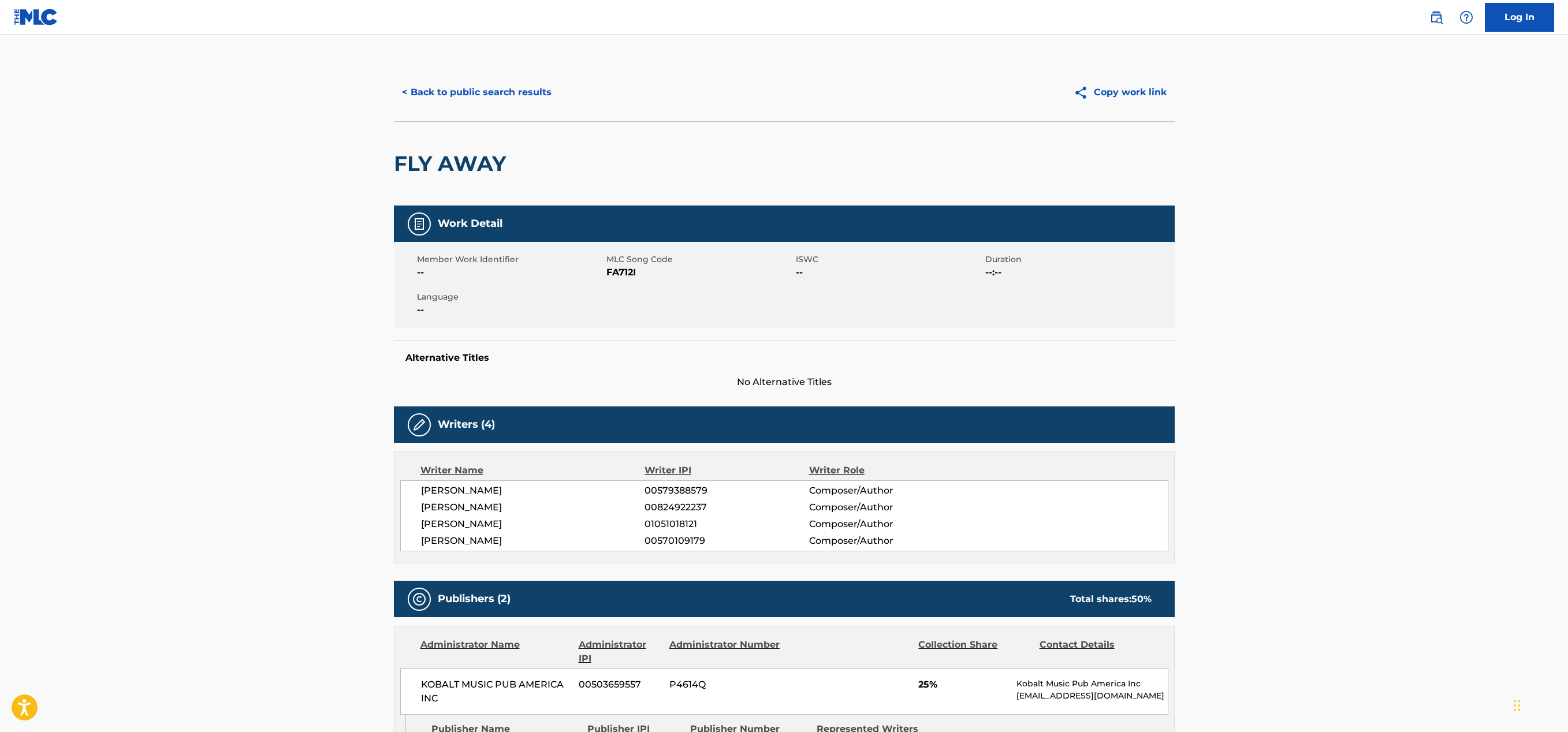
click at [501, 88] on button "< Back to public search results" at bounding box center [477, 92] width 166 height 29
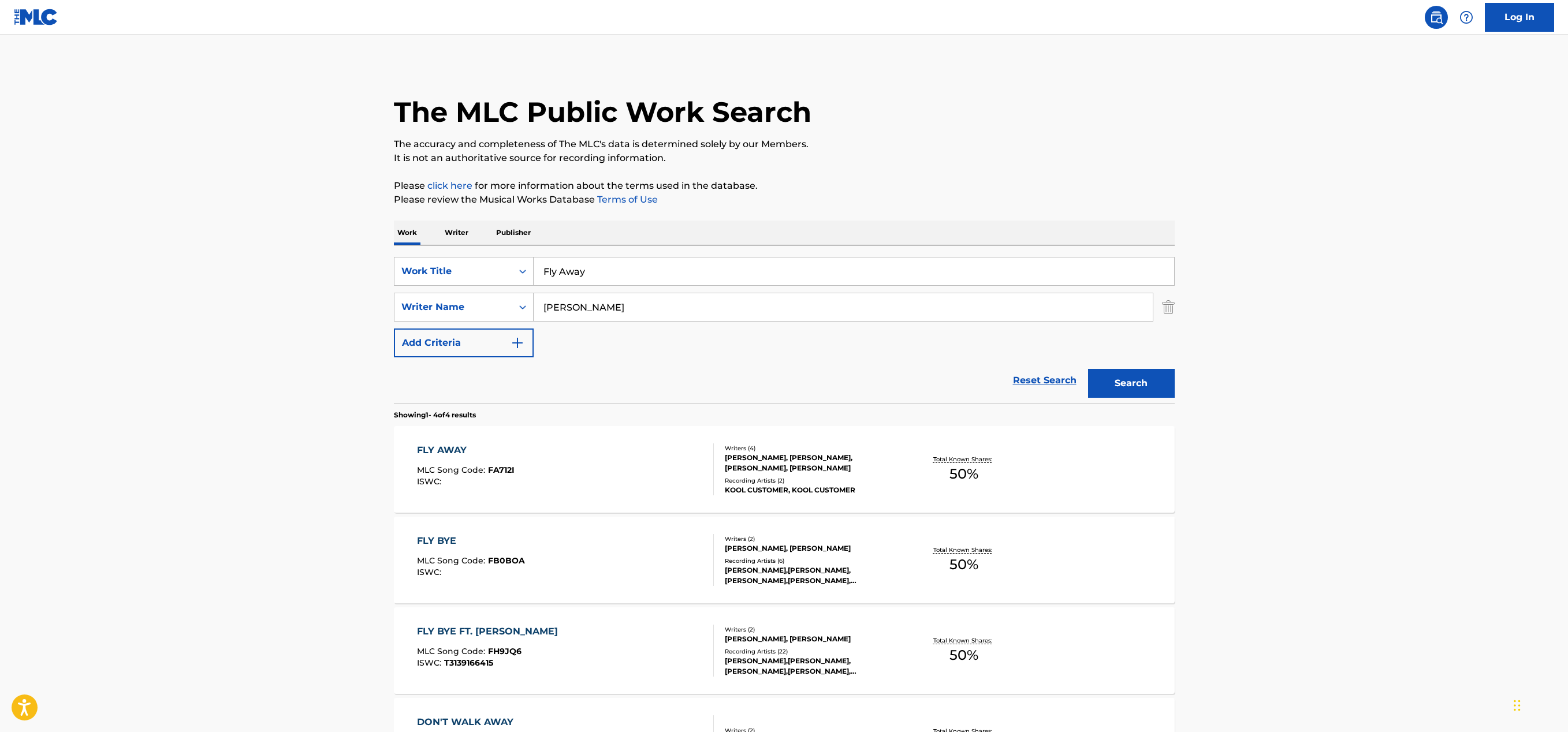
scroll to position [69, 0]
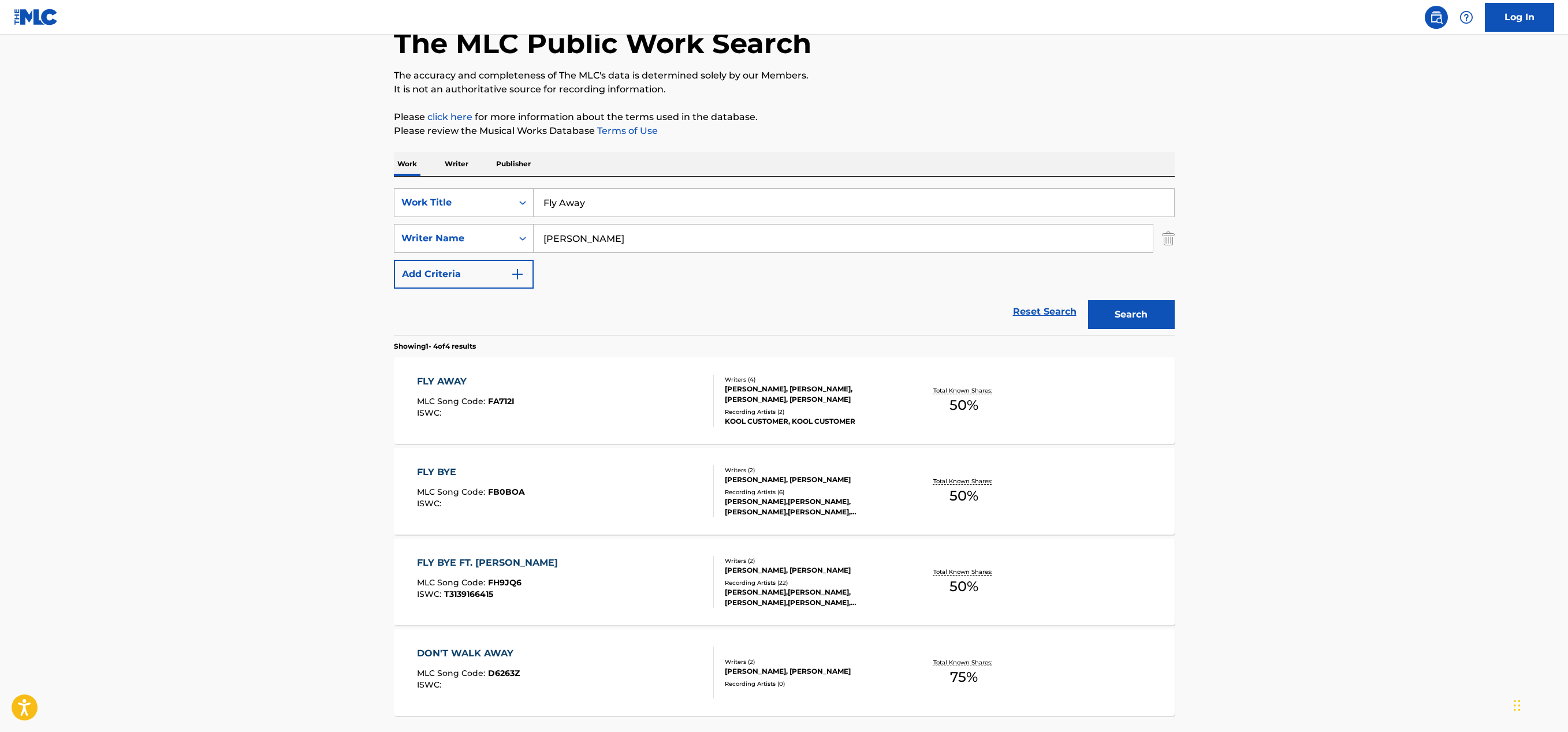
paste input "Handsome Devil"
drag, startPoint x: 585, startPoint y: 206, endPoint x: 535, endPoint y: 198, distance: 50.6
click at [538, 198] on input "Fly Away" at bounding box center [854, 203] width 640 height 28
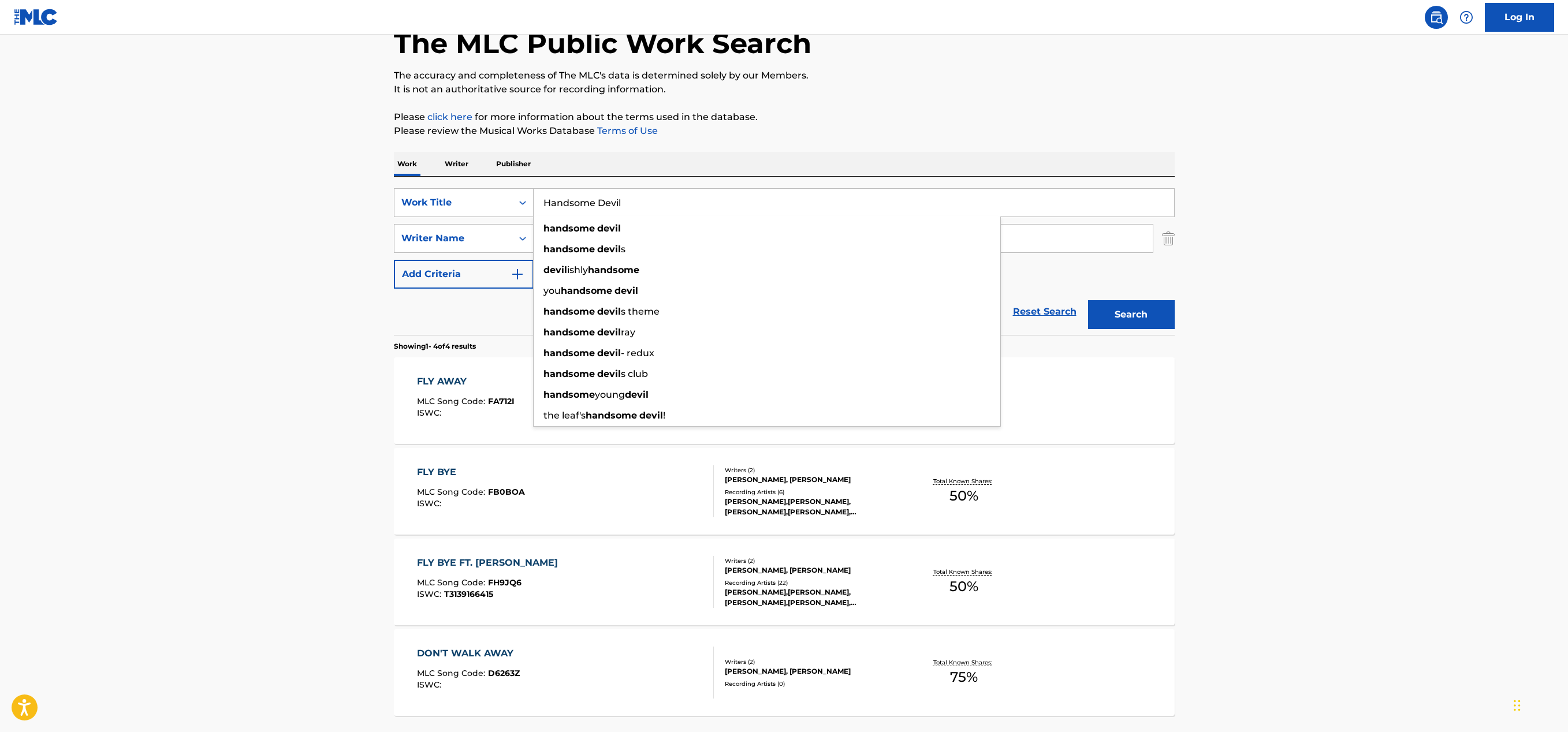
type input "Handsome Devil"
click at [739, 142] on div "The MLC Public Work Search The accuracy and completeness of The MLC's data is d…" at bounding box center [784, 382] width 808 height 775
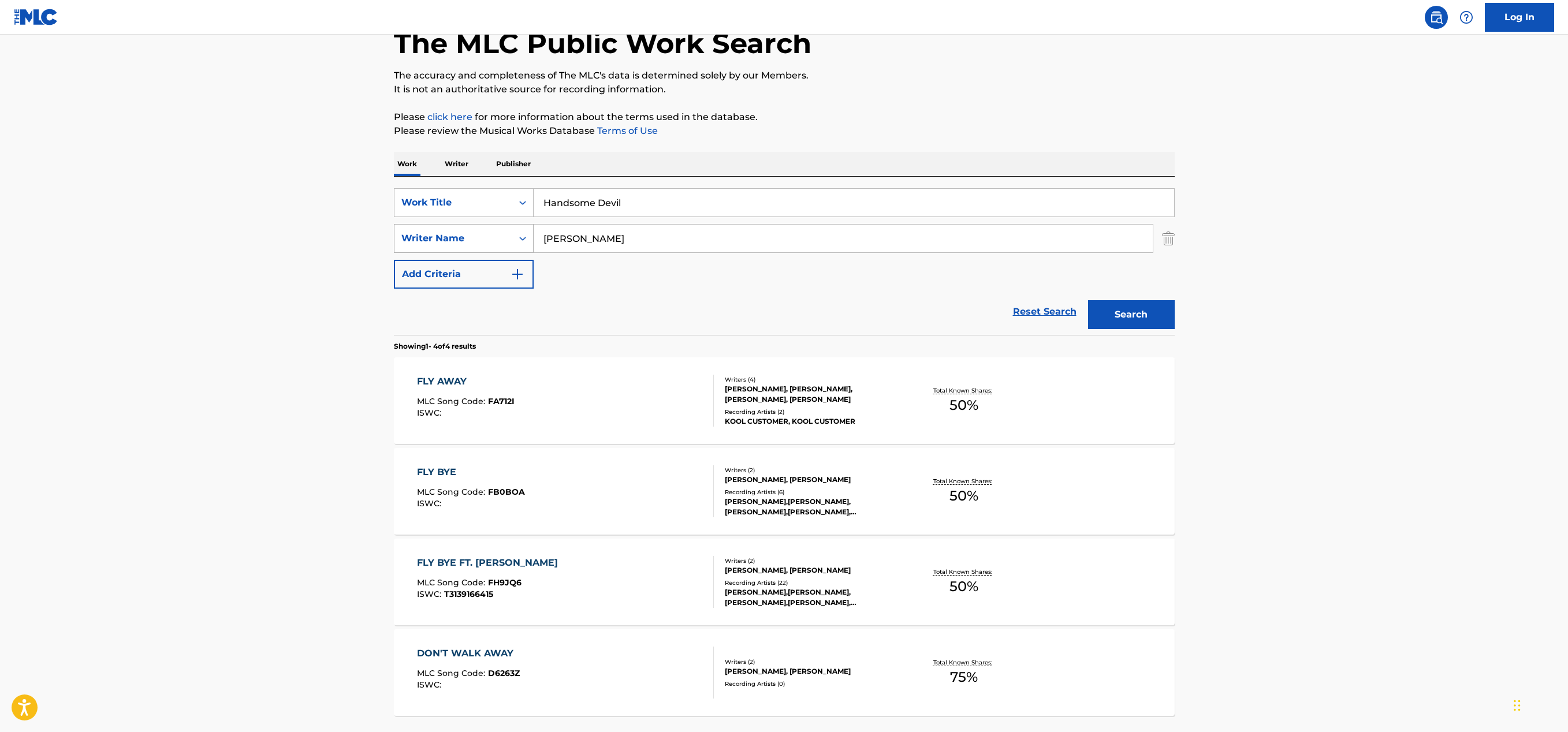
drag, startPoint x: 603, startPoint y: 242, endPoint x: 527, endPoint y: 237, distance: 76.2
click at [527, 237] on div "SearchWithCriteria91abe5ae-d0e1-4cb7-af70-958c92e79f94 Writer Name [PERSON_NAME]" at bounding box center [784, 238] width 781 height 29
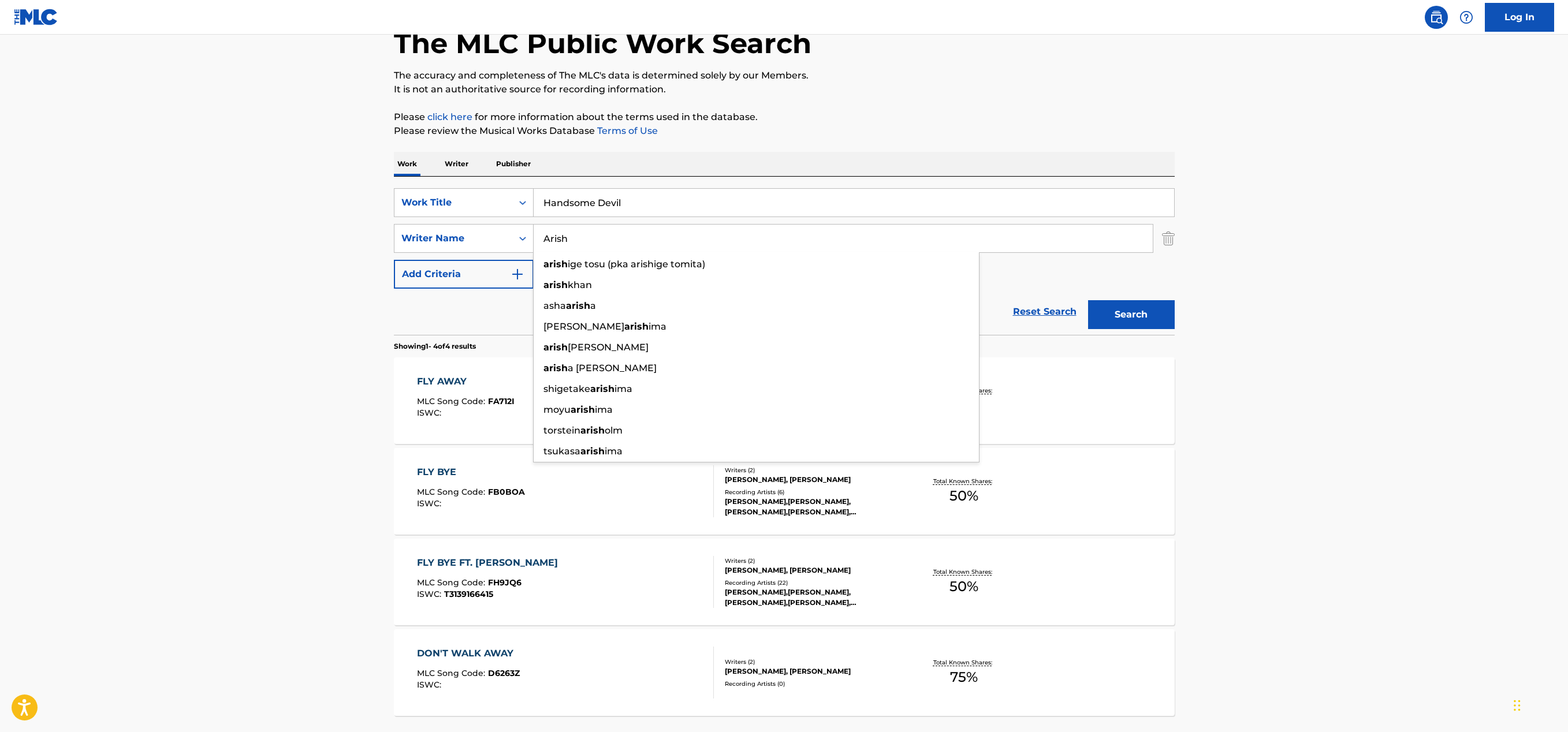
type input "Arish"
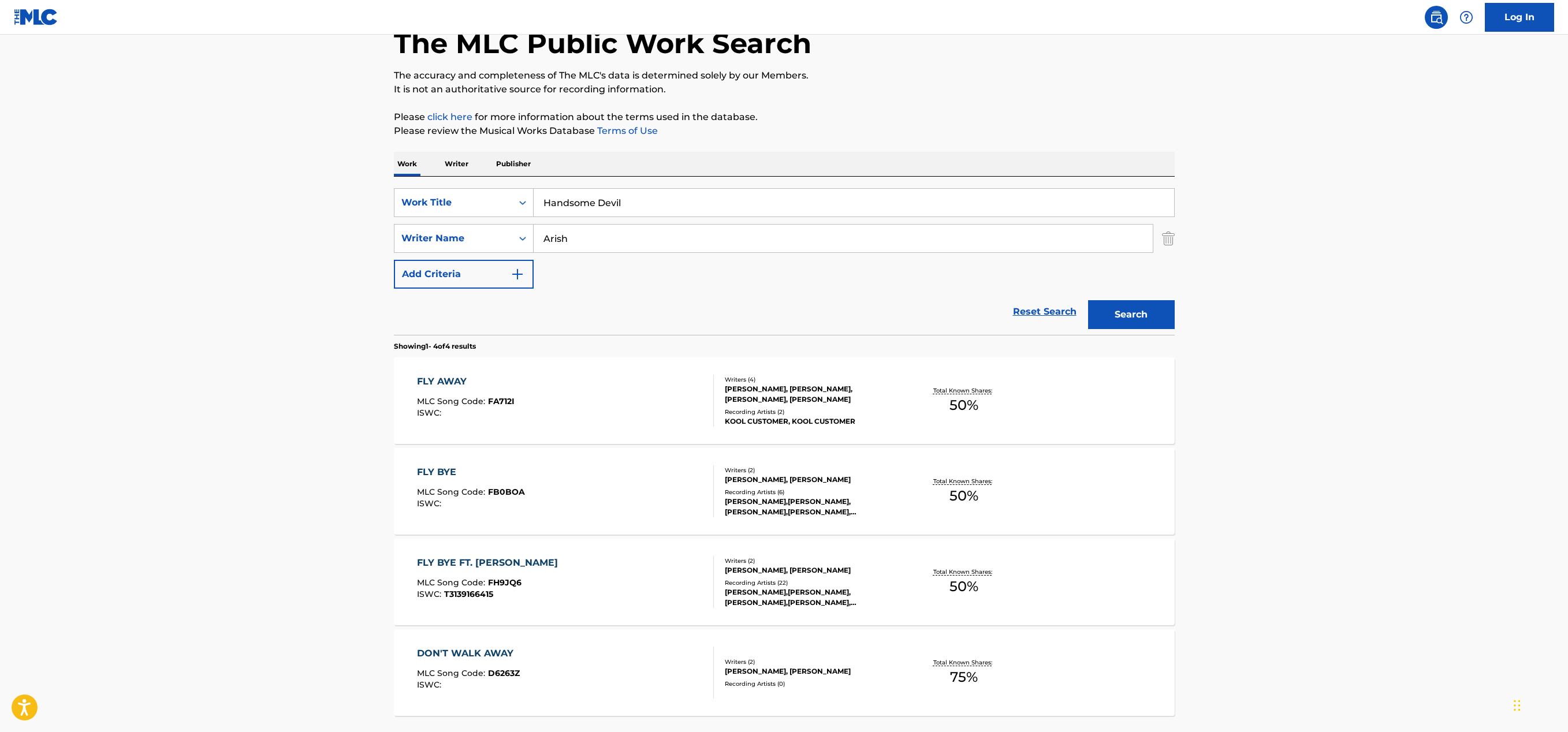
click at [1134, 312] on button "Search" at bounding box center [1132, 314] width 86 height 29
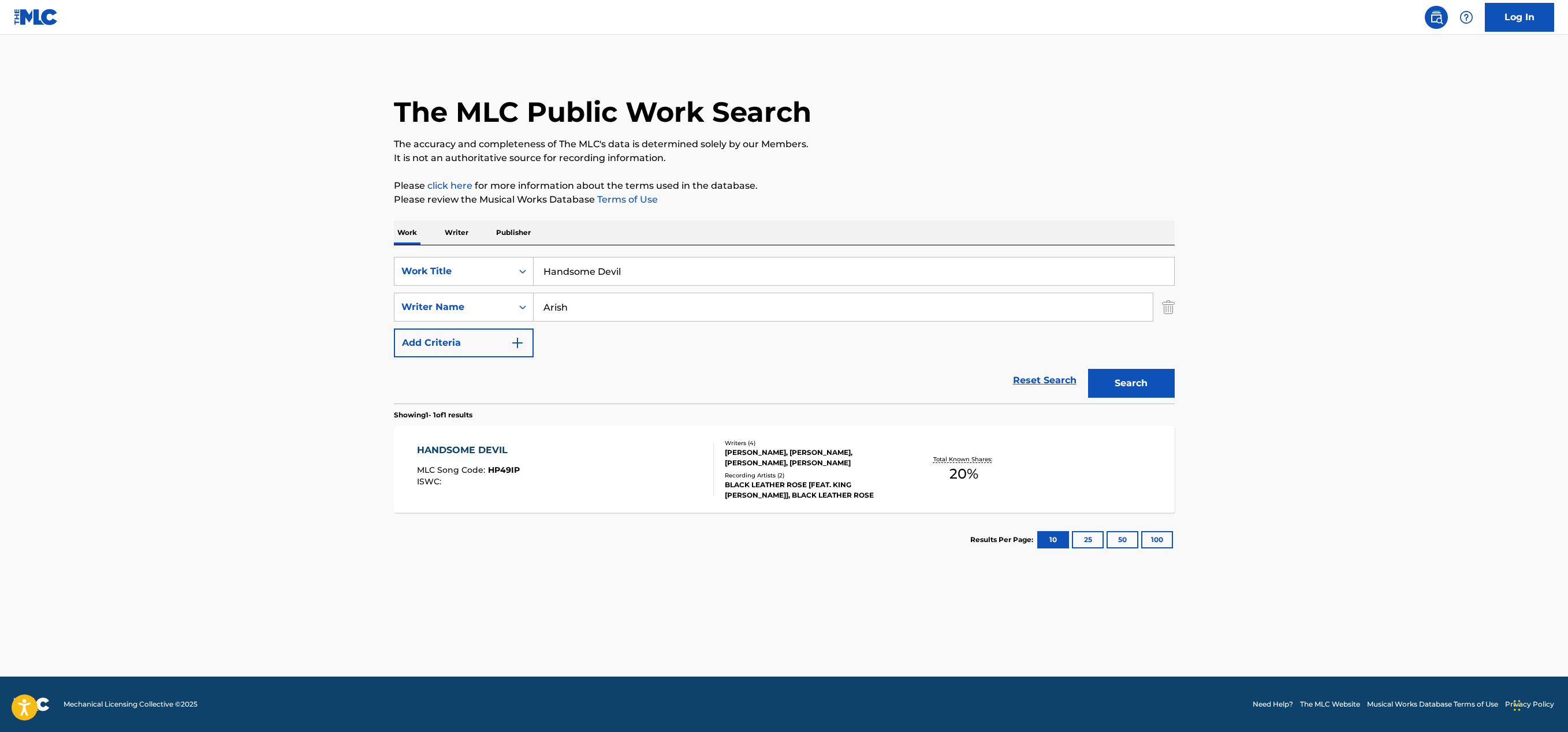
click at [660, 481] on div "HANDSOME DEVIL MLC Song Code : HP49IP ISWC :" at bounding box center [565, 469] width 297 height 52
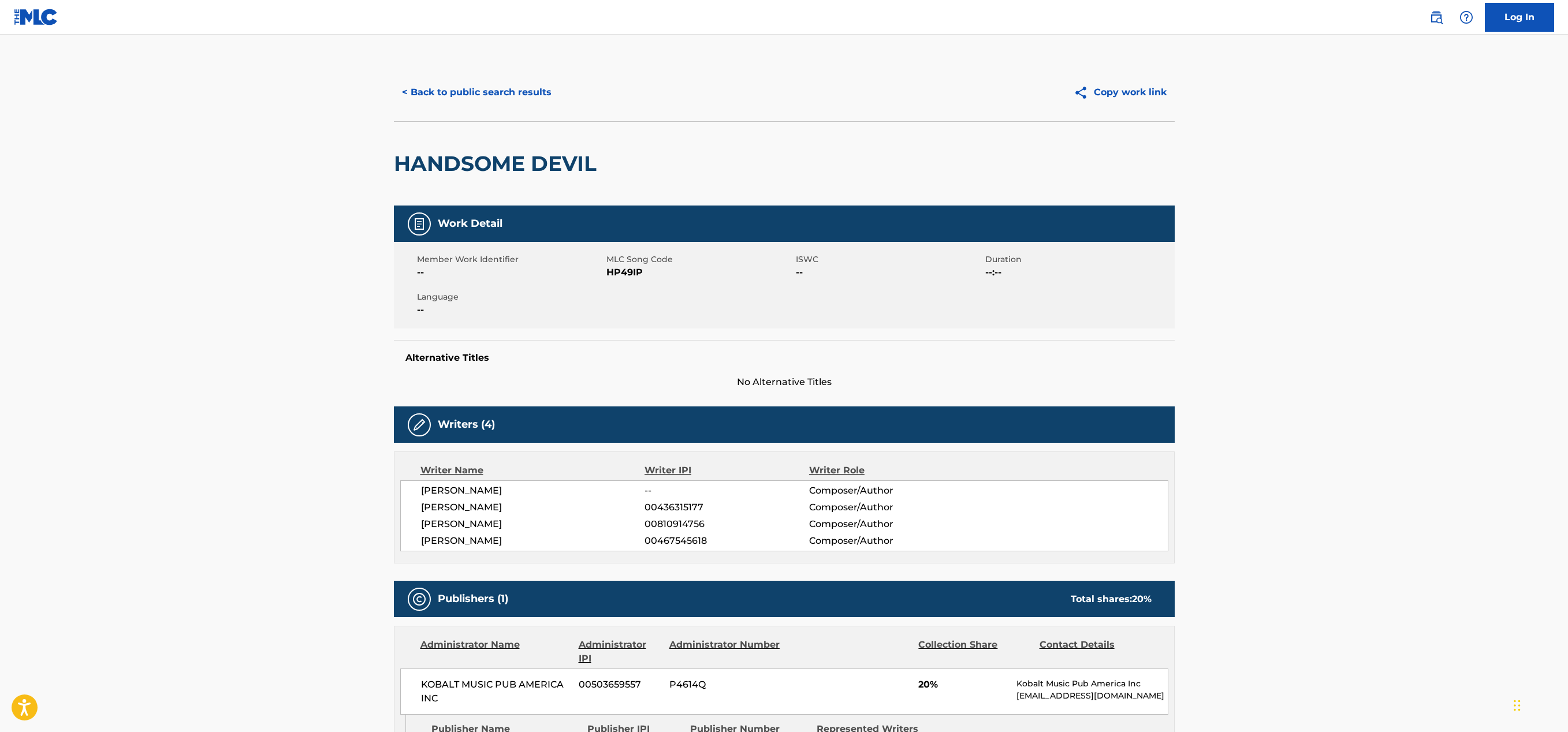
click at [499, 88] on button "< Back to public search results" at bounding box center [477, 92] width 166 height 29
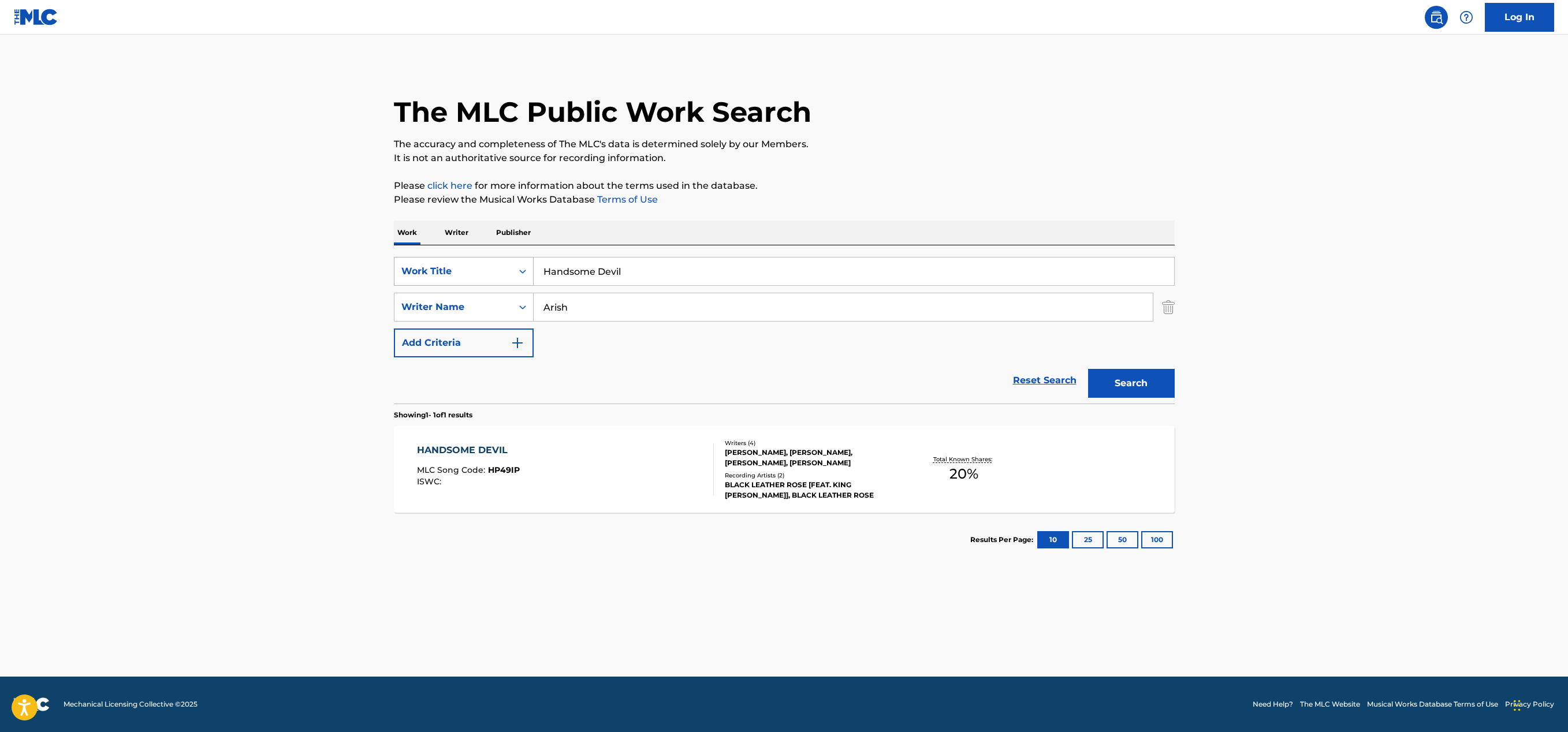
drag, startPoint x: 623, startPoint y: 274, endPoint x: 515, endPoint y: 261, distance: 108.8
click at [515, 261] on div "SearchWithCriteria5adccb34-1349-447d-aee8-e731b60d4ea0 Work Title Handsome Devil" at bounding box center [784, 271] width 781 height 29
paste input "[MEDICAL_DATA]"
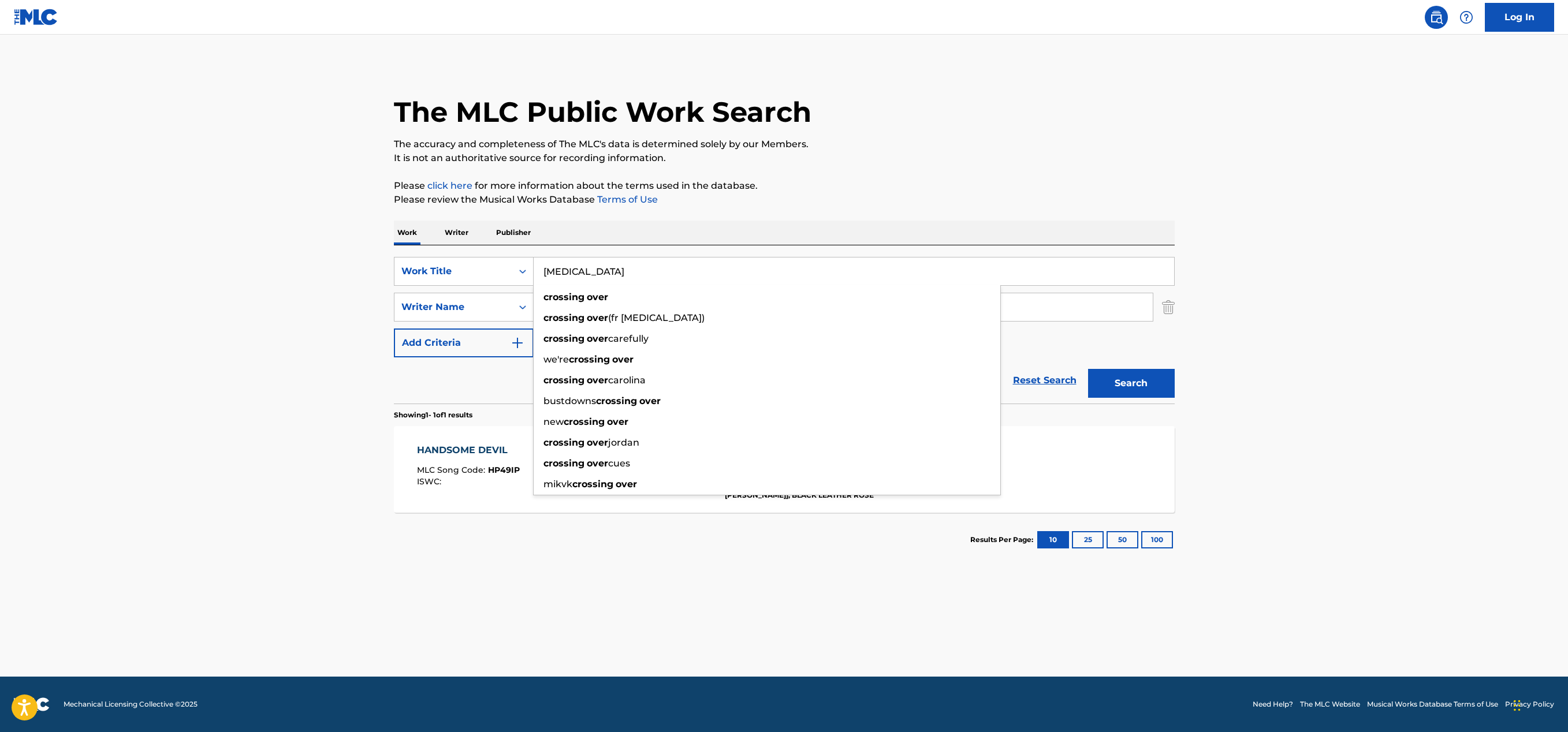
type input "[MEDICAL_DATA]"
click at [741, 214] on div "The MLC Public Work Search The accuracy and completeness of The MLC's data is d…" at bounding box center [784, 315] width 808 height 503
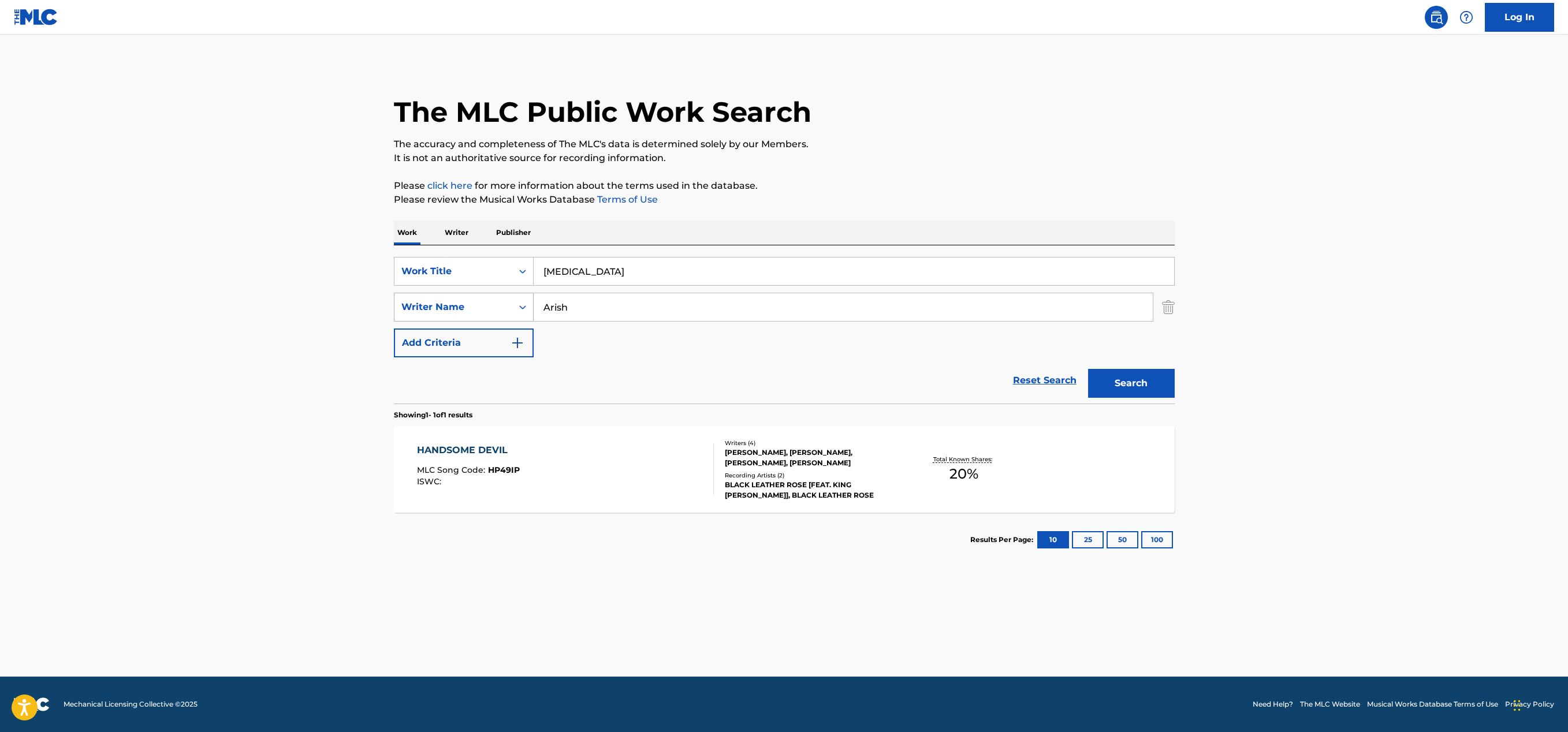
drag, startPoint x: 547, startPoint y: 305, endPoint x: 525, endPoint y: 305, distance: 22.0
click at [525, 305] on div "SearchWithCriteria91abe5ae-d0e1-4cb7-af70-958c92e79f94 Writer Name [PERSON_NAME]" at bounding box center [784, 307] width 781 height 29
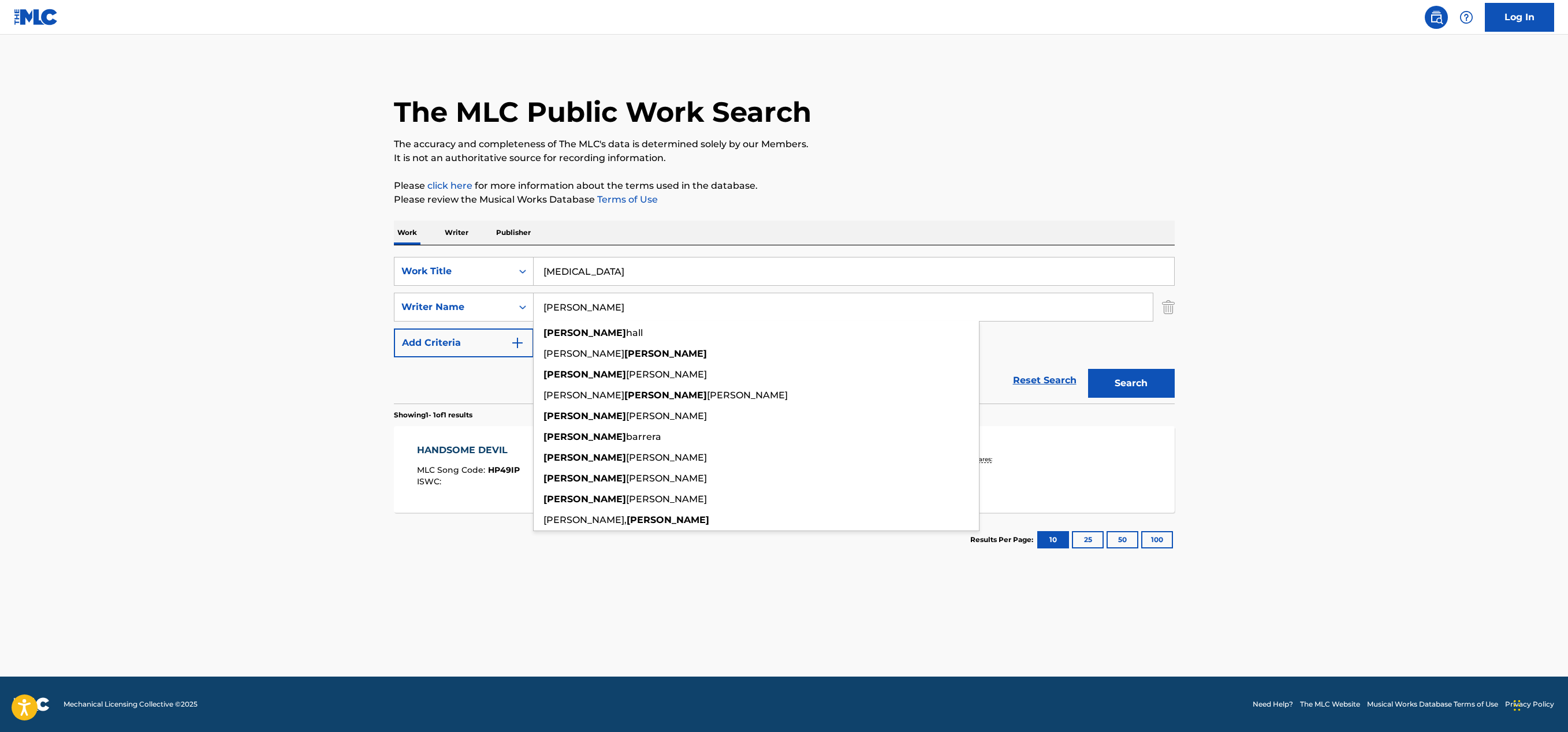
type input "[PERSON_NAME]"
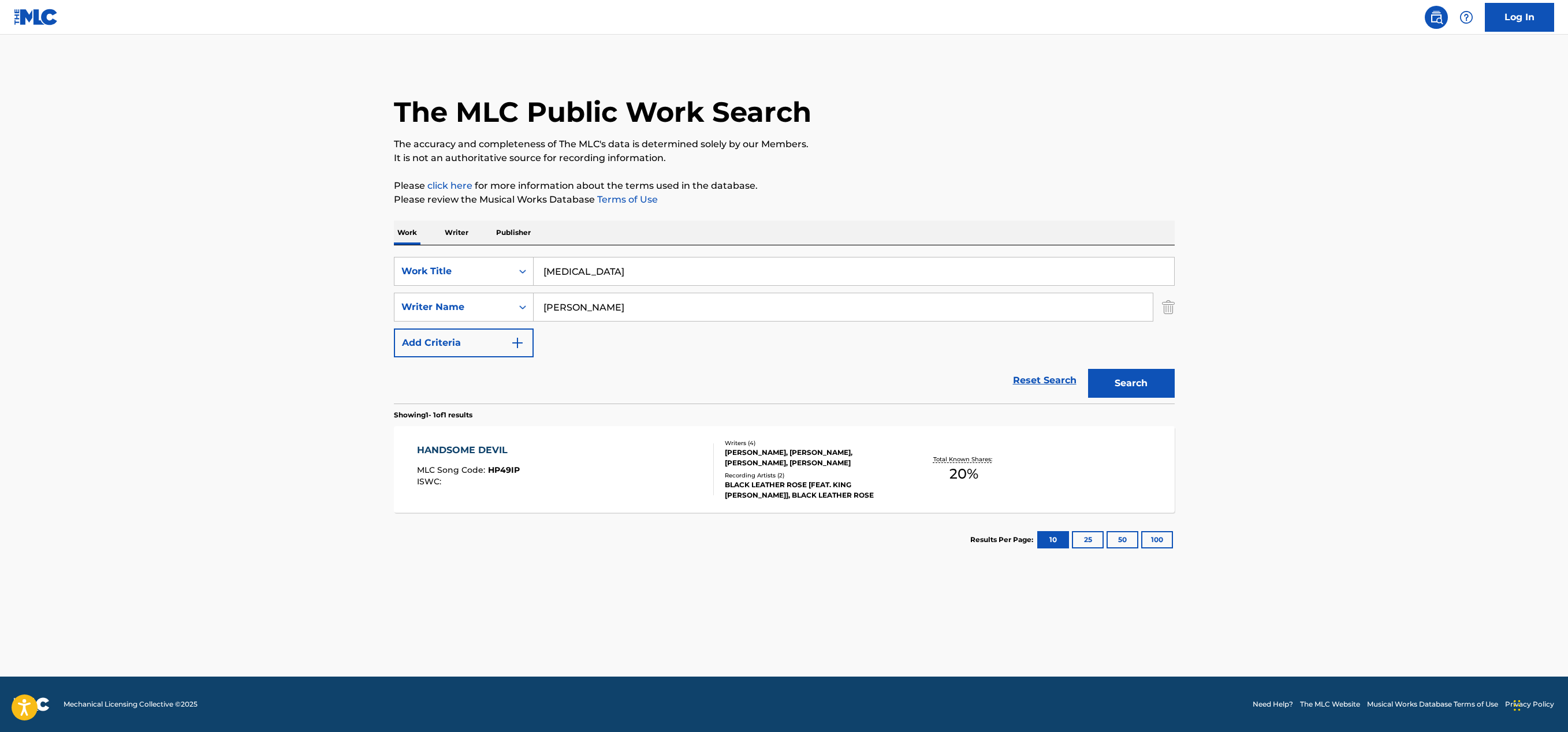
click at [1010, 164] on p "It is not an authoritative source for recording information." at bounding box center [784, 158] width 781 height 14
click at [1121, 382] on button "Search" at bounding box center [1132, 383] width 86 height 29
click at [648, 462] on div "BRING IT ON OVER MLC Song Code : BA4YWQ ISWC : T9286272864" at bounding box center [565, 469] width 297 height 52
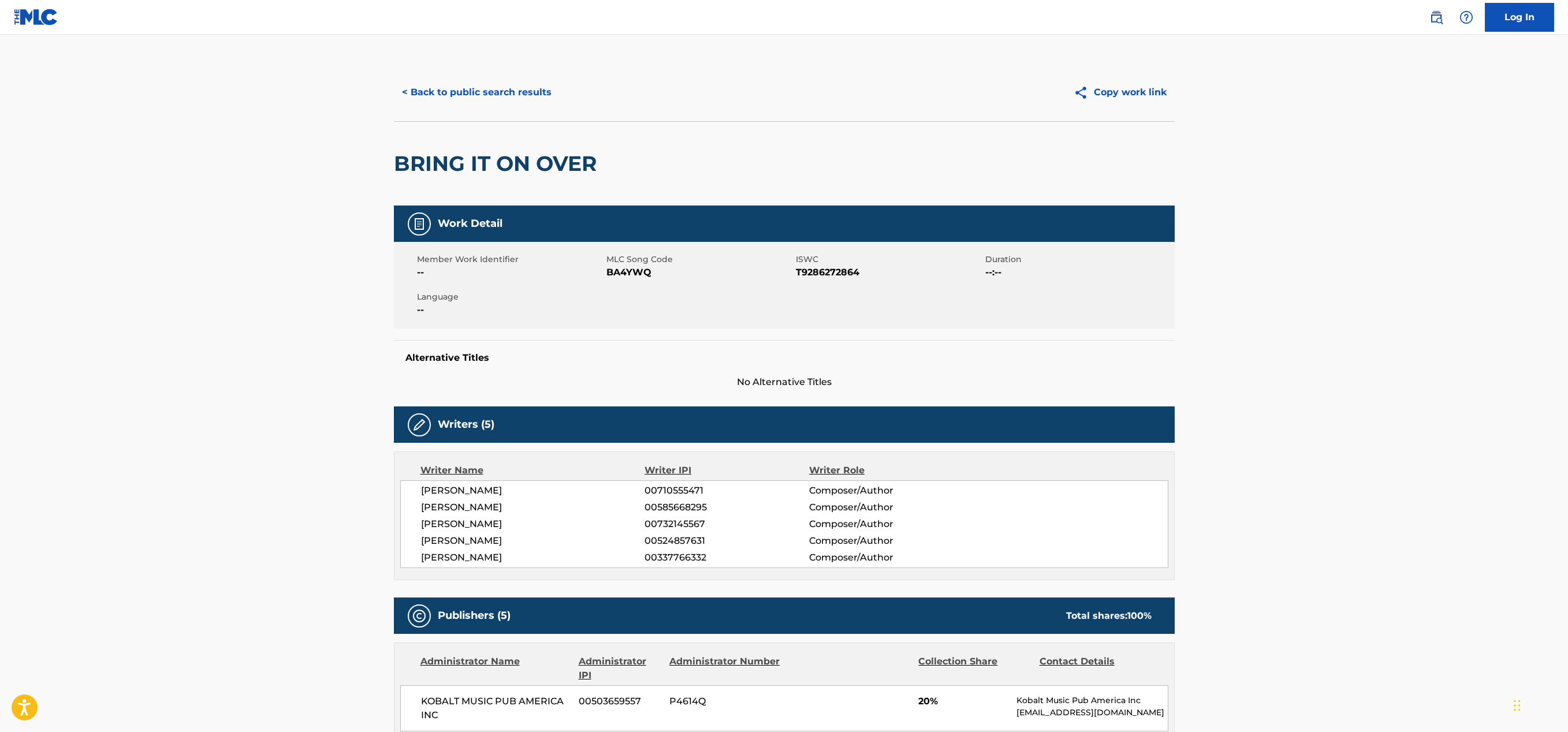
scroll to position [1, 0]
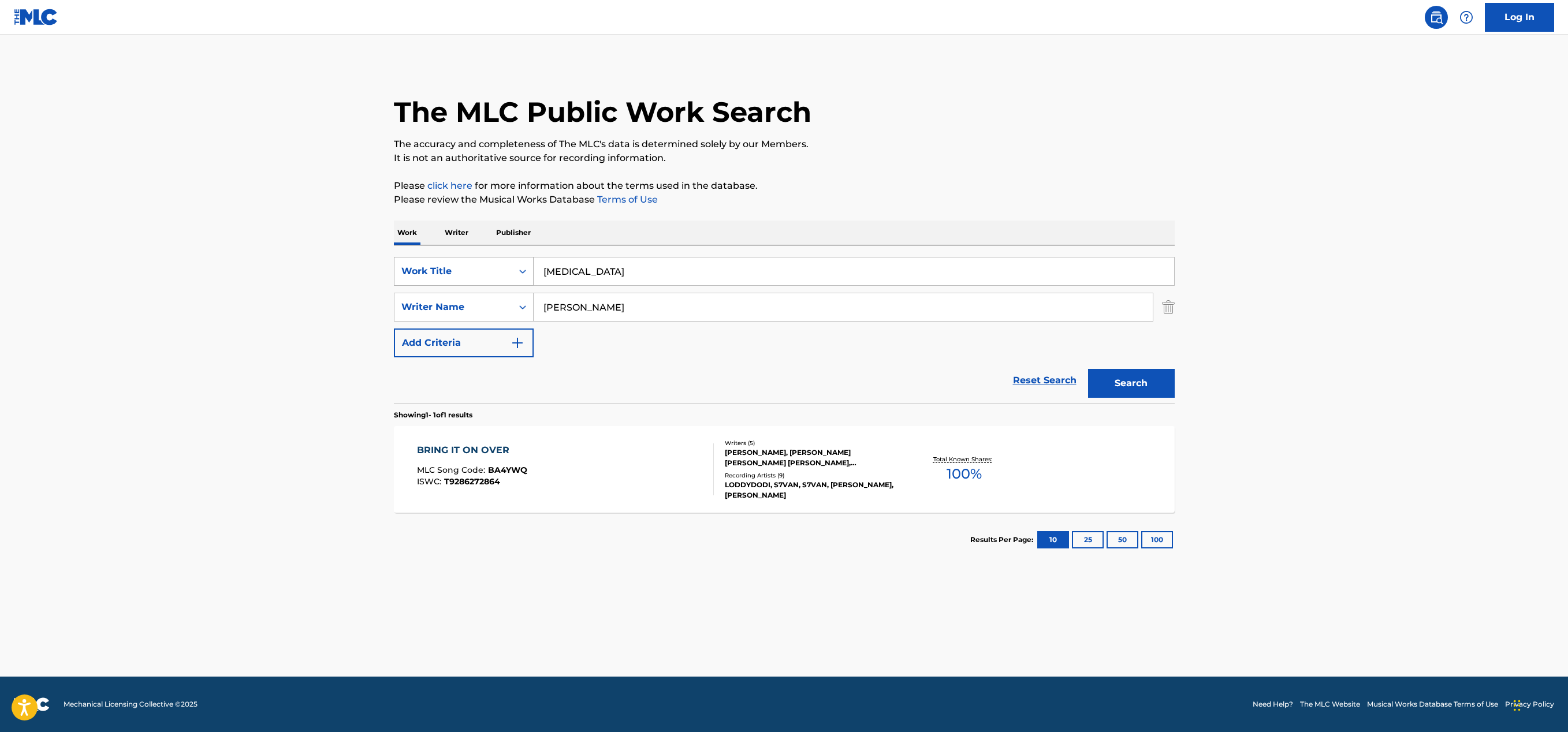
click at [457, 262] on div "Work Title" at bounding box center [453, 271] width 118 height 22
click at [466, 295] on div "MLC Song Code" at bounding box center [464, 300] width 139 height 29
click at [589, 275] on input "Search Form" at bounding box center [854, 271] width 640 height 28
paste input "CI68TH"
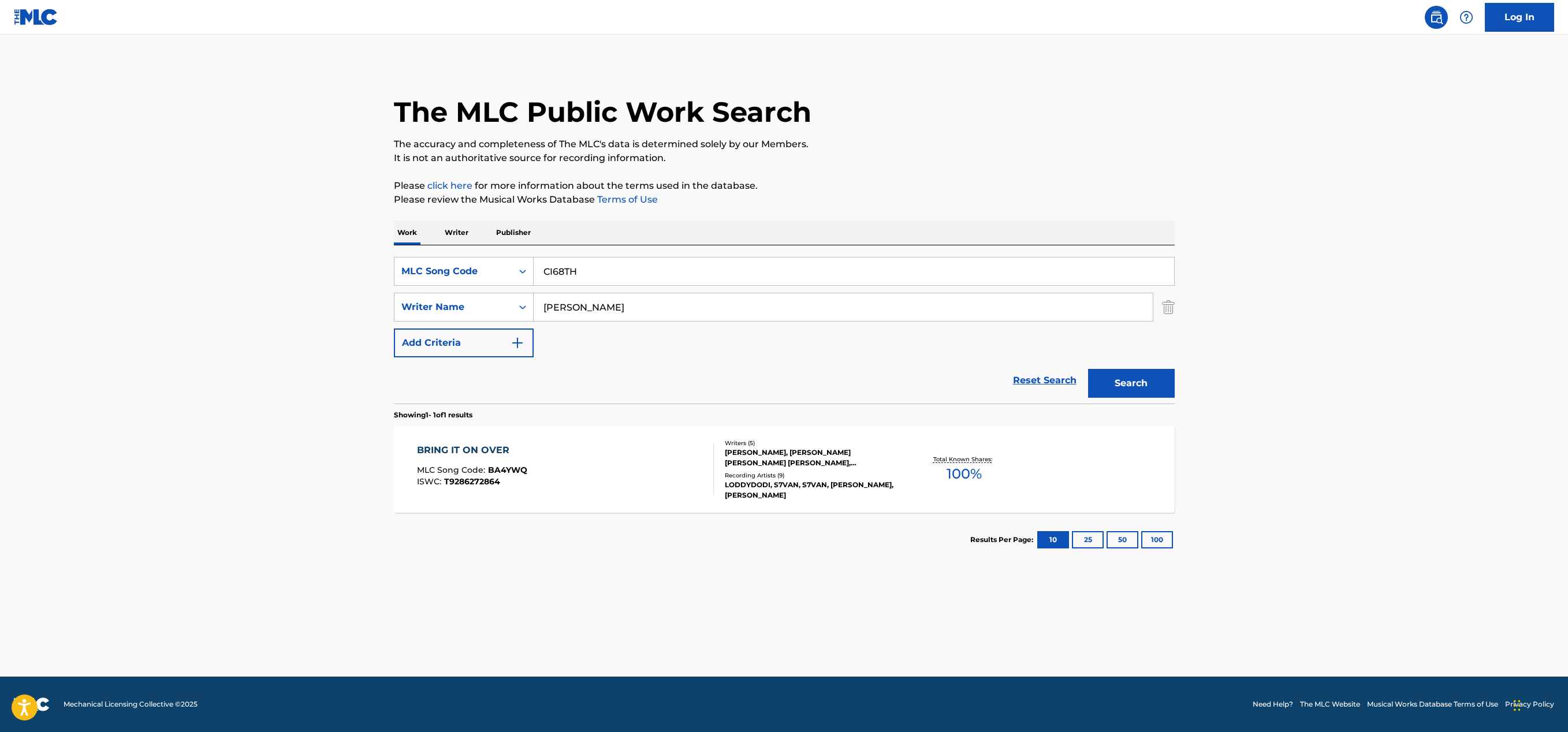
type input "CI68TH"
drag, startPoint x: 586, startPoint y: 312, endPoint x: 513, endPoint y: 295, distance: 75.0
click at [513, 295] on div "SearchWithCriteria91abe5ae-d0e1-4cb7-af70-958c92e79f94 Writer Name [PERSON_NAME]" at bounding box center [784, 307] width 781 height 29
click at [1113, 384] on button "Search" at bounding box center [1132, 383] width 86 height 29
click at [622, 451] on div "[MEDICAL_DATA] MLC Song Code : CI68TH ISWC : T3290564904" at bounding box center [565, 469] width 297 height 52
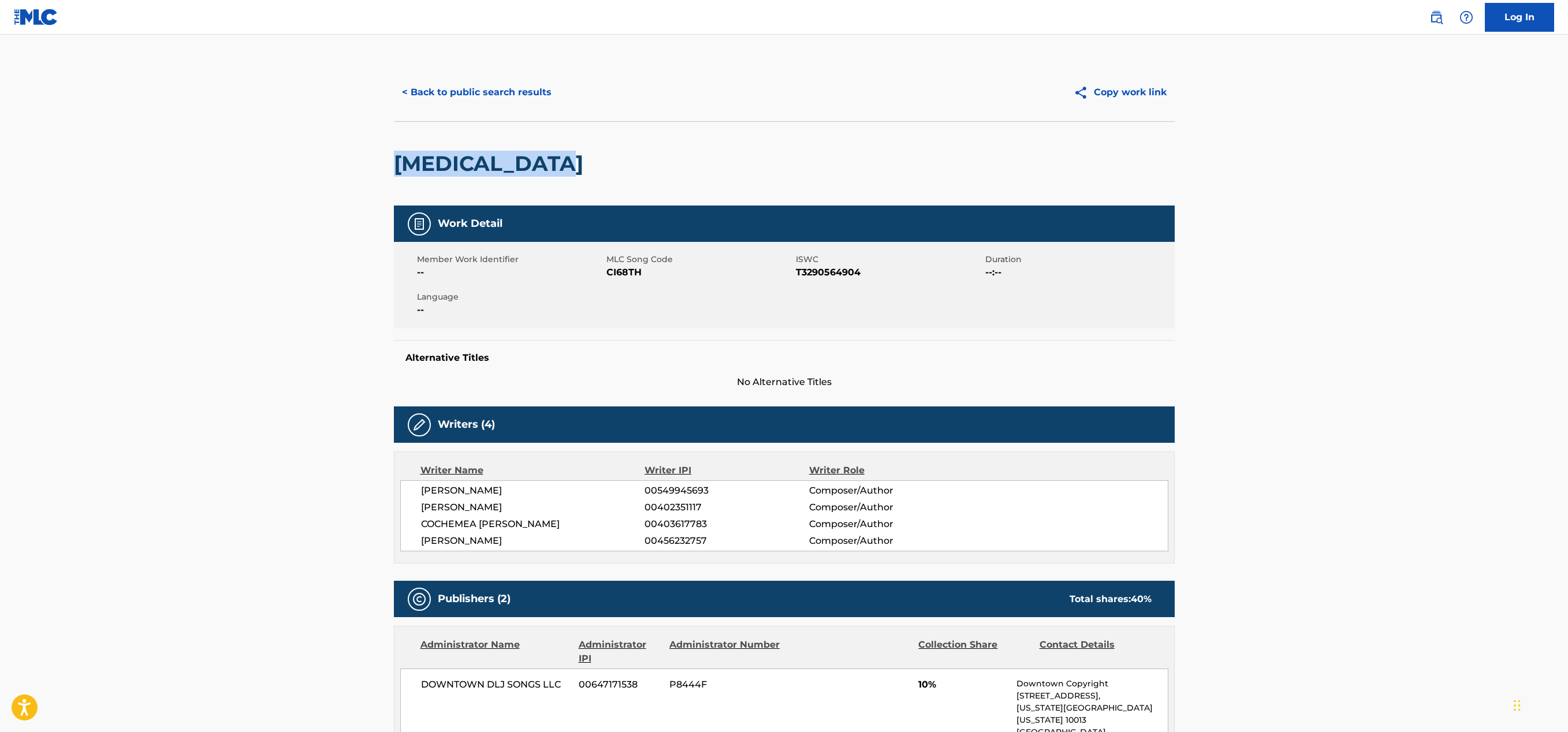
drag, startPoint x: 575, startPoint y: 161, endPoint x: 368, endPoint y: 164, distance: 207.0
click at [368, 164] on main "< Back to public search results Copy work link [MEDICAL_DATA] Work Detail Membe…" at bounding box center [784, 624] width 1568 height 1178
copy h2 "[MEDICAL_DATA]"
click at [449, 92] on button "< Back to public search results" at bounding box center [477, 92] width 166 height 29
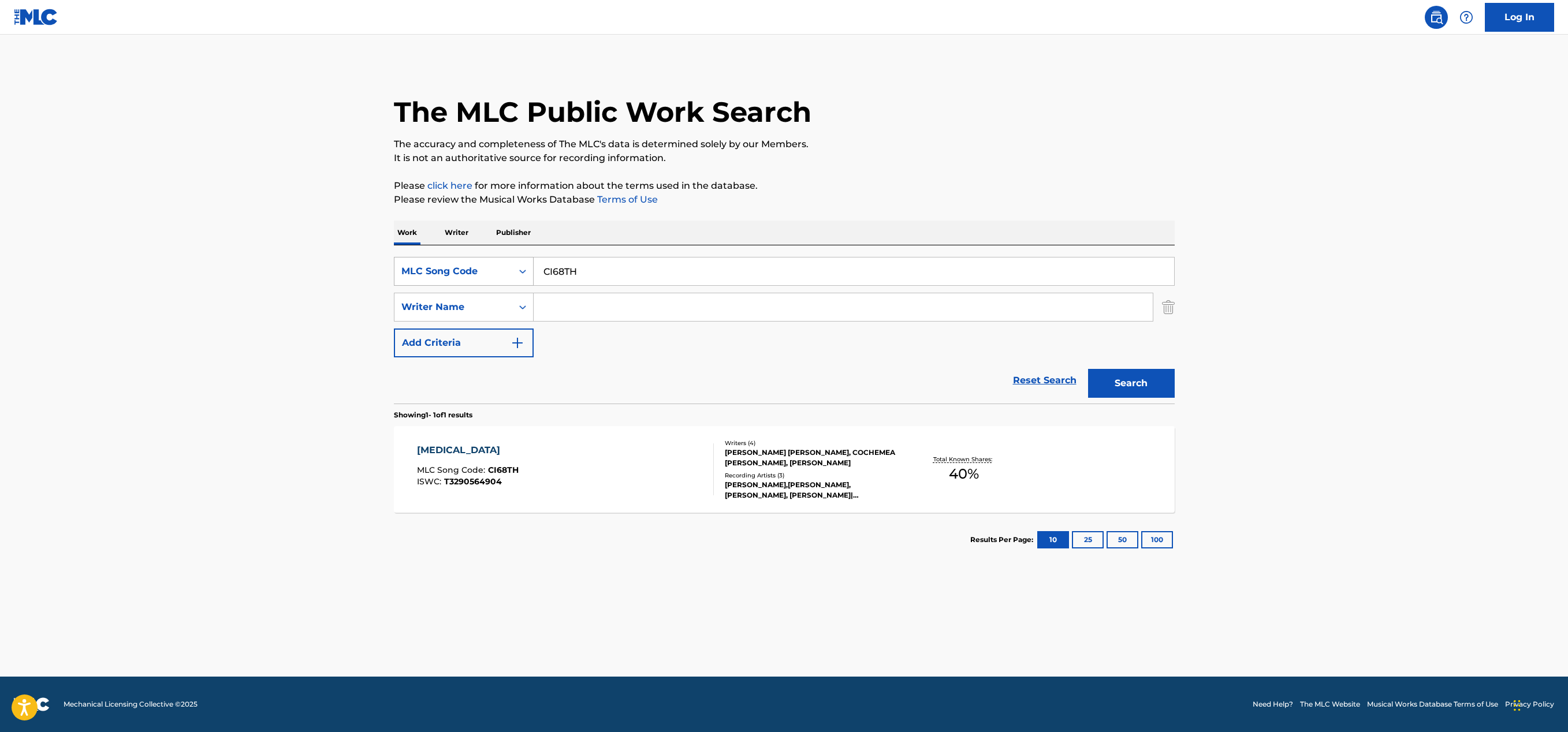
click at [508, 265] on div "SearchWithCriteria4812ba8d-02e5-42c8-8b94-371f5f580980 MLC Song Code CI68TH" at bounding box center [784, 271] width 781 height 29
paste input "W53AGM"
type input "W53AGM"
click at [1144, 382] on button "Search" at bounding box center [1132, 383] width 86 height 29
click at [598, 452] on div "WHERE DID SHE GO MLC Song Code : W53AGM ISWC : T3306493410" at bounding box center [565, 469] width 297 height 52
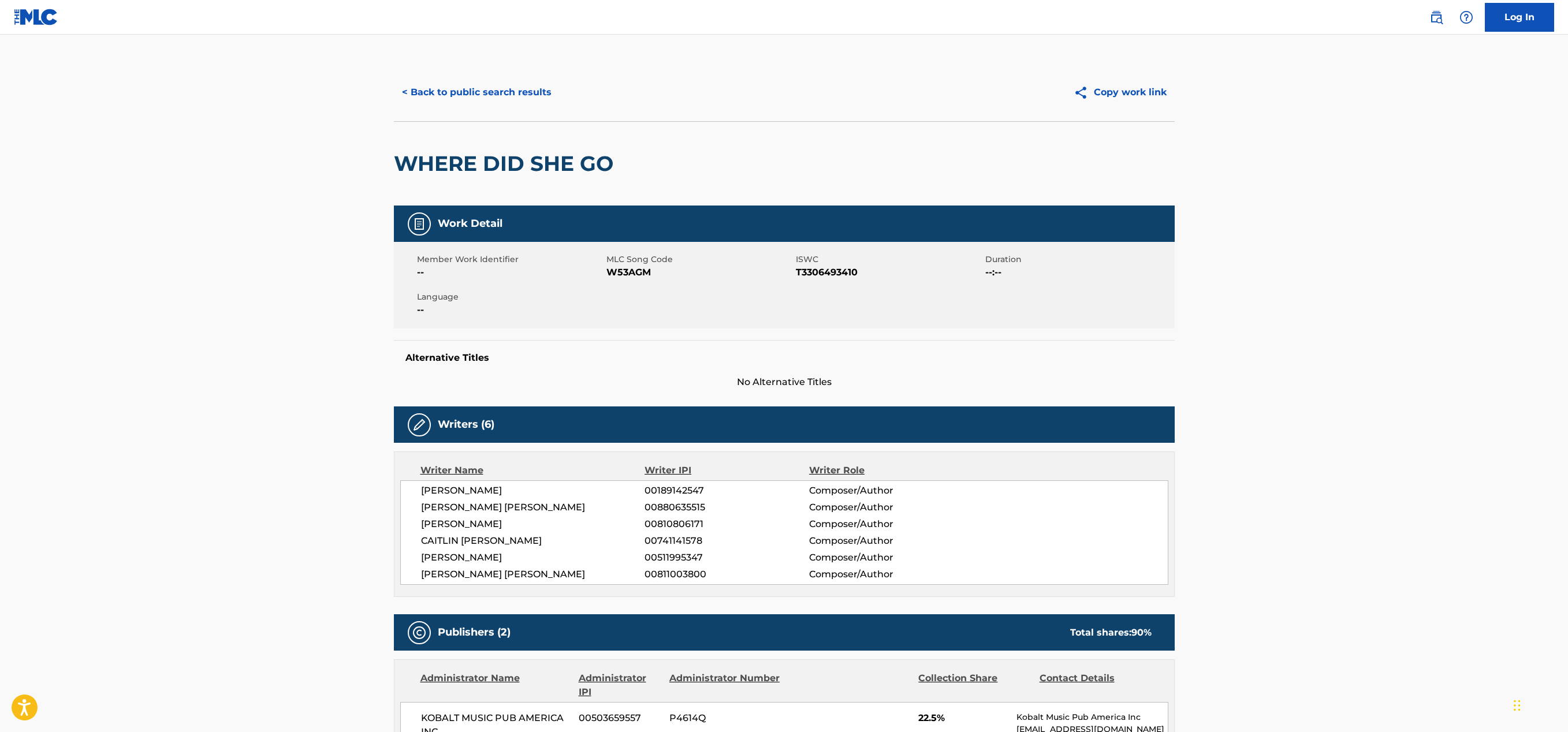
click at [460, 93] on button "< Back to public search results" at bounding box center [477, 92] width 166 height 29
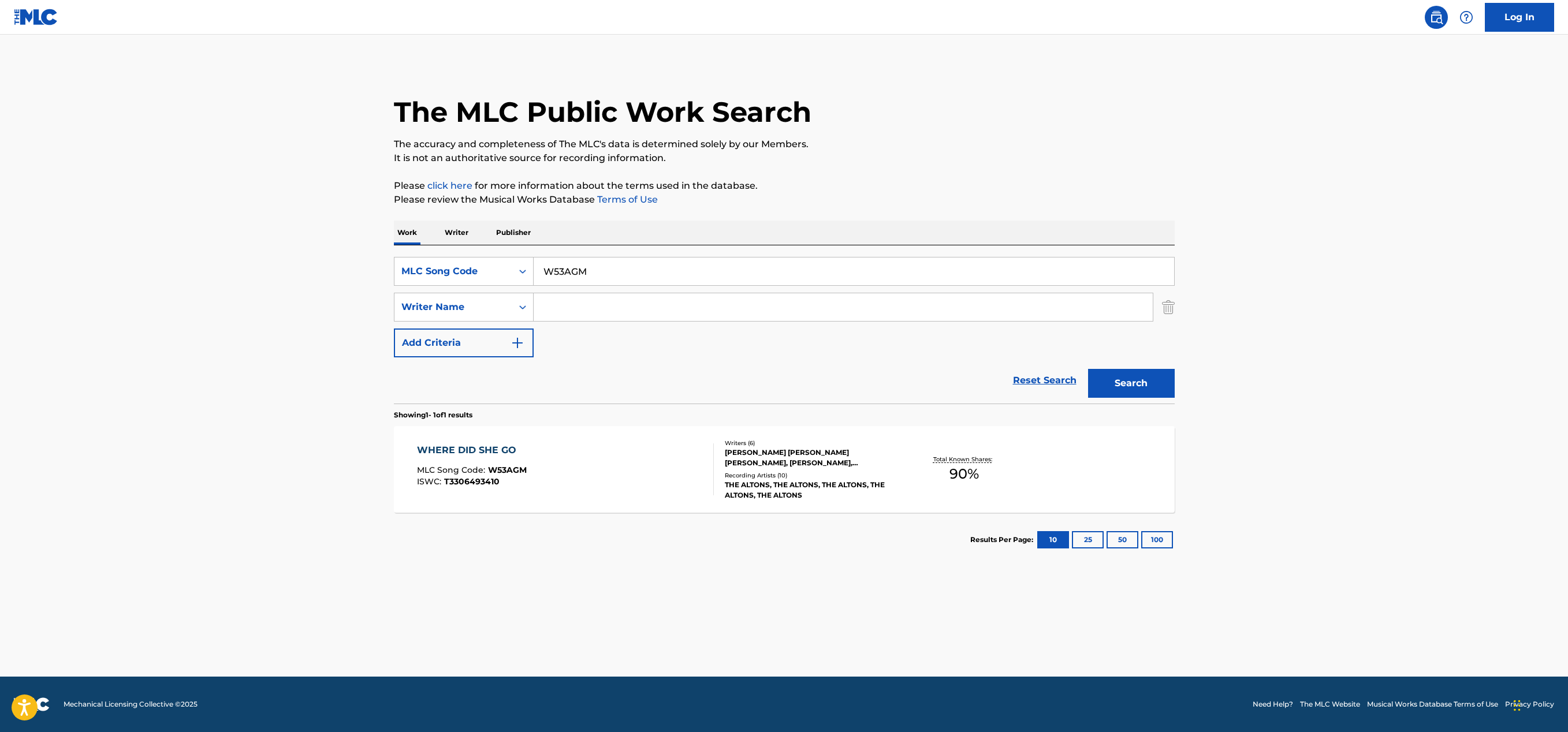
drag, startPoint x: 577, startPoint y: 270, endPoint x: 545, endPoint y: 269, distance: 32.0
click at [545, 269] on input "W53AGM" at bounding box center [854, 271] width 640 height 28
click at [593, 274] on input "W53AGM" at bounding box center [854, 271] width 640 height 28
drag, startPoint x: 592, startPoint y: 274, endPoint x: 537, endPoint y: 271, distance: 55.1
click at [537, 271] on input "W53AGM" at bounding box center [854, 271] width 640 height 28
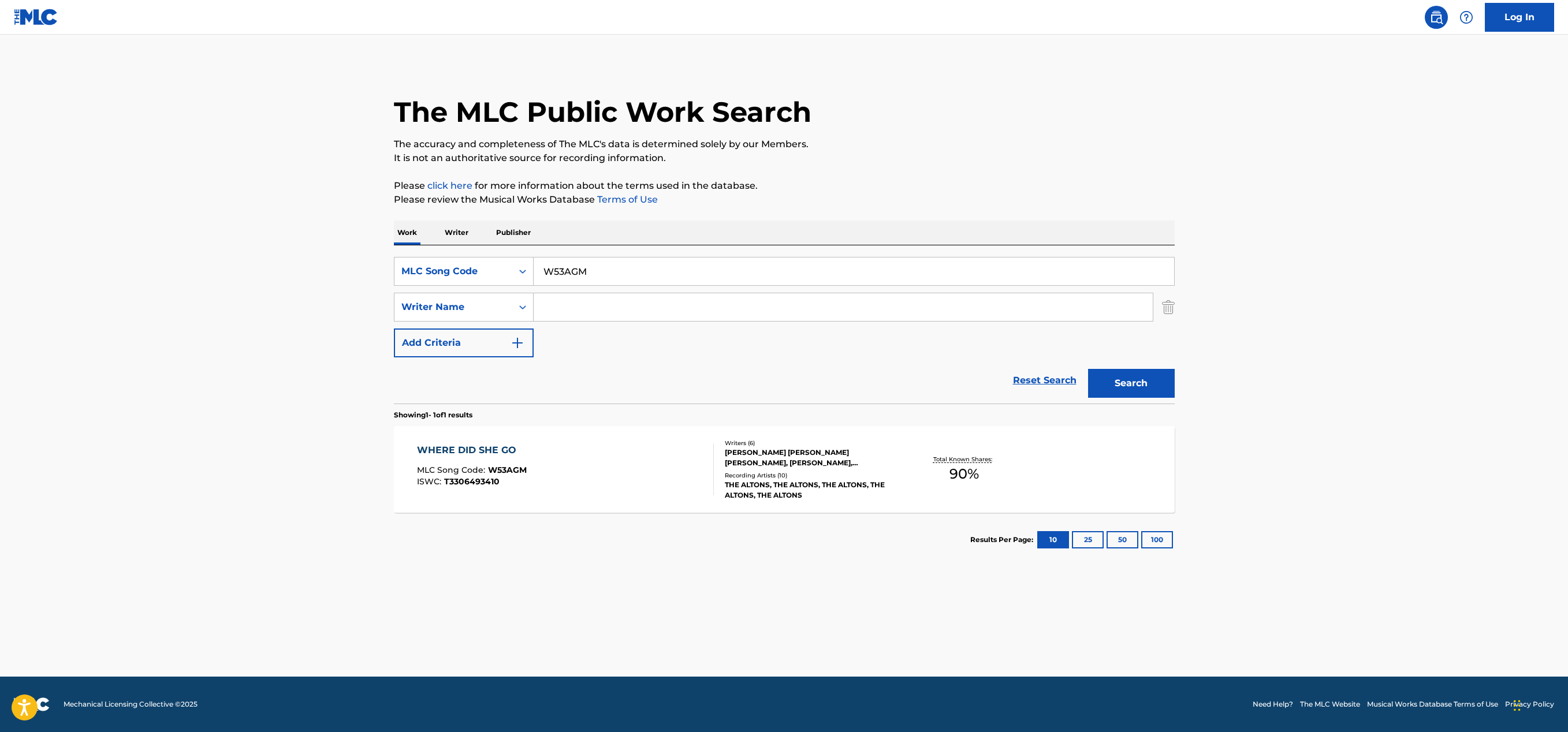
paste input "YP3D68"
type input "YP3D68"
click at [1121, 386] on button "Search" at bounding box center [1132, 383] width 86 height 29
click at [668, 456] on div "YOUR LIGHT MLC Song Code : YP3D68 ISWC : T3306493363" at bounding box center [565, 469] width 297 height 52
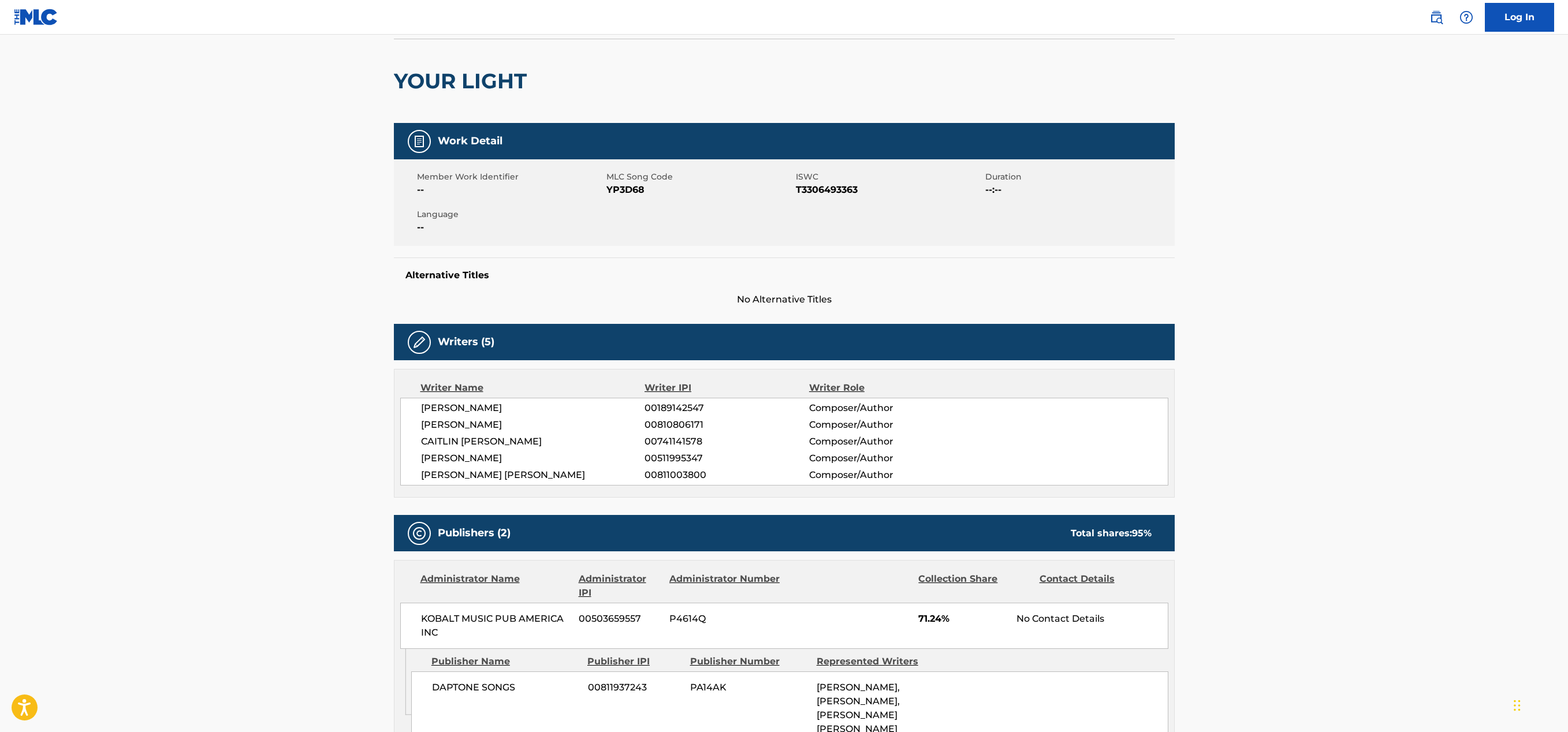
scroll to position [78, 0]
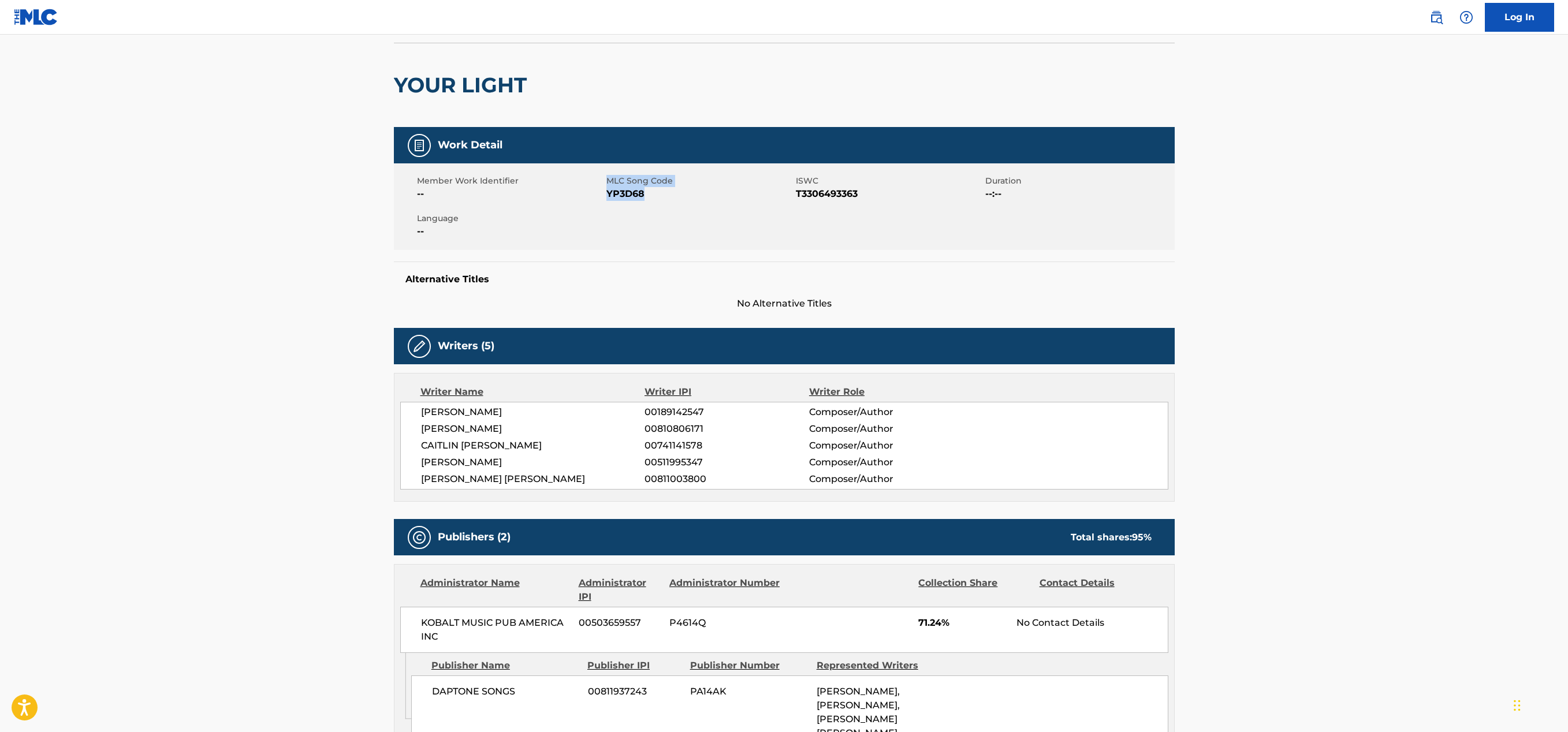
drag, startPoint x: 645, startPoint y: 195, endPoint x: 605, endPoint y: 193, distance: 40.0
click at [605, 193] on div "Member Work Identifier -- MLC Song Code YP3D68 ISWC T3306493363 Duration --:-- …" at bounding box center [784, 207] width 781 height 86
click at [637, 257] on div "Work Detail Member Work Identifier -- MLC Song Code YP3D68 ISWC T3306493363 Dur…" at bounding box center [784, 219] width 781 height 184
drag, startPoint x: 629, startPoint y: 193, endPoint x: 605, endPoint y: 194, distance: 24.0
click at [606, 194] on span "YP3D68" at bounding box center [699, 193] width 186 height 14
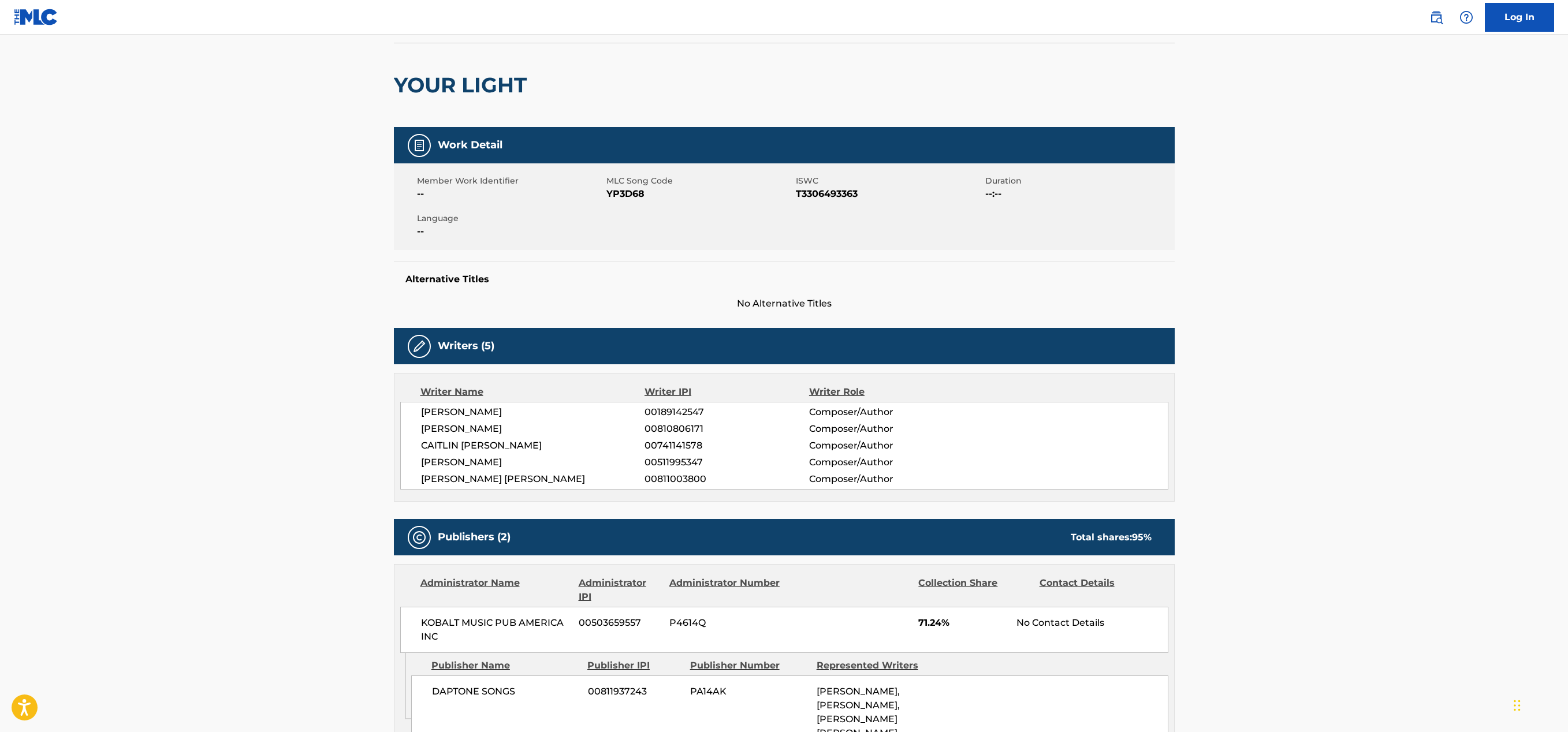
click at [658, 197] on span "YP3D68" at bounding box center [699, 193] width 186 height 14
drag, startPoint x: 646, startPoint y: 193, endPoint x: 612, endPoint y: 197, distance: 34.2
click at [612, 197] on span "YP3D68" at bounding box center [699, 193] width 186 height 14
copy span "P3D68"
click at [341, 0] on html "Accessibility Screen-Reader Guide, Feedback, and Issue Reporting | New window L…" at bounding box center [784, 287] width 1568 height 732
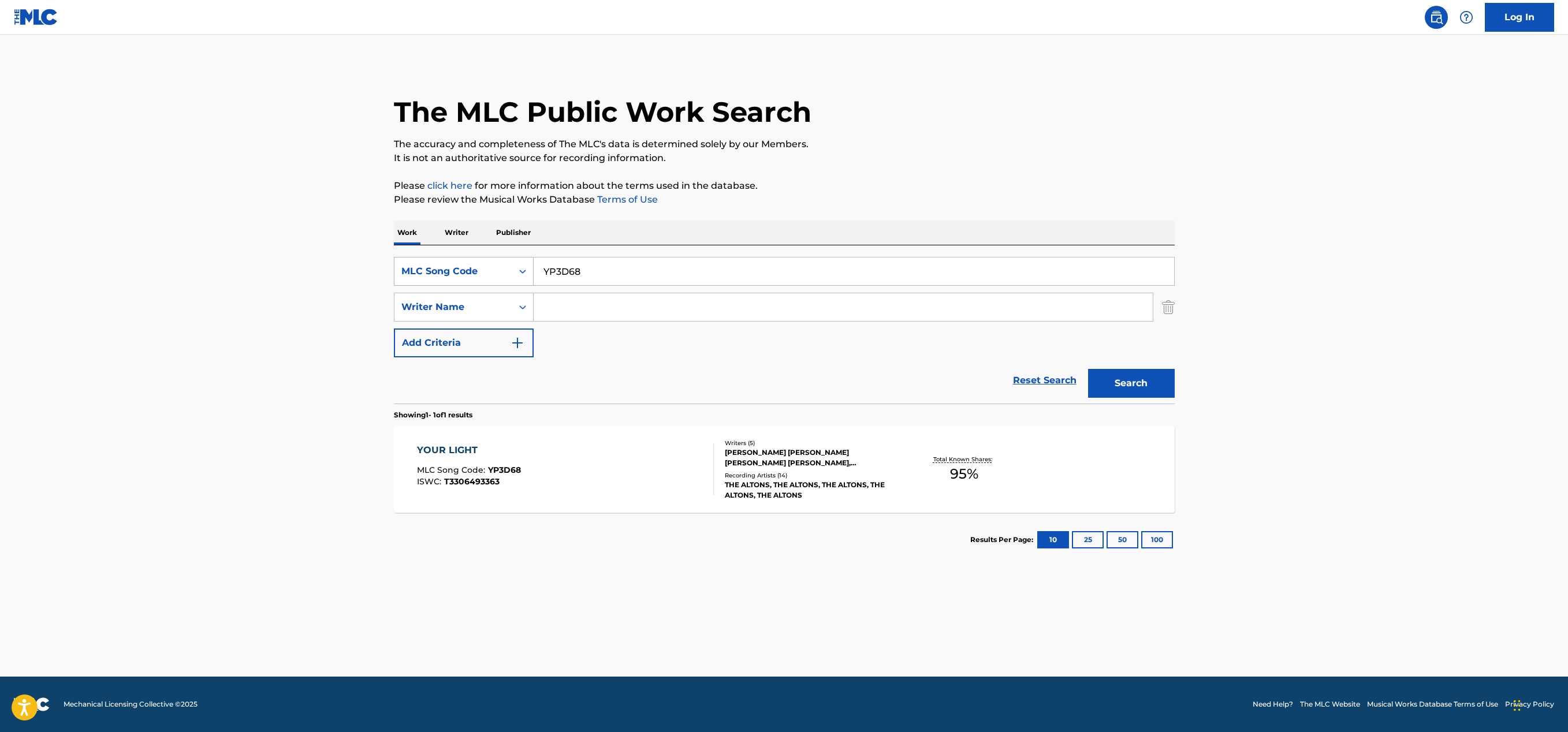
drag, startPoint x: 575, startPoint y: 273, endPoint x: 499, endPoint y: 267, distance: 76.2
click at [499, 267] on div "SearchWithCriteria4812ba8d-02e5-42c8-8b94-371f5f580980 MLC Song Code YP3D68" at bounding box center [784, 271] width 781 height 29
paste input "CI5S3I"
type input "CI5S3I"
click at [1125, 378] on button "Search" at bounding box center [1132, 383] width 86 height 29
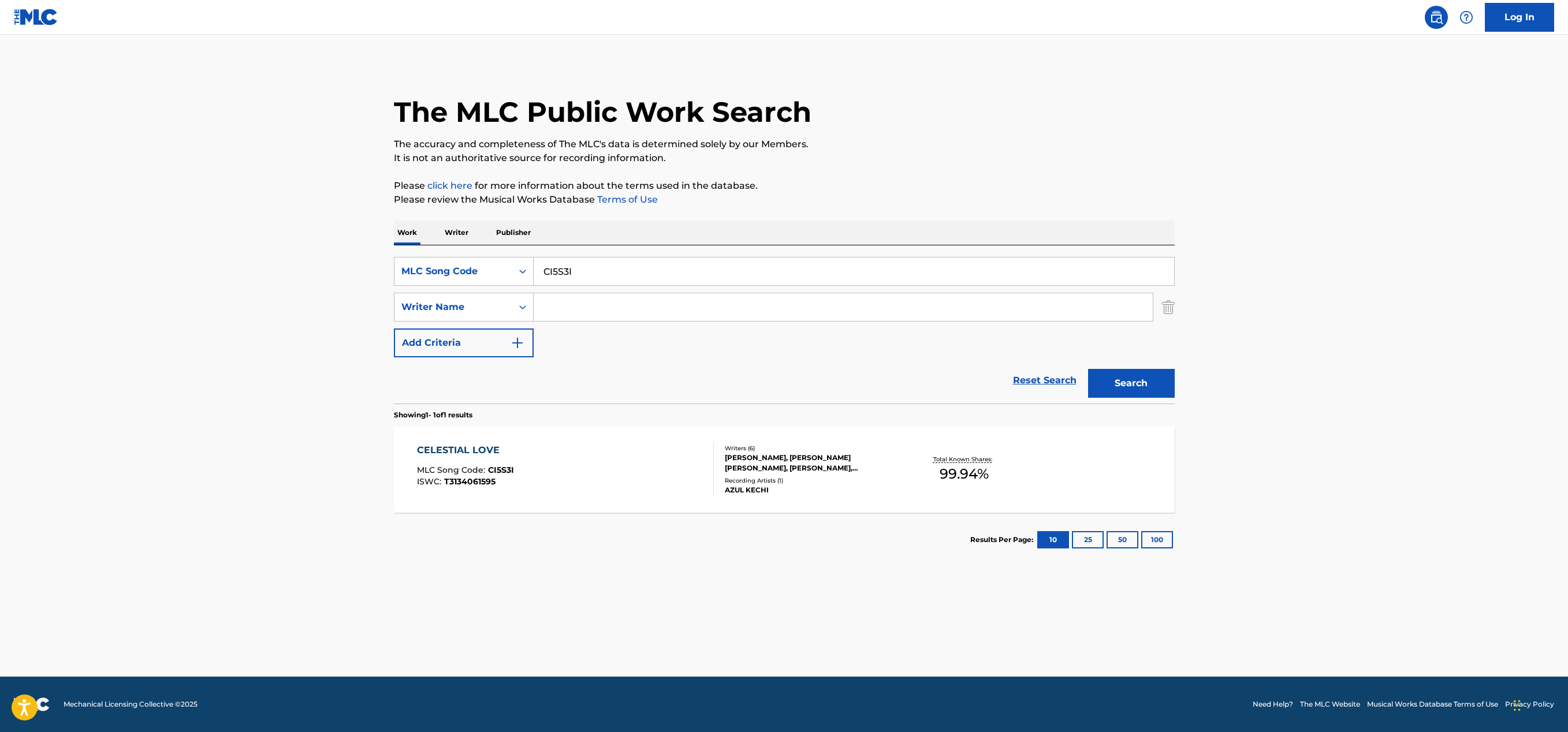
click at [626, 453] on div "CELESTIAL LOVE MLC Song Code : CI5S3I ISWC : T3134061595" at bounding box center [565, 469] width 297 height 52
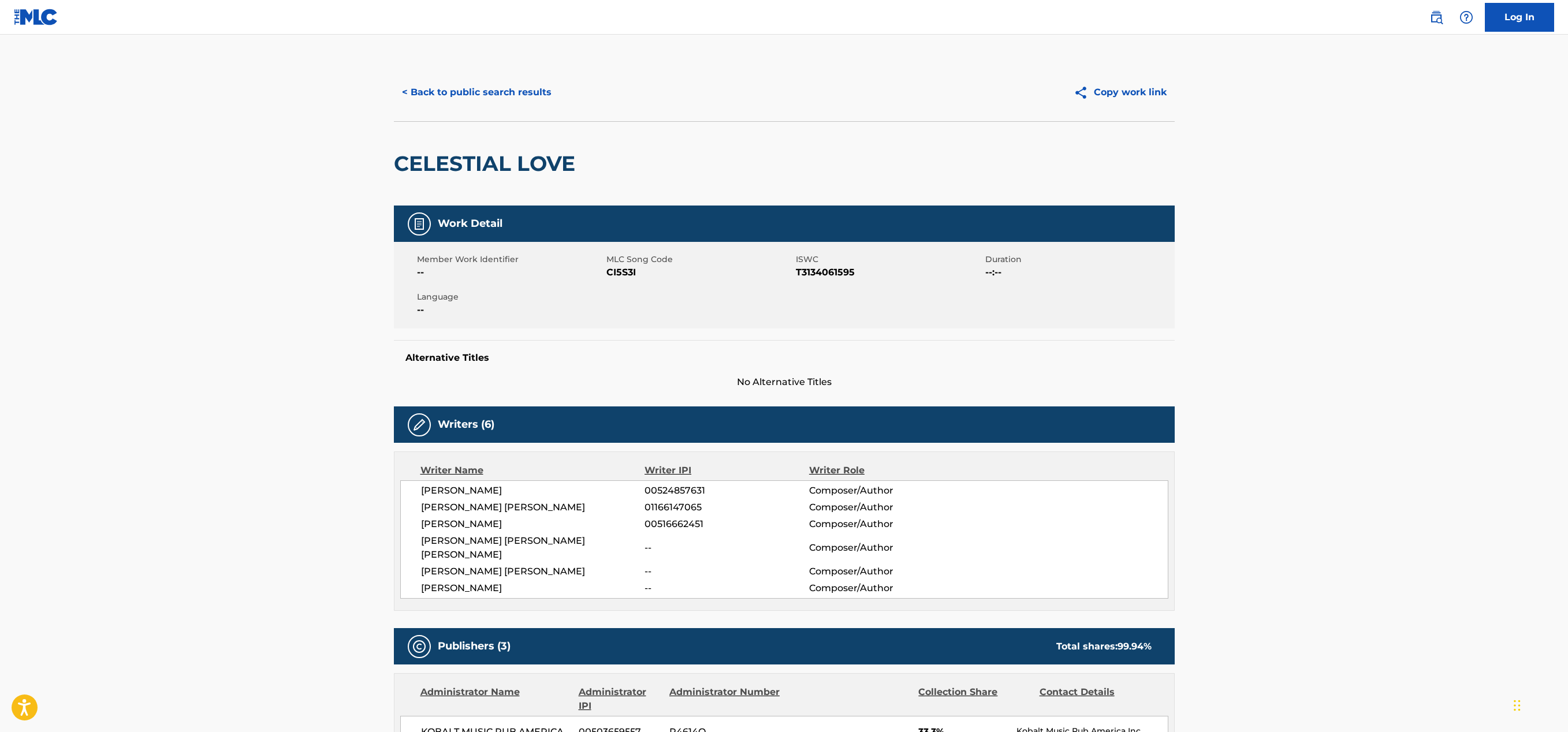
click at [507, 96] on button "< Back to public search results" at bounding box center [477, 92] width 166 height 29
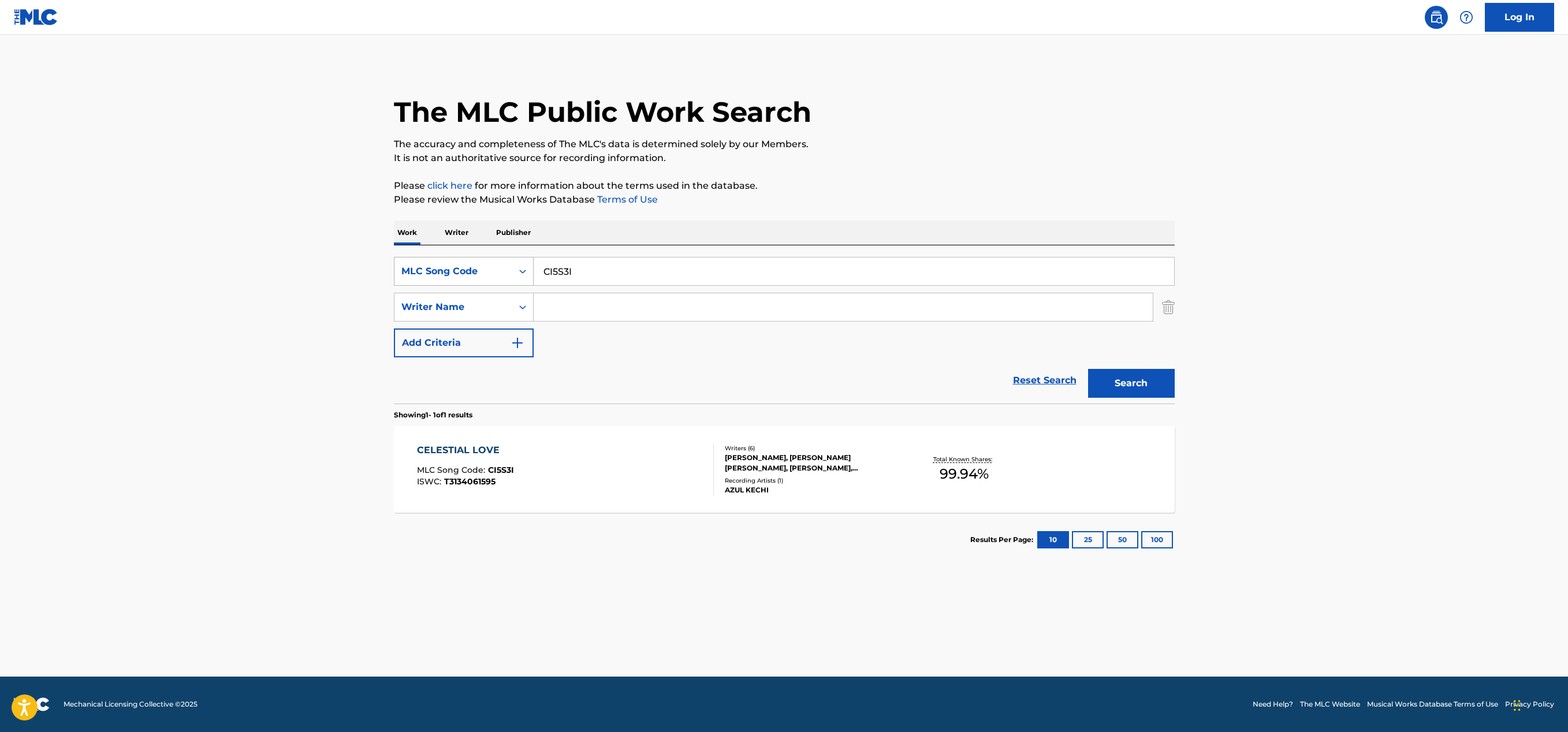
drag, startPoint x: 536, startPoint y: 267, endPoint x: 525, endPoint y: 268, distance: 11.0
click at [525, 268] on div "SearchWithCriteria4812ba8d-02e5-42c8-8b94-371f5f580980 MLC Song Code CI5S3I" at bounding box center [784, 271] width 781 height 29
paste input "HQ6VM9"
type input "HQ6VM9"
click at [1144, 391] on button "Search" at bounding box center [1132, 383] width 86 height 29
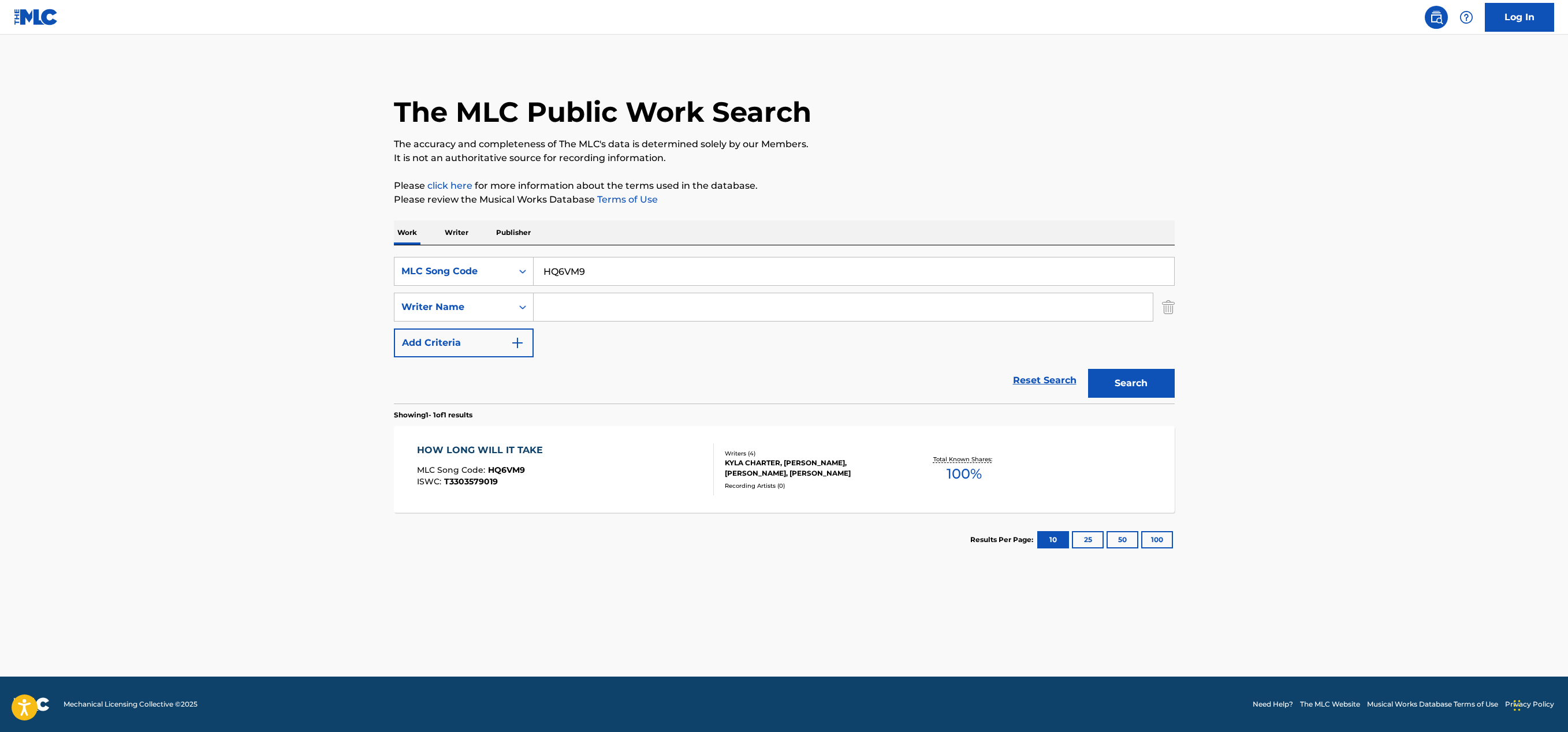
click at [643, 462] on div "HOW LONG WILL IT TAKE MLC Song Code : HQ6VM9 ISWC : T3303579019" at bounding box center [565, 469] width 297 height 52
drag, startPoint x: 586, startPoint y: 272, endPoint x: 513, endPoint y: 263, distance: 73.6
click at [513, 263] on div "SearchWithCriteria4812ba8d-02e5-42c8-8b94-371f5f580980 MLC Song Code HQ6VM9" at bounding box center [784, 271] width 781 height 29
paste input "LS0AUP"
type input "LS0AUP"
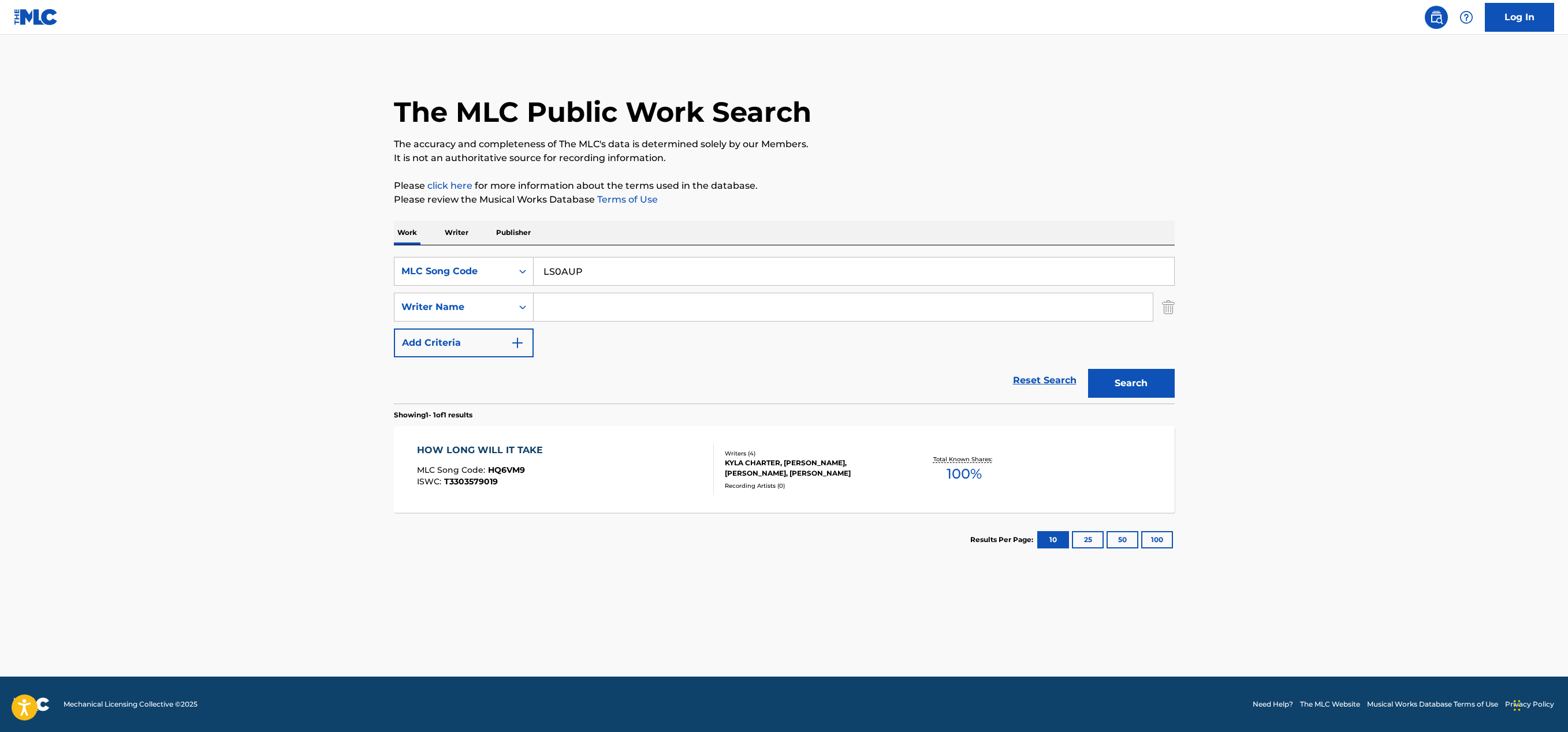
click at [1147, 387] on button "Search" at bounding box center [1132, 383] width 86 height 29
click at [587, 465] on div "LIVE FOR YOU MLC Song Code : LS0AUP ISWC : T3277323050" at bounding box center [565, 469] width 297 height 52
